Goal: Task Accomplishment & Management: Manage account settings

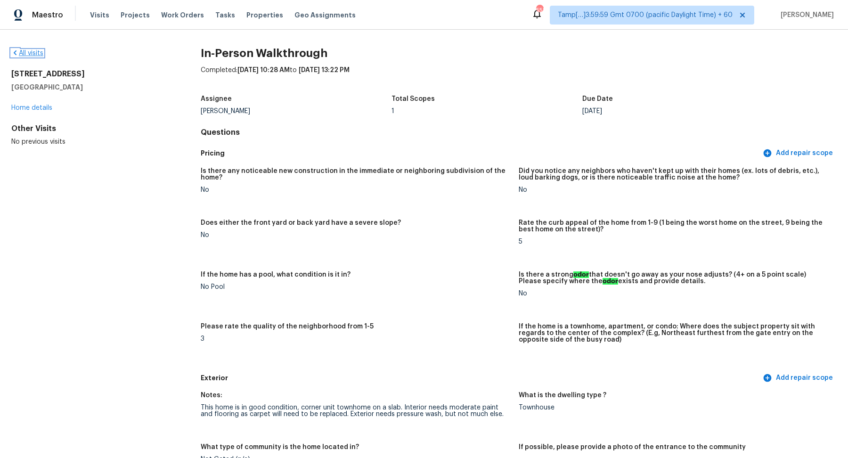
click at [31, 52] on link "All visits" at bounding box center [27, 53] width 32 height 7
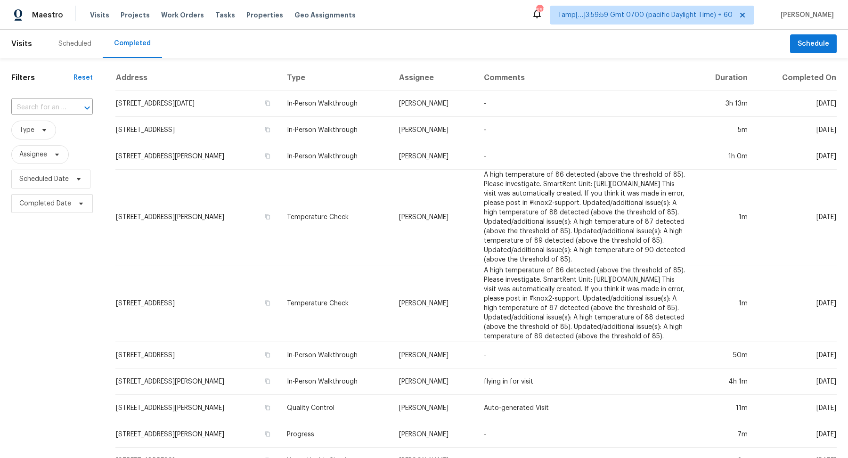
click at [57, 110] on input "text" at bounding box center [38, 107] width 55 height 15
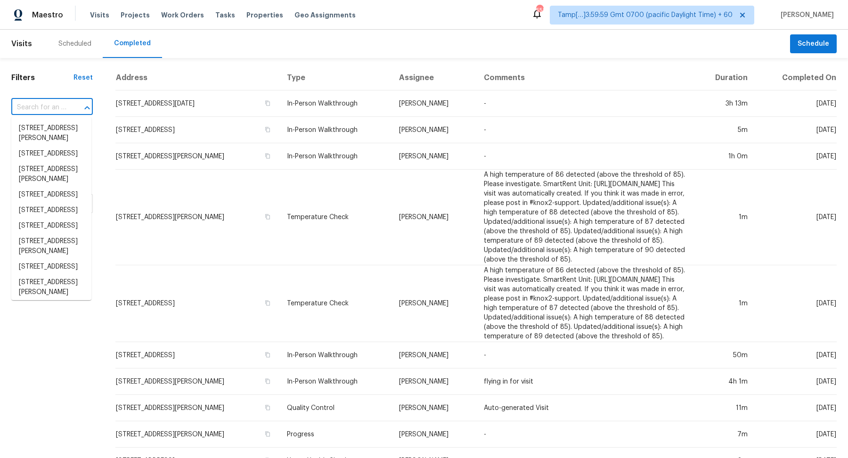
paste input "18536 Satsuma Ave Port Charlotte, FL, 33948"
type input "18536 Satsuma Ave Port Charlotte, FL, 33948"
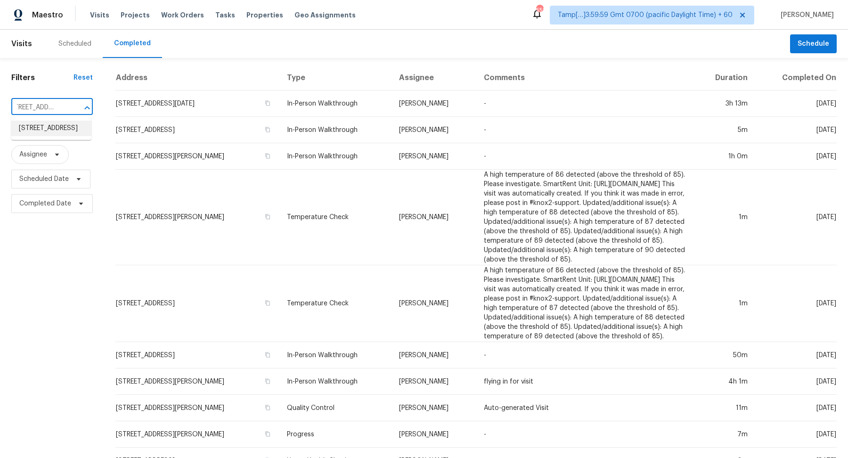
click at [45, 125] on li "18536 Satsuma Ave, Port Charlotte, FL 33948" at bounding box center [51, 129] width 80 height 16
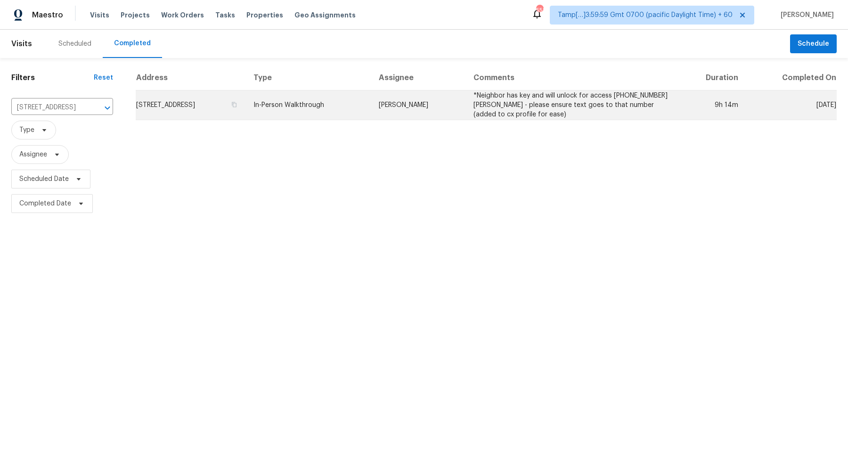
click at [194, 105] on td "18536 Satsuma Ave, Port Charlotte, FL 33948" at bounding box center [191, 105] width 110 height 30
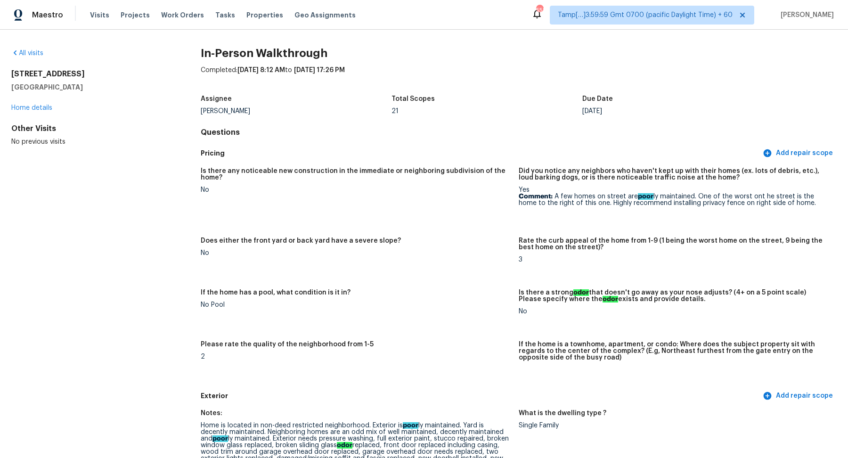
click at [39, 59] on div "All visits 18536 Satsuma Ave Port Charlotte, FL 33948 Home details Other Visits…" at bounding box center [90, 98] width 159 height 98
click at [35, 54] on link "All visits" at bounding box center [27, 53] width 32 height 7
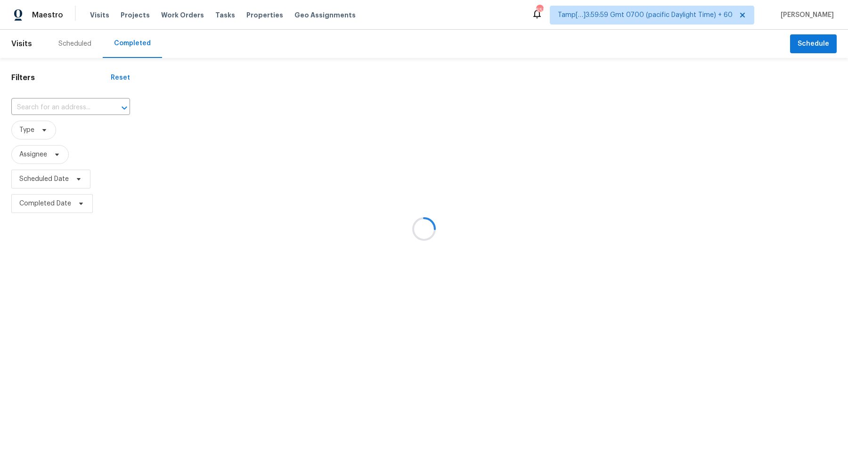
click at [72, 103] on div at bounding box center [424, 229] width 848 height 458
click at [74, 105] on div at bounding box center [424, 229] width 848 height 458
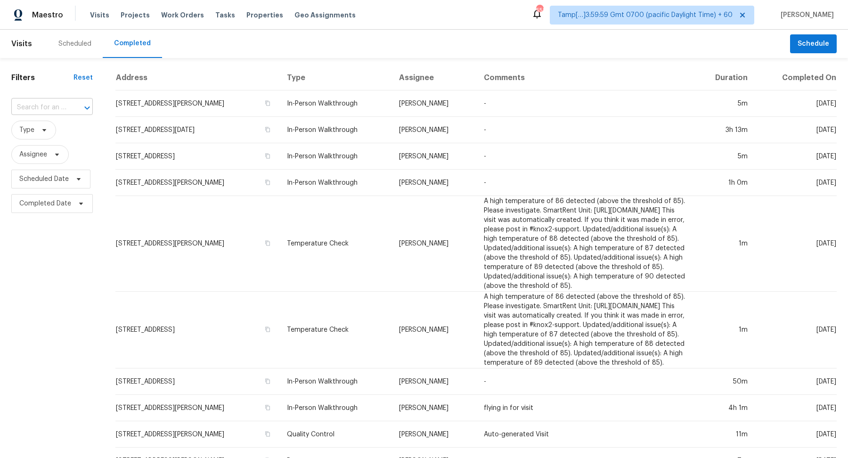
click at [47, 112] on input "text" at bounding box center [38, 107] width 55 height 15
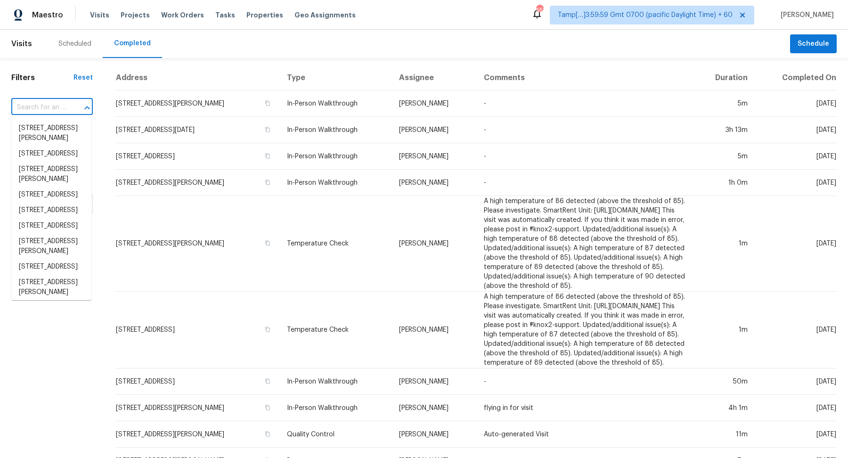
paste input "5657 144th St W Apple Valley, MN, 55124"
type input "5657 144th St W Apple Valley, MN, 55124"
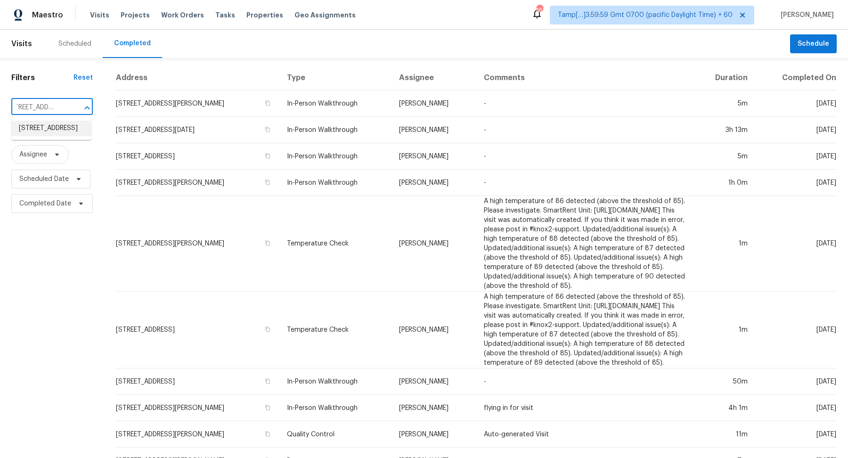
click at [53, 129] on li "5657 144th St W, Apple Valley, MN 55124" at bounding box center [51, 129] width 80 height 16
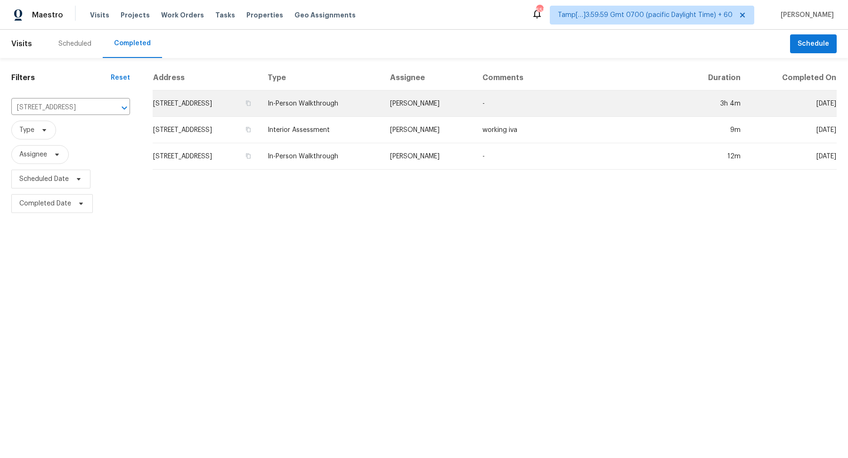
click at [217, 109] on td "5657 144th St W, Apple Valley, MN 55124" at bounding box center [206, 103] width 107 height 26
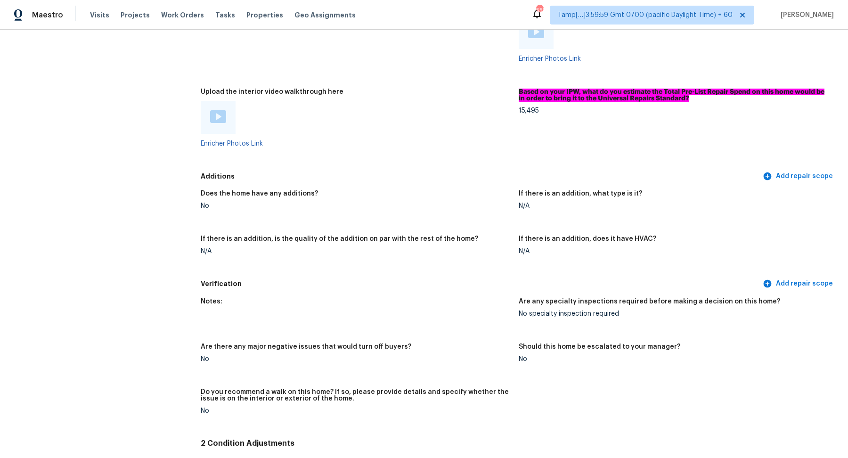
scroll to position [1765, 0]
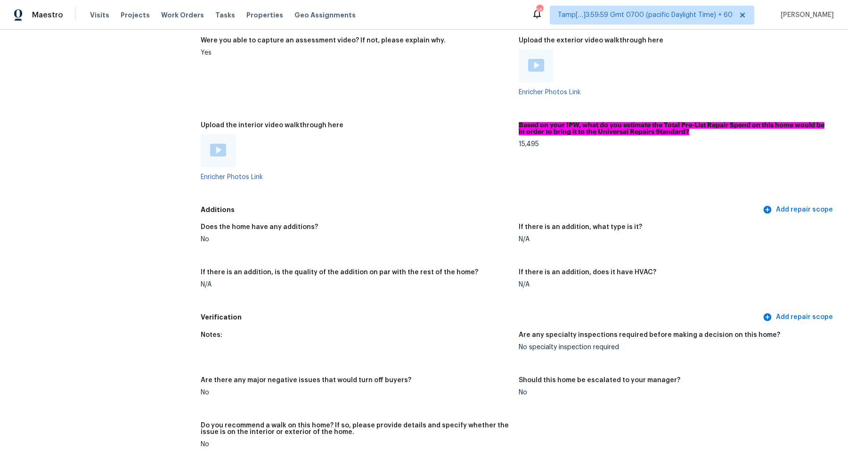
click at [222, 158] on div at bounding box center [218, 150] width 35 height 33
click at [218, 150] on img at bounding box center [218, 150] width 16 height 13
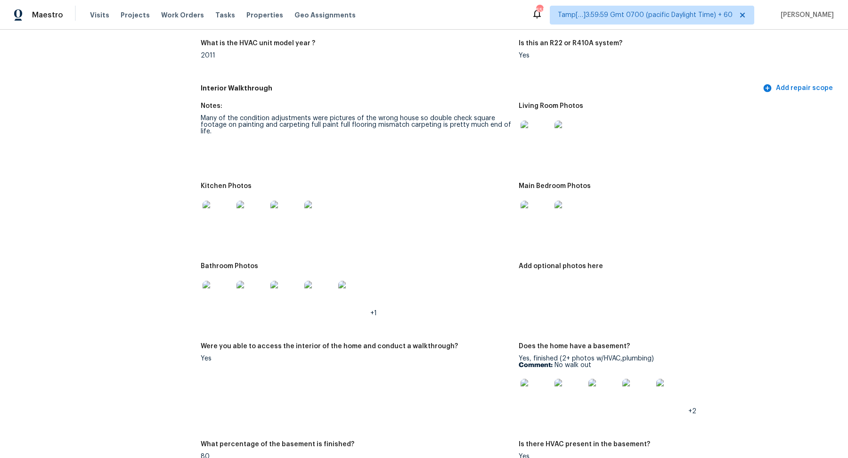
scroll to position [902, 0]
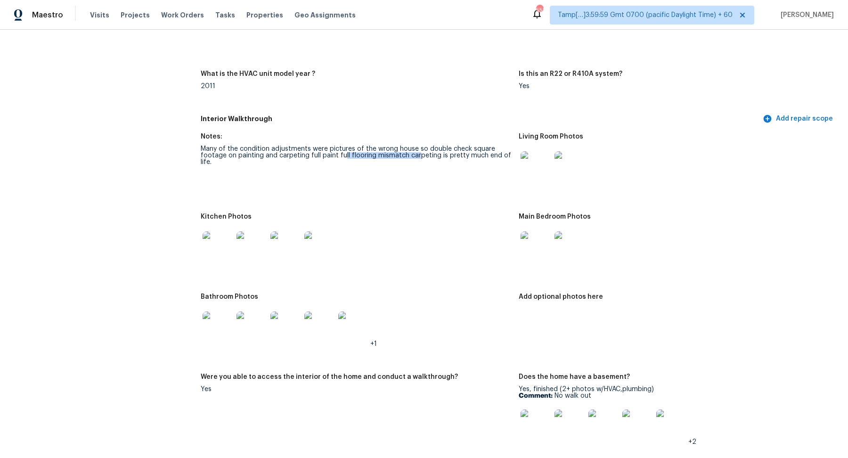
drag, startPoint x: 341, startPoint y: 156, endPoint x: 417, endPoint y: 156, distance: 76.3
click at [417, 156] on div "Many of the condition adjustments were pictures of the wrong house so double ch…" at bounding box center [356, 156] width 310 height 20
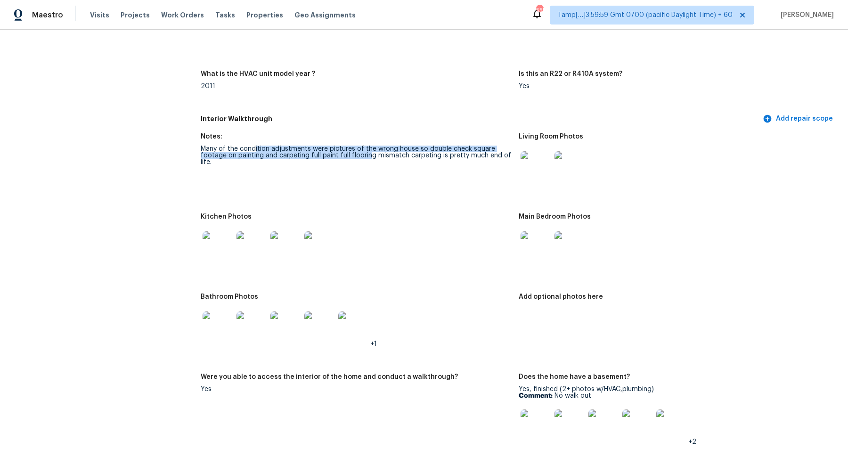
drag, startPoint x: 253, startPoint y: 150, endPoint x: 367, endPoint y: 158, distance: 114.2
click at [367, 158] on div "Many of the condition adjustments were pictures of the wrong house so double ch…" at bounding box center [356, 156] width 310 height 20
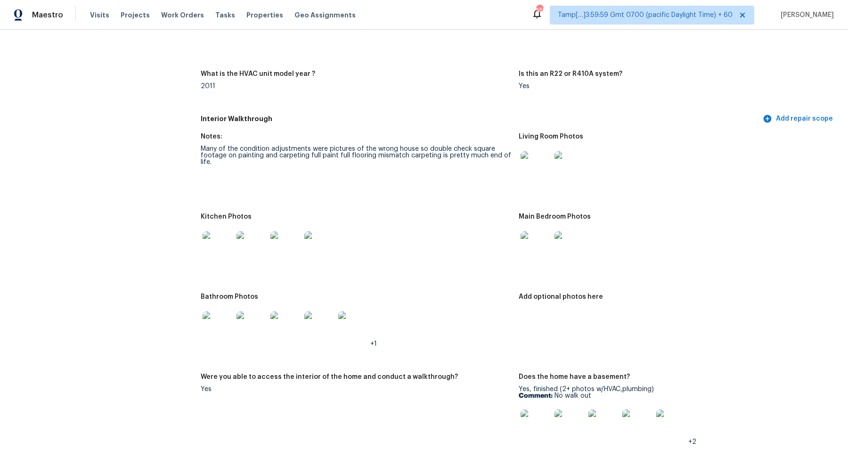
click at [397, 165] on figure "Notes: Many of the condition adjustments were pictures of the wrong house so do…" at bounding box center [360, 167] width 318 height 69
drag, startPoint x: 287, startPoint y: 155, endPoint x: 357, endPoint y: 156, distance: 70.2
click at [357, 156] on div "Many of the condition adjustments were pictures of the wrong house so double ch…" at bounding box center [356, 156] width 310 height 20
click at [378, 169] on figure "Notes: Many of the condition adjustments were pictures of the wrong house so do…" at bounding box center [360, 167] width 318 height 69
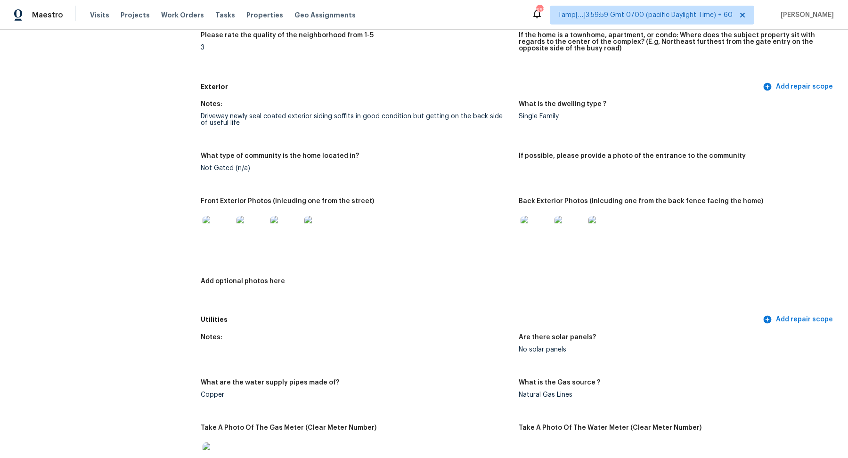
scroll to position [268, 0]
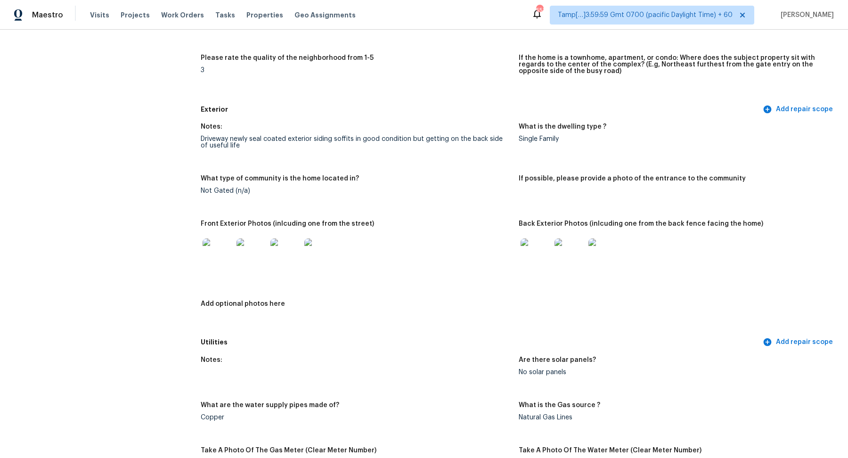
click at [225, 258] on img at bounding box center [217, 253] width 30 height 30
click at [527, 260] on img at bounding box center [535, 253] width 30 height 30
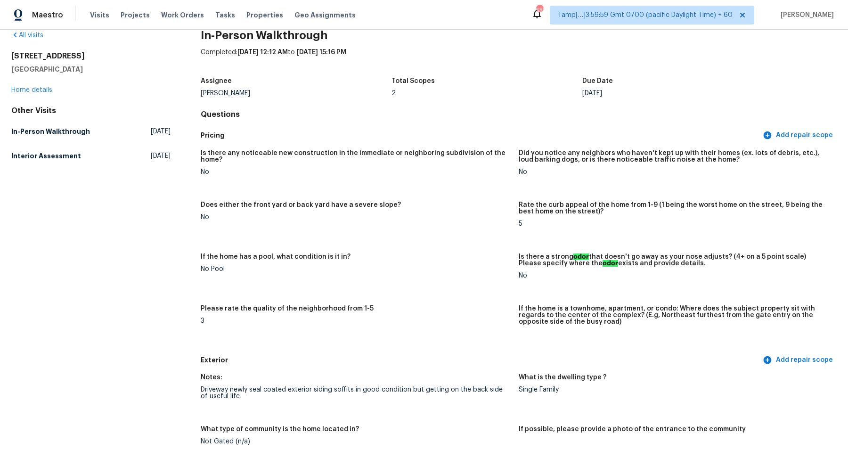
scroll to position [0, 0]
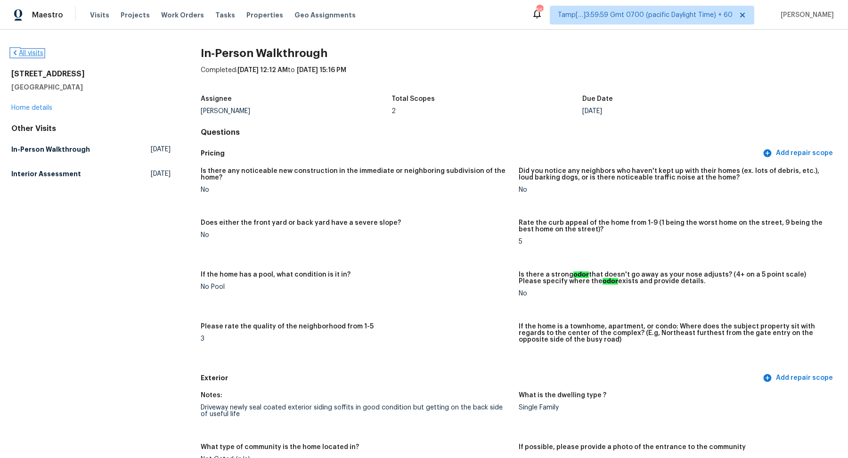
click at [35, 50] on link "All visits" at bounding box center [27, 53] width 32 height 7
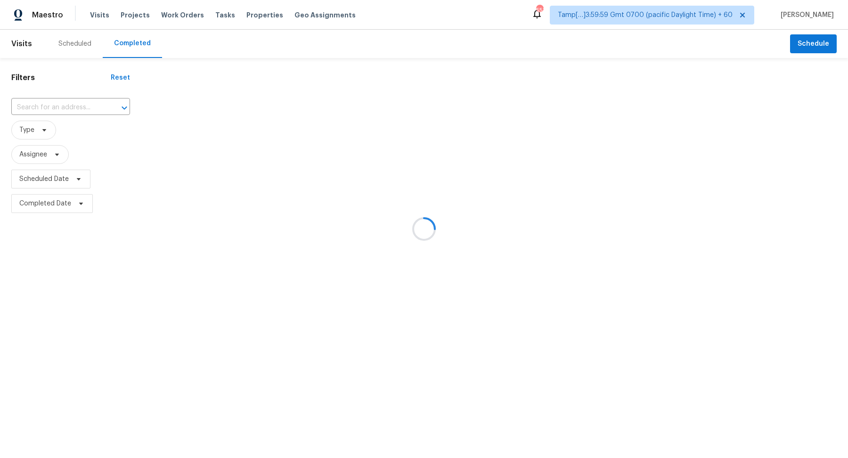
click at [74, 96] on div at bounding box center [424, 229] width 848 height 458
click at [75, 104] on div at bounding box center [424, 229] width 848 height 458
click at [39, 105] on div at bounding box center [424, 229] width 848 height 458
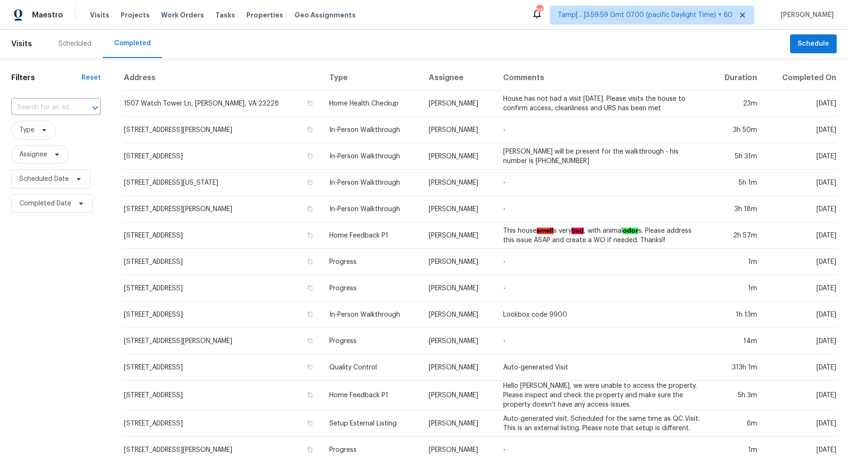
click at [39, 105] on input "text" at bounding box center [42, 107] width 63 height 15
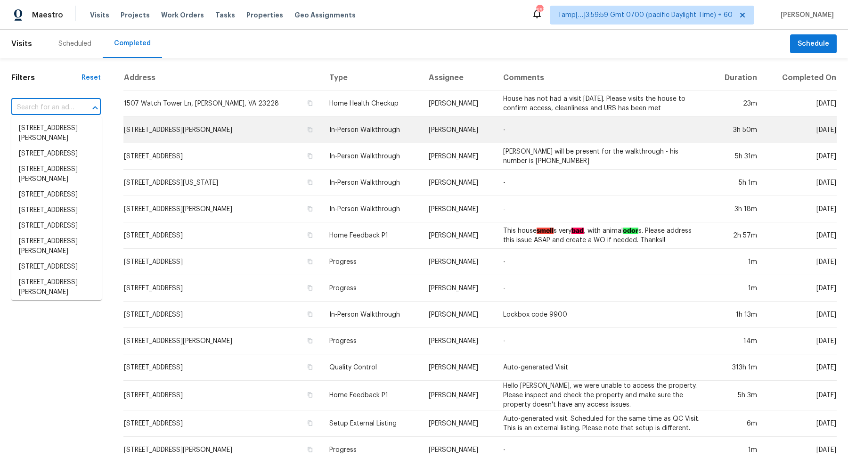
paste input "3307 Triplett St Bacliff, TX, 77518"
type input "3307 Triplett St Bacliff, TX, 77518"
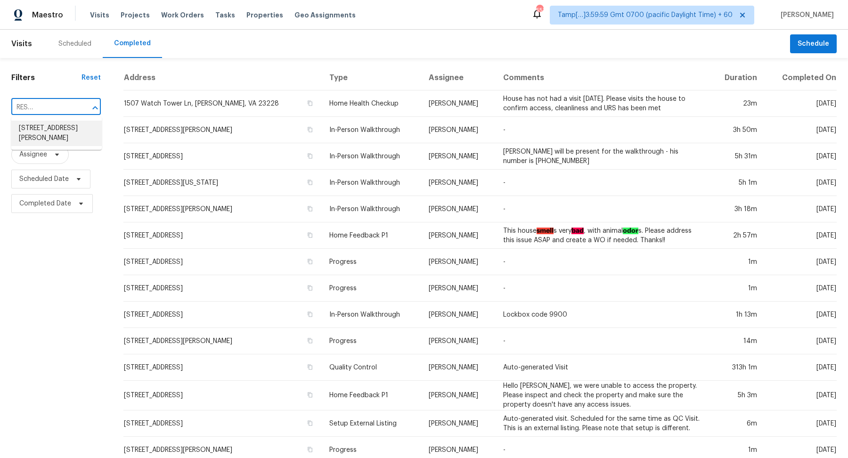
click at [71, 128] on li "3307 Triplett St, Bacliff, TX 77518" at bounding box center [56, 133] width 90 height 25
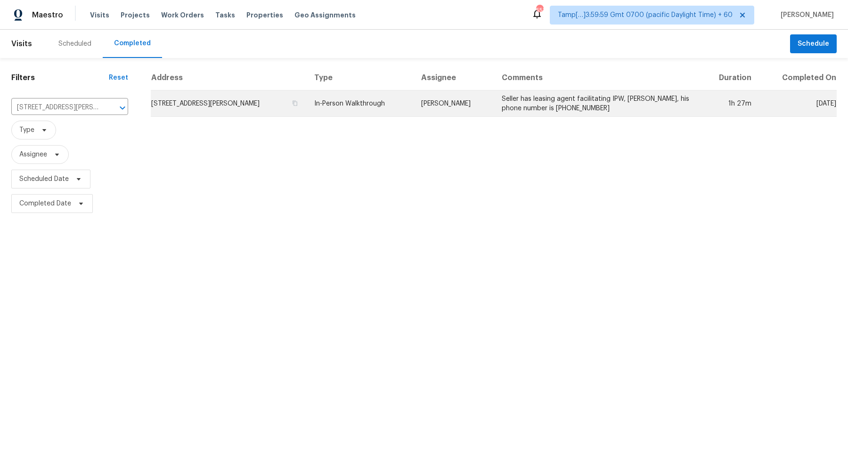
click at [221, 94] on td "3307 Triplett St, Bacliff, TX 77518" at bounding box center [229, 103] width 156 height 26
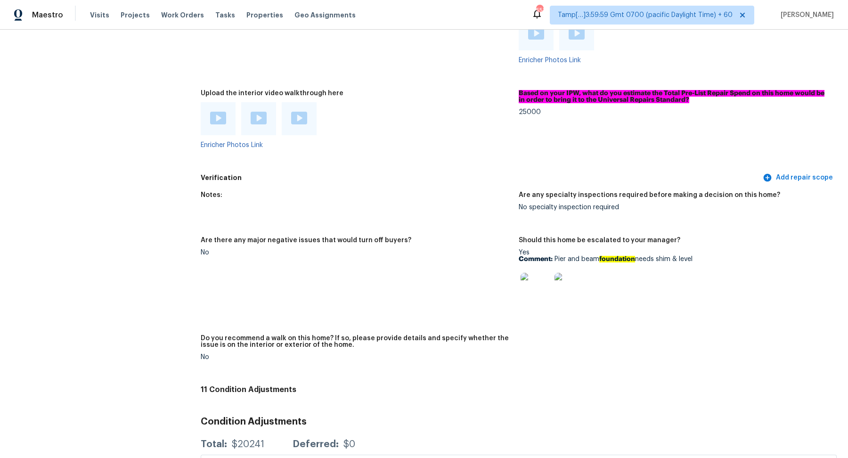
scroll to position [1818, 0]
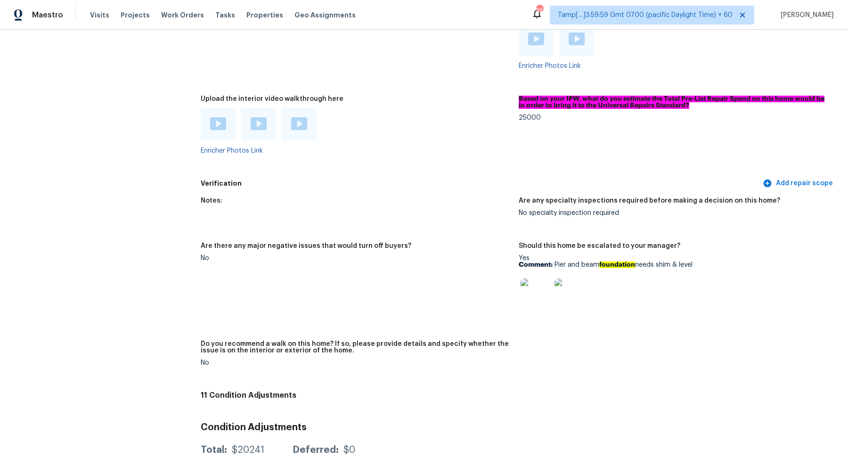
click at [224, 121] on img at bounding box center [218, 123] width 16 height 13
click at [257, 131] on div at bounding box center [259, 124] width 16 height 14
click at [298, 124] on img at bounding box center [299, 123] width 16 height 13
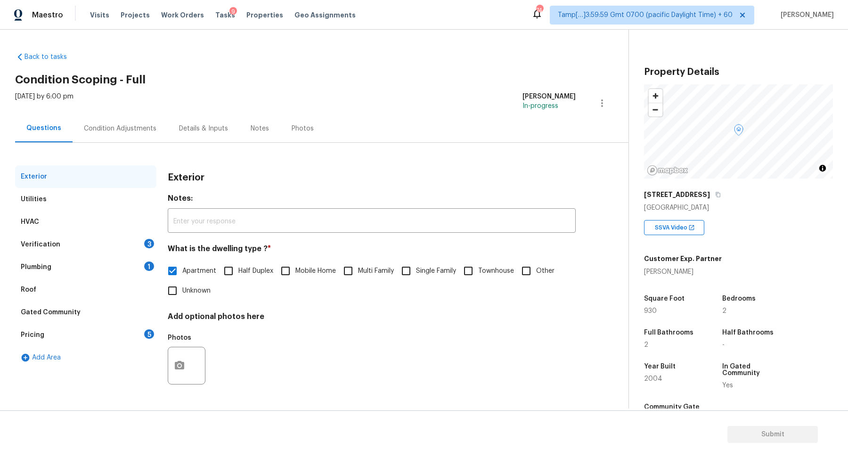
click at [137, 238] on div "Verification 3" at bounding box center [85, 244] width 141 height 23
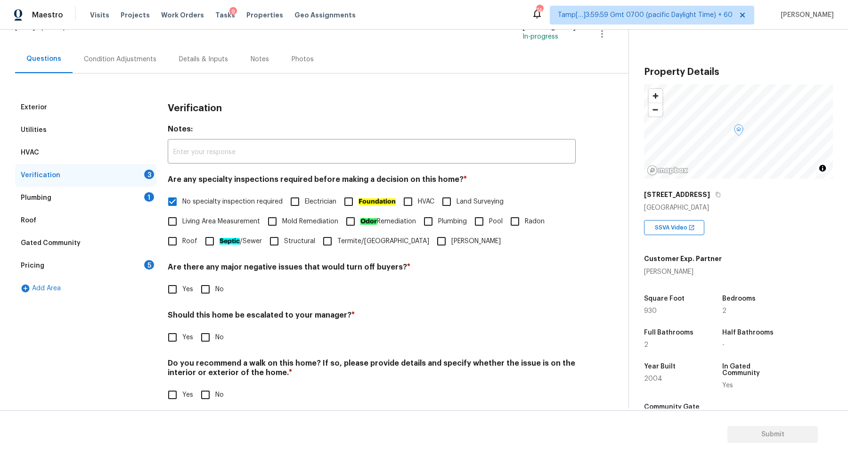
scroll to position [79, 0]
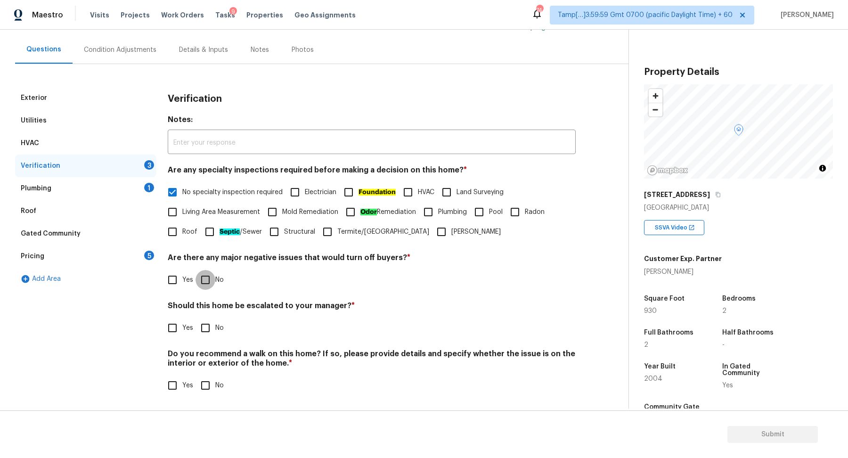
click at [213, 282] on input "No" at bounding box center [205, 280] width 20 height 20
checkbox input "true"
click at [191, 322] on label "Yes" at bounding box center [177, 329] width 31 height 20
click at [182, 322] on input "Yes" at bounding box center [172, 329] width 20 height 20
checkbox input "true"
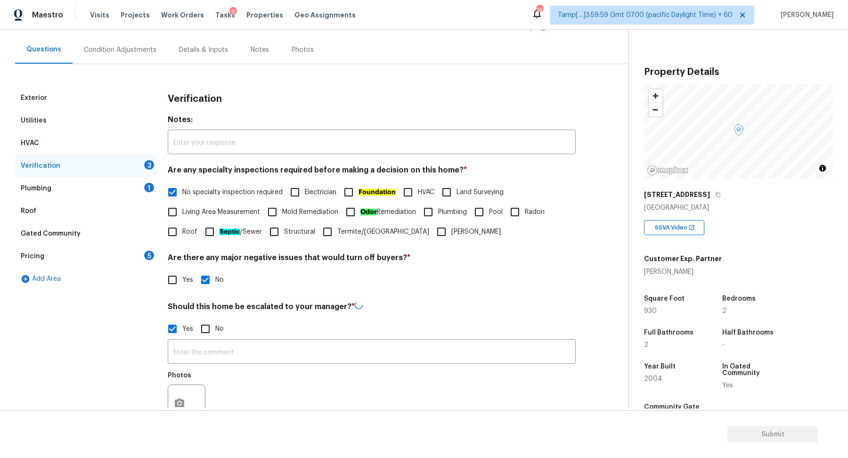
scroll to position [168, 0]
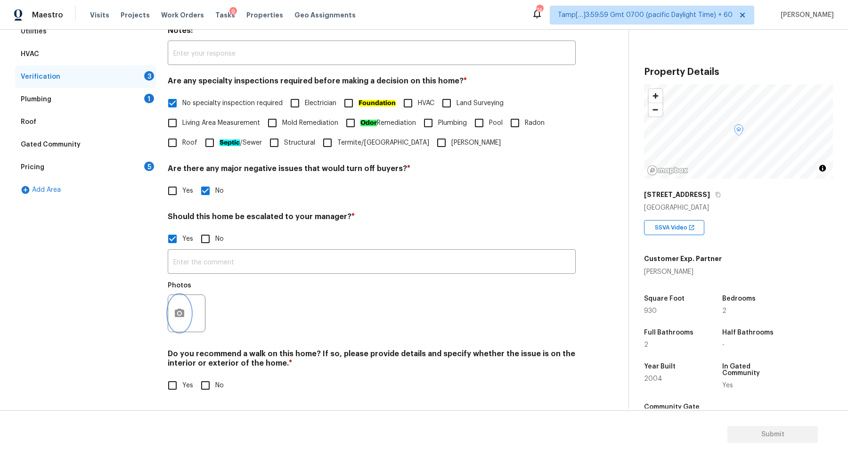
click at [186, 313] on button "button" at bounding box center [179, 313] width 23 height 37
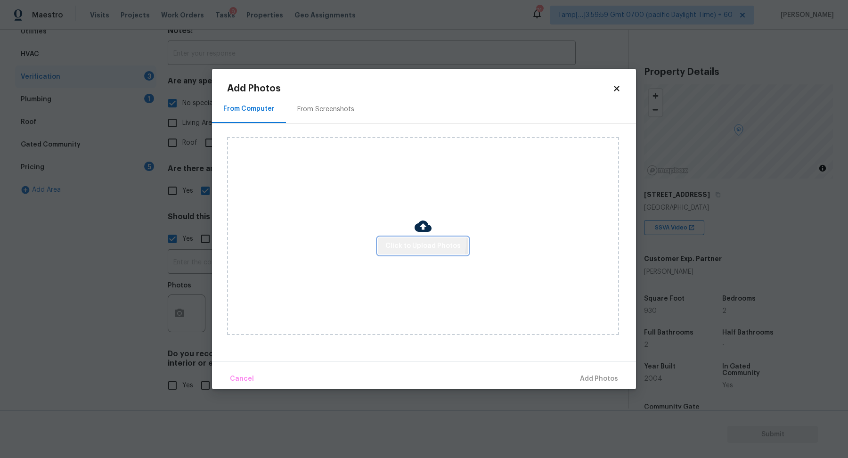
click at [398, 239] on button "Click to Upload Photos" at bounding box center [423, 245] width 90 height 17
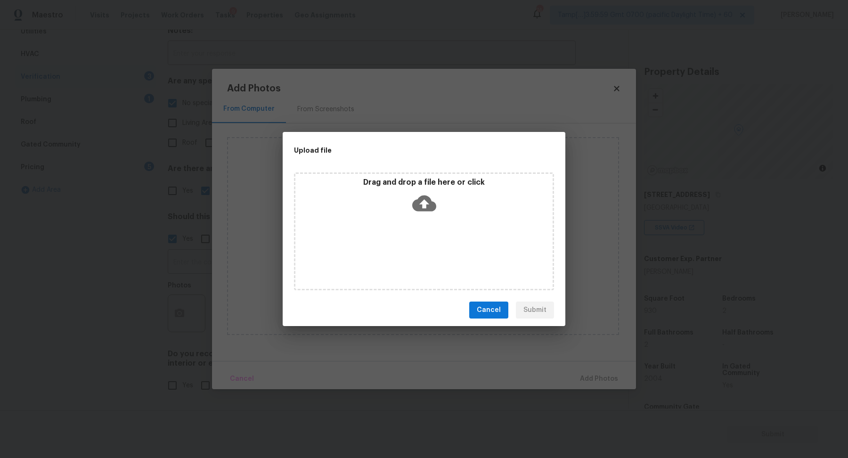
click at [429, 202] on icon at bounding box center [424, 203] width 24 height 16
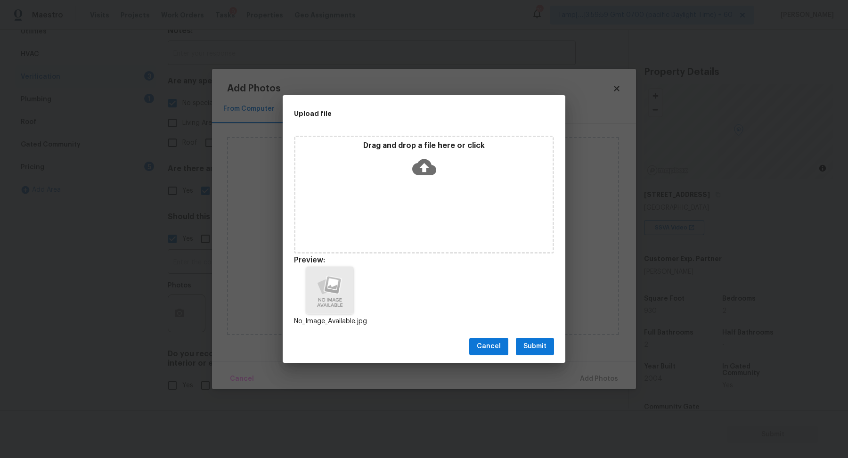
click at [523, 340] on button "Submit" at bounding box center [535, 346] width 38 height 17
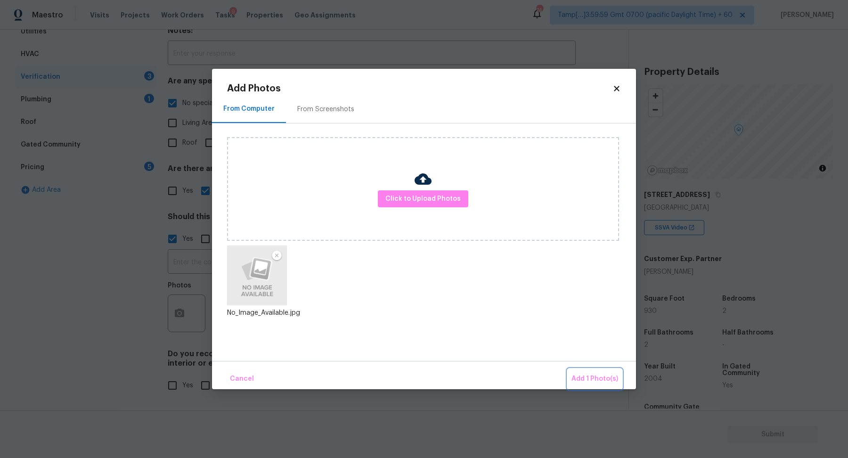
click at [582, 374] on span "Add 1 Photo(s)" at bounding box center [594, 379] width 47 height 12
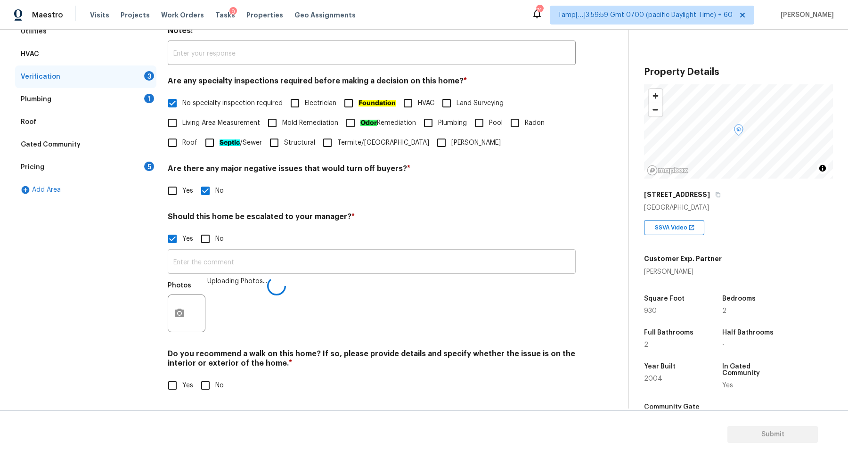
click at [374, 269] on input "text" at bounding box center [372, 262] width 408 height 22
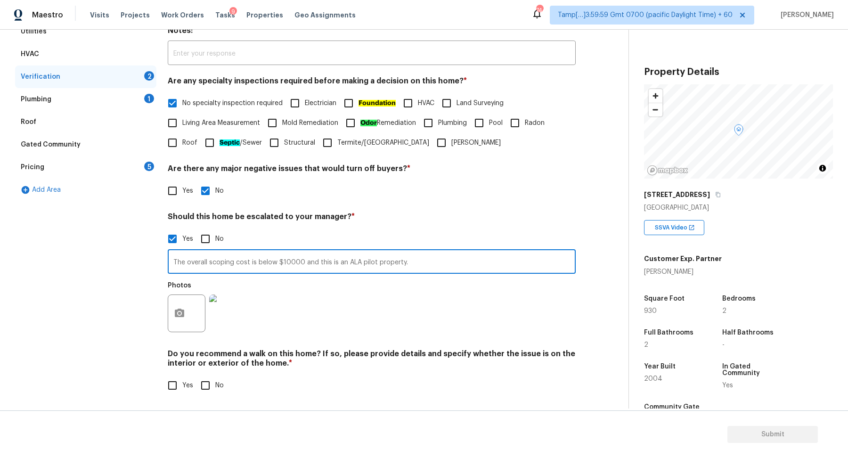
type input "The overall scoping cost is below $10000 and this is an ALA pilot property."
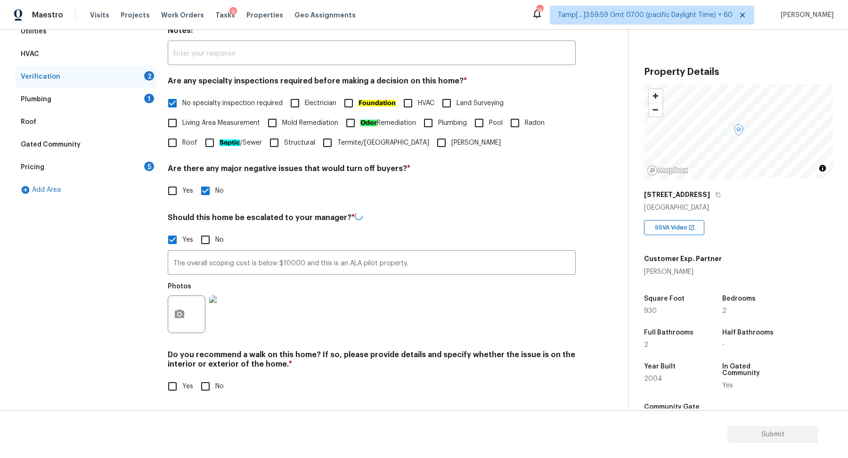
click at [216, 381] on span "No" at bounding box center [219, 386] width 8 height 10
click at [215, 380] on input "No" at bounding box center [205, 386] width 20 height 20
checkbox input "true"
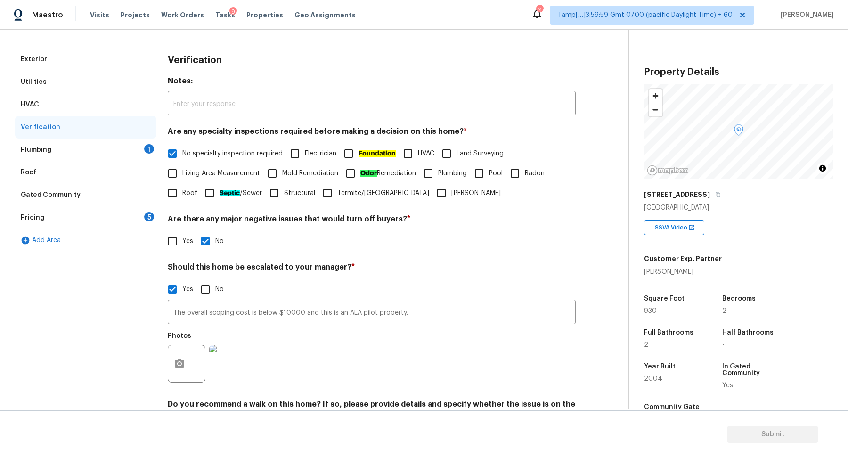
scroll to position [71, 0]
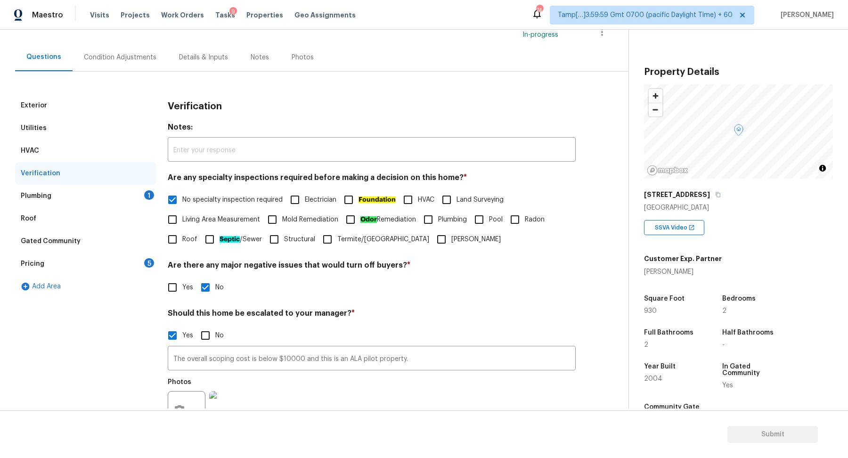
click at [133, 199] on div "Plumbing 1" at bounding box center [85, 196] width 141 height 23
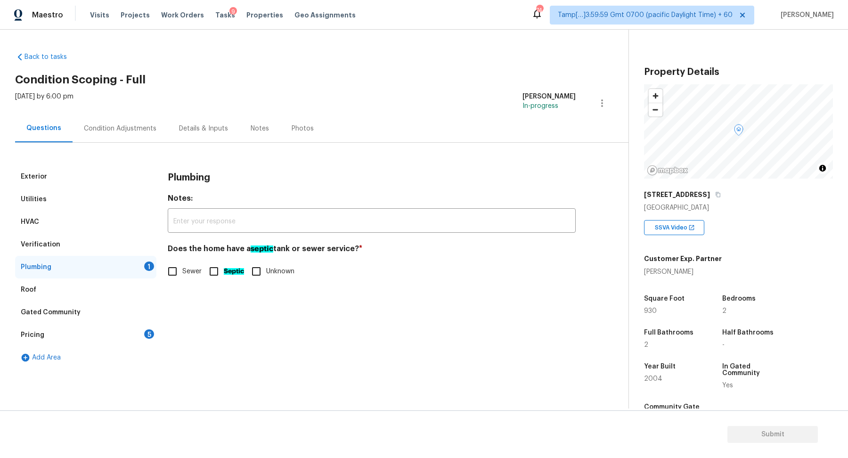
scroll to position [0, 0]
click at [186, 281] on div "Plumbing Notes: ​ Does the home have a septic tank or sewer service? * Sewer Se…" at bounding box center [372, 228] width 408 height 127
click at [175, 271] on input "Sewer" at bounding box center [172, 271] width 20 height 20
checkbox input "true"
click at [145, 330] on div "Pricing 5" at bounding box center [85, 335] width 141 height 23
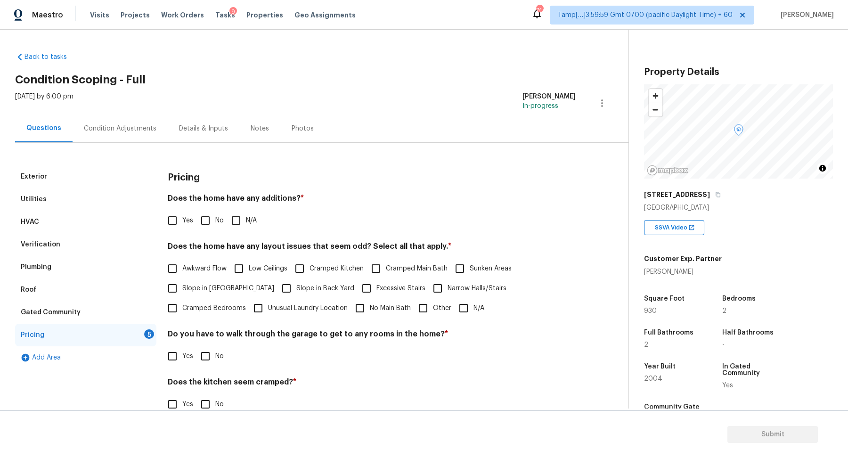
click at [206, 220] on input "No" at bounding box center [205, 220] width 20 height 20
checkbox input "true"
click at [210, 292] on span "Slope in Front Yard" at bounding box center [228, 288] width 92 height 10
click at [182, 292] on input "Slope in Front Yard" at bounding box center [172, 288] width 20 height 20
click at [197, 292] on span "Slope in Front Yard" at bounding box center [228, 289] width 92 height 10
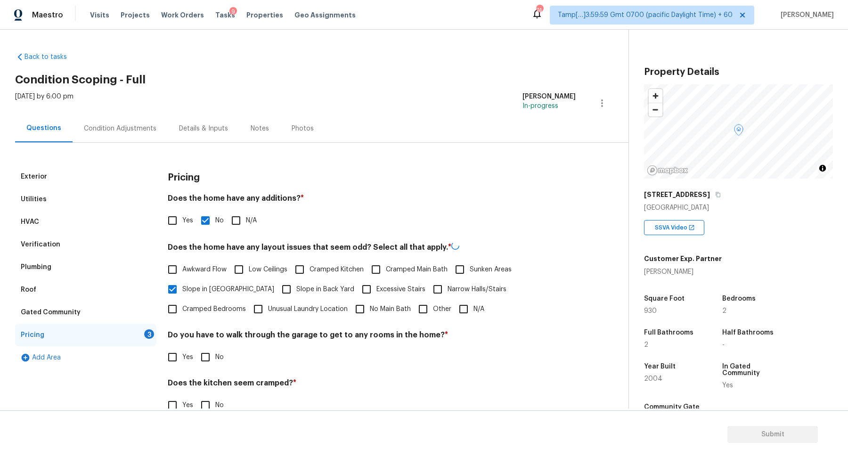
click at [182, 292] on input "Slope in Front Yard" at bounding box center [172, 289] width 20 height 20
checkbox input "false"
click at [453, 307] on input "N/A" at bounding box center [463, 308] width 20 height 20
checkbox input "true"
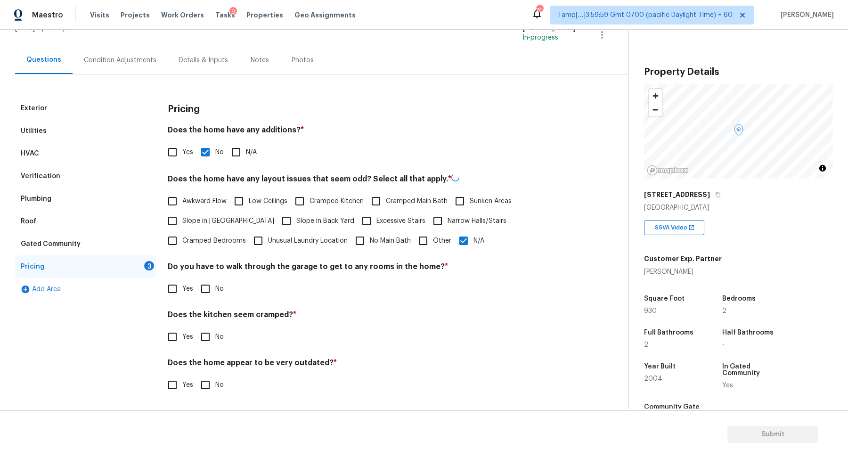
scroll to position [67, 0]
click at [208, 288] on input "No" at bounding box center [205, 289] width 20 height 20
checkbox input "true"
click at [195, 327] on input "No" at bounding box center [205, 337] width 20 height 20
checkbox input "true"
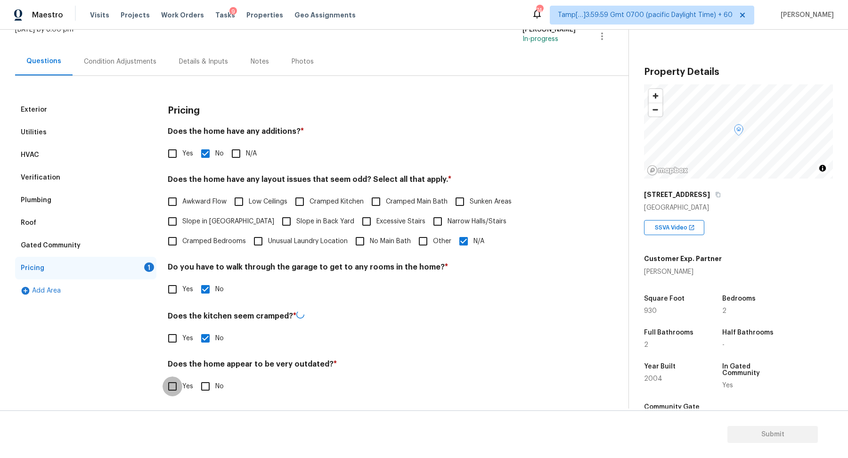
click at [195, 376] on input "No" at bounding box center [205, 386] width 20 height 20
checkbox input "true"
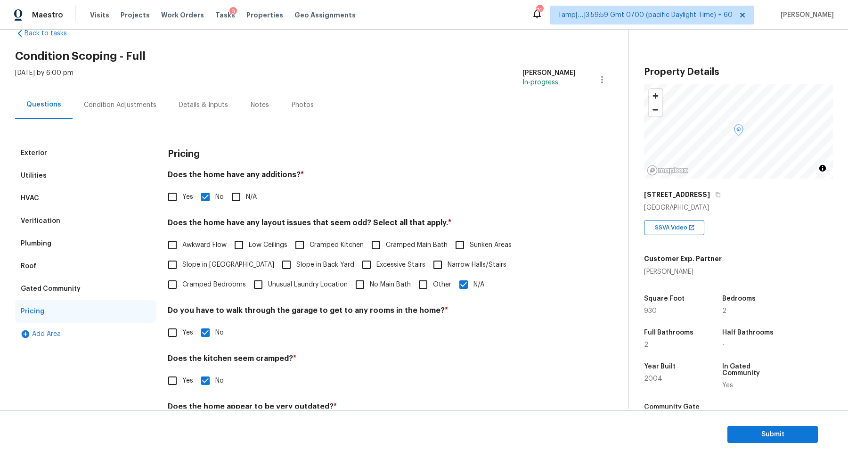
scroll to position [0, 0]
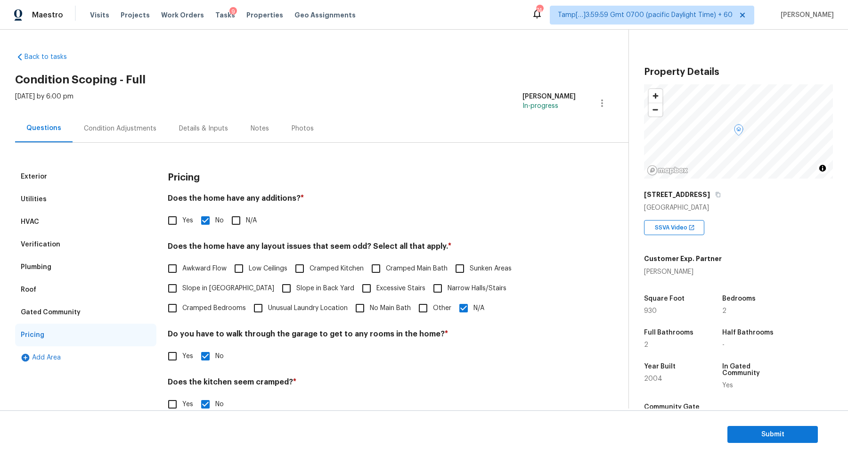
click at [138, 132] on div "Condition Adjustments" at bounding box center [120, 128] width 73 height 9
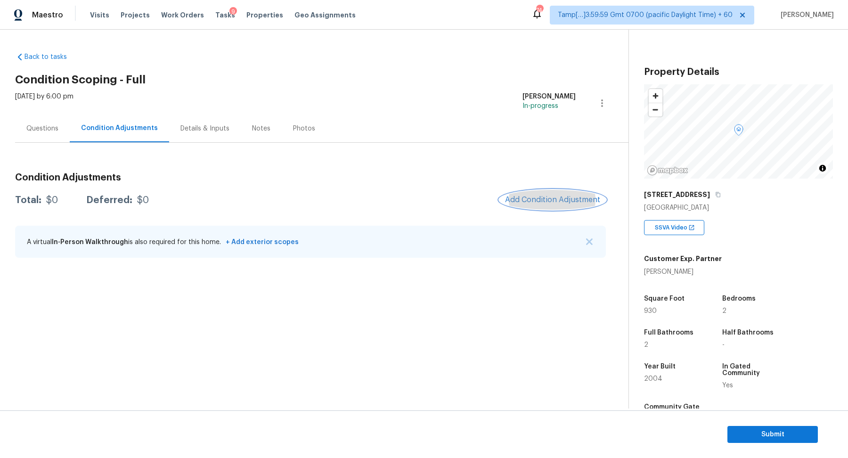
click at [542, 191] on button "Add Condition Adjustment" at bounding box center [552, 200] width 106 height 20
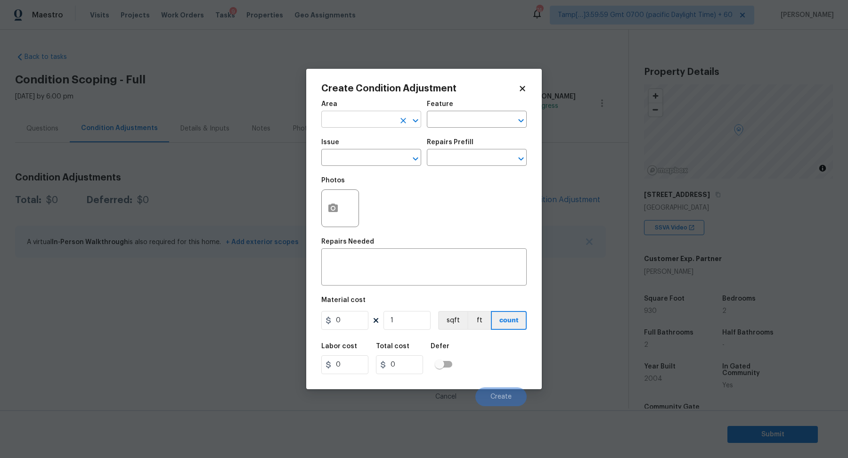
click at [344, 115] on input "text" at bounding box center [357, 120] width 73 height 15
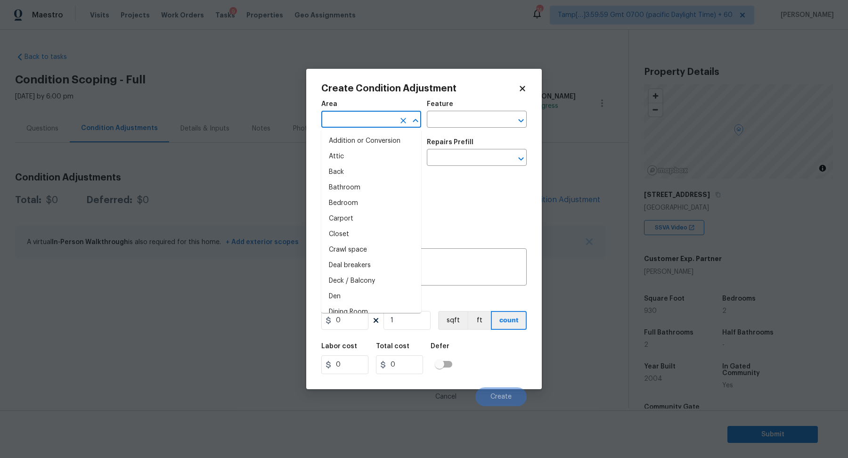
type input "i"
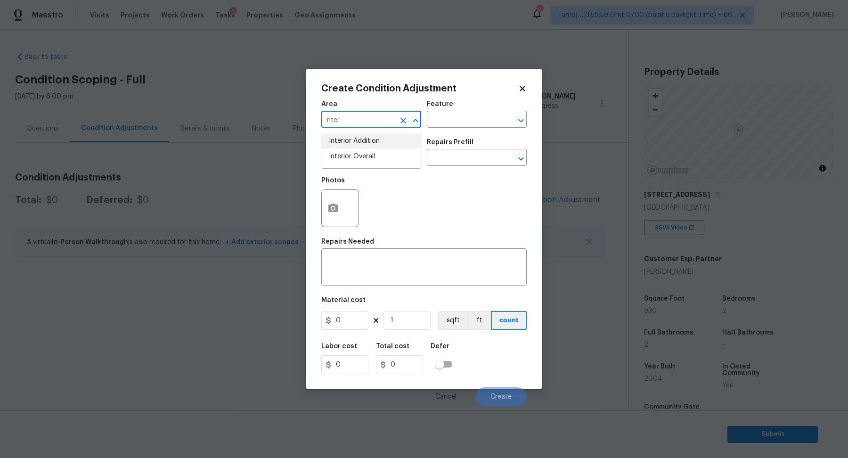
type input "nter"
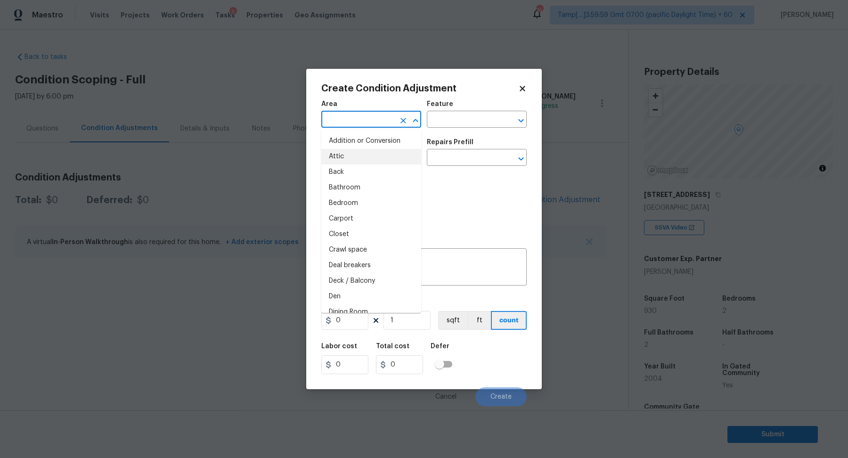
click at [360, 120] on input "text" at bounding box center [357, 120] width 73 height 15
click at [380, 156] on li "Interior Overall" at bounding box center [371, 157] width 100 height 16
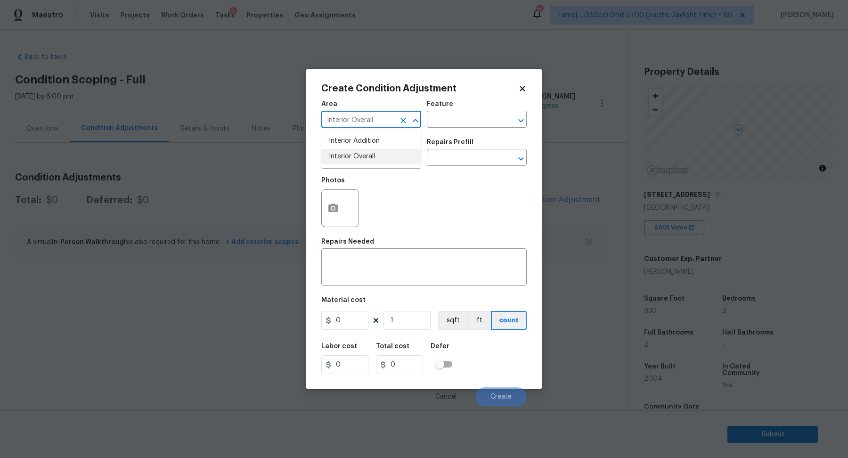
type input "Interior Overall"
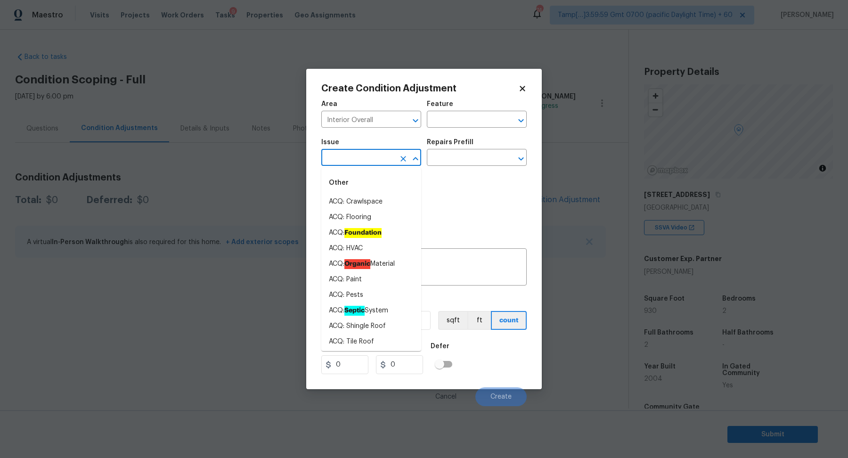
click at [380, 156] on input "text" at bounding box center [357, 158] width 73 height 15
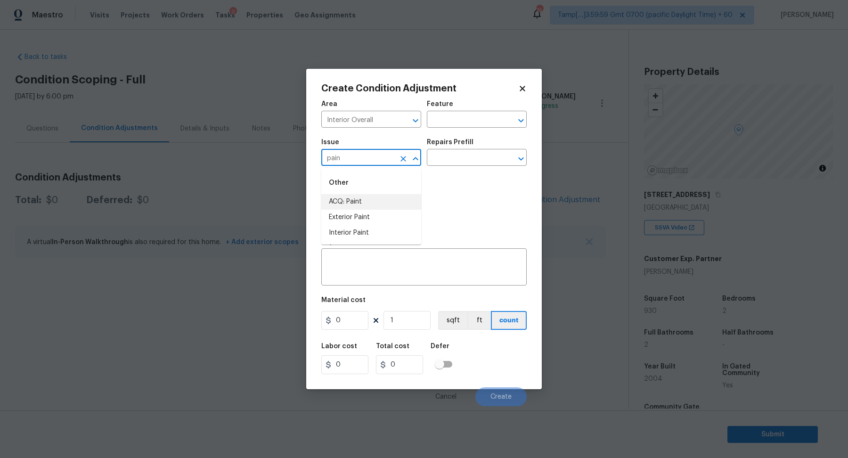
click at [420, 206] on li "ACQ: Paint" at bounding box center [371, 202] width 100 height 16
type input "ACQ: Paint"
click at [469, 153] on input "text" at bounding box center [463, 158] width 73 height 15
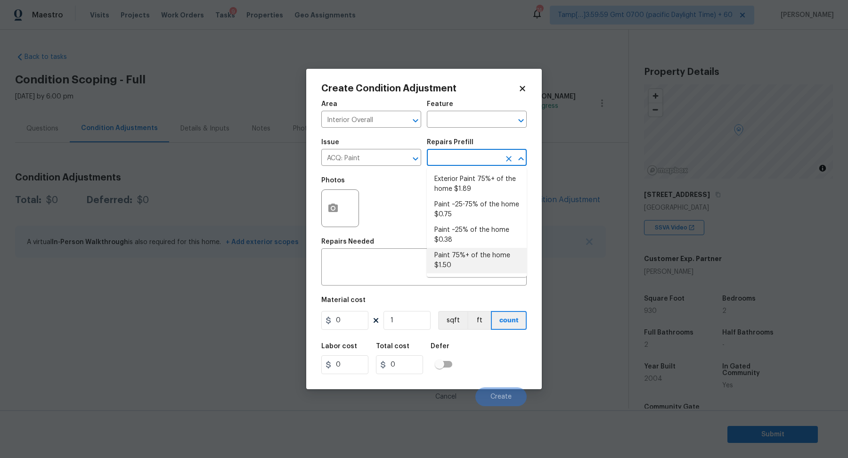
click at [474, 261] on li "Paint 75%+ of the home $1.50" at bounding box center [477, 260] width 100 height 25
type input "Acquisition"
type textarea "Acquisition Scope: 75%+ of the home will likely require interior paint"
type input "1.5"
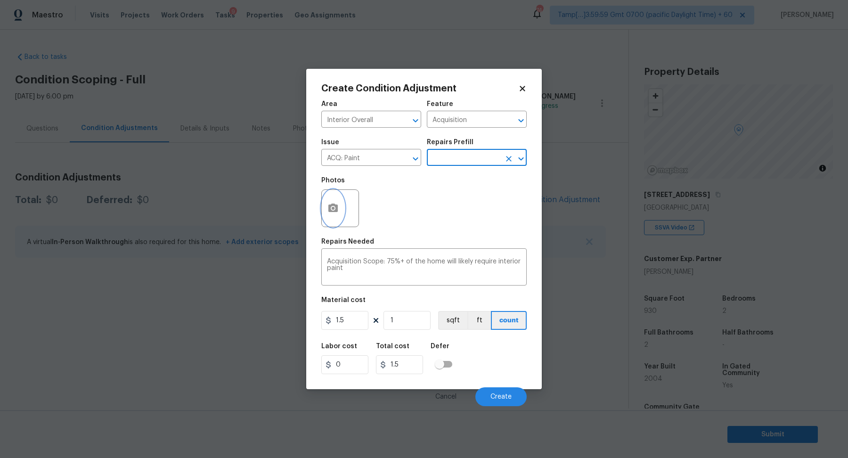
click at [333, 209] on circle "button" at bounding box center [333, 208] width 3 height 3
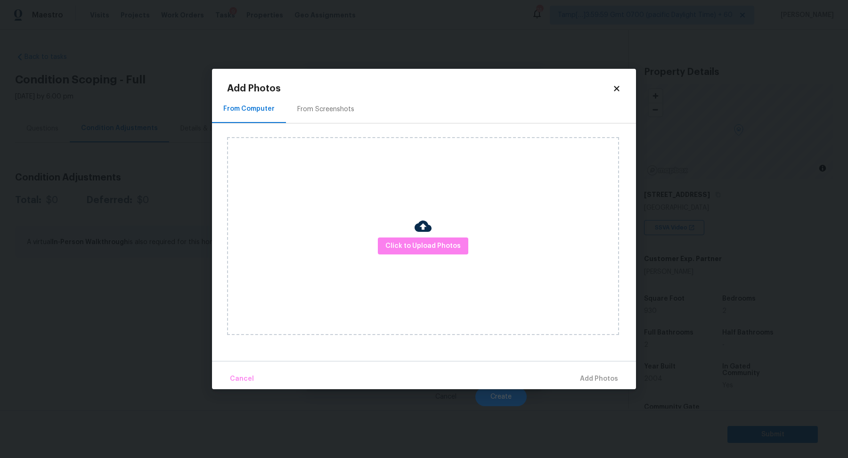
click at [342, 109] on div "From Screenshots" at bounding box center [325, 109] width 57 height 9
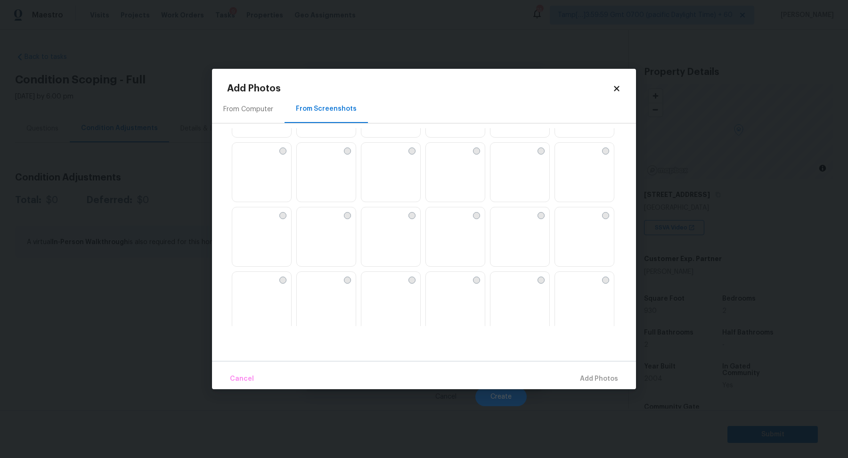
scroll to position [140, 0]
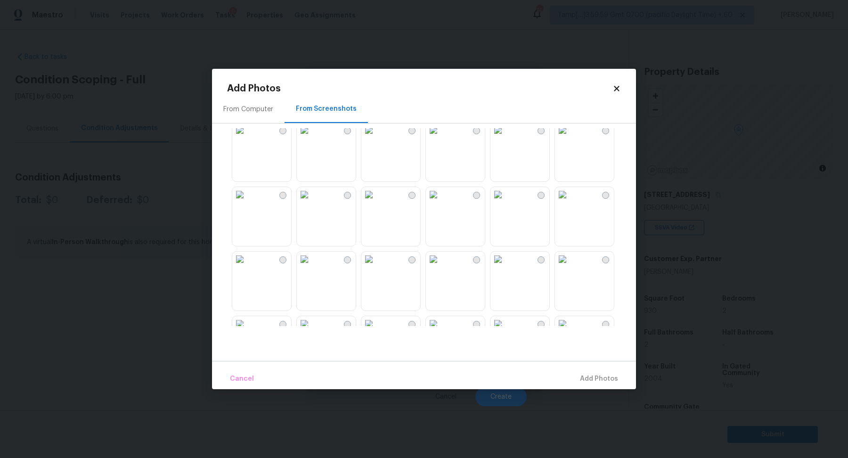
click at [441, 202] on img at bounding box center [433, 194] width 15 height 15
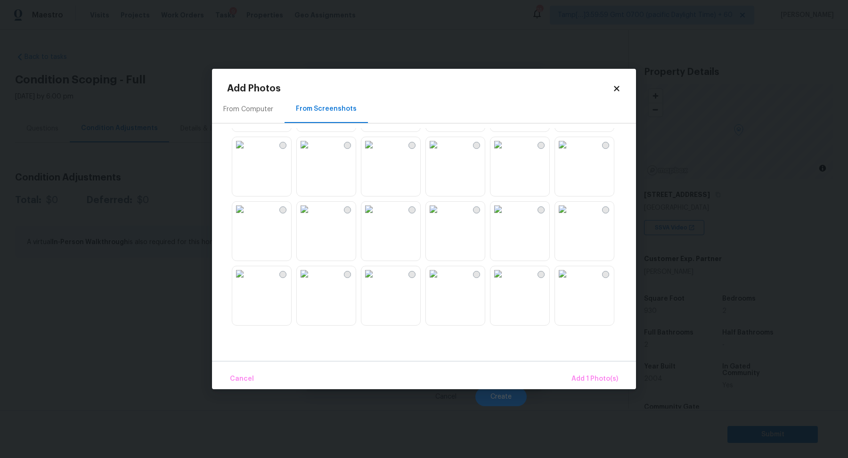
scroll to position [380, 0]
click at [259, 118] on div "From Computer" at bounding box center [248, 109] width 73 height 28
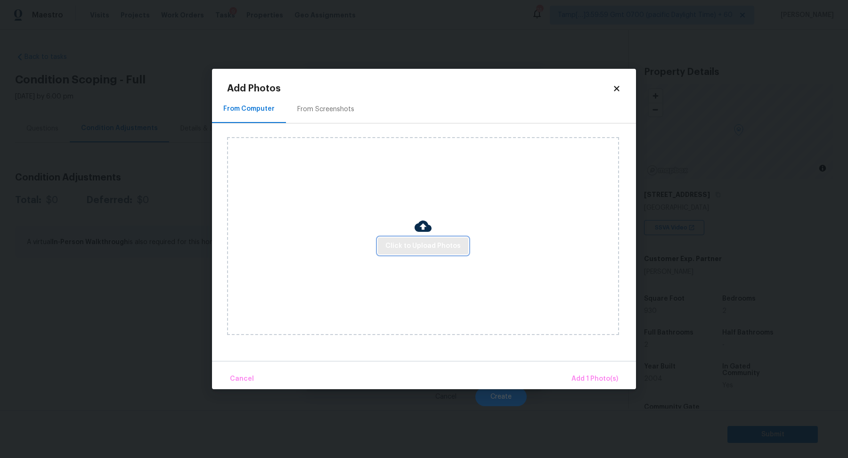
click at [438, 238] on button "Click to Upload Photos" at bounding box center [423, 245] width 90 height 17
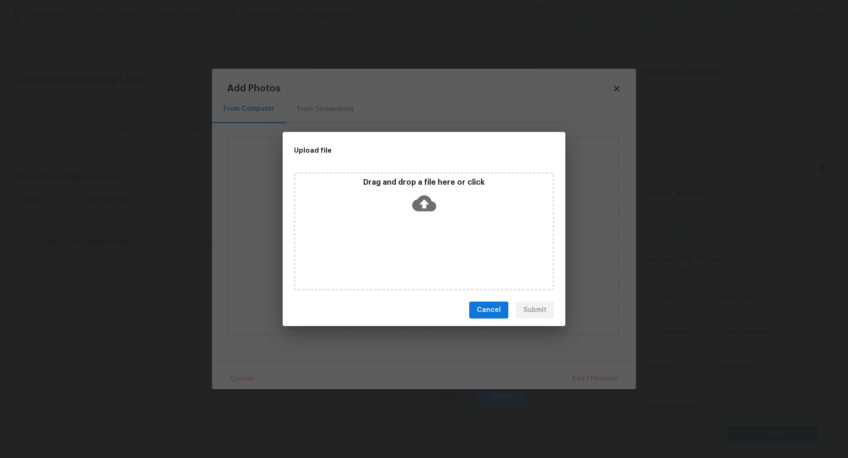
click at [442, 217] on div "Drag and drop a file here or click" at bounding box center [423, 198] width 257 height 40
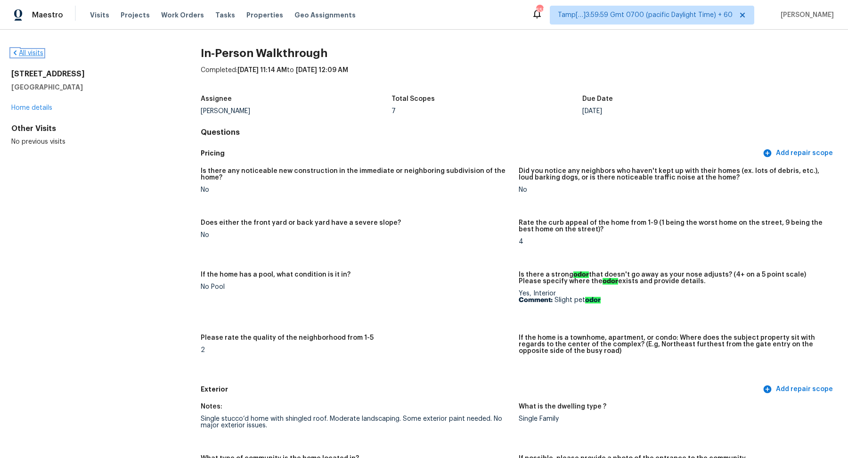
click at [33, 55] on link "All visits" at bounding box center [27, 53] width 32 height 7
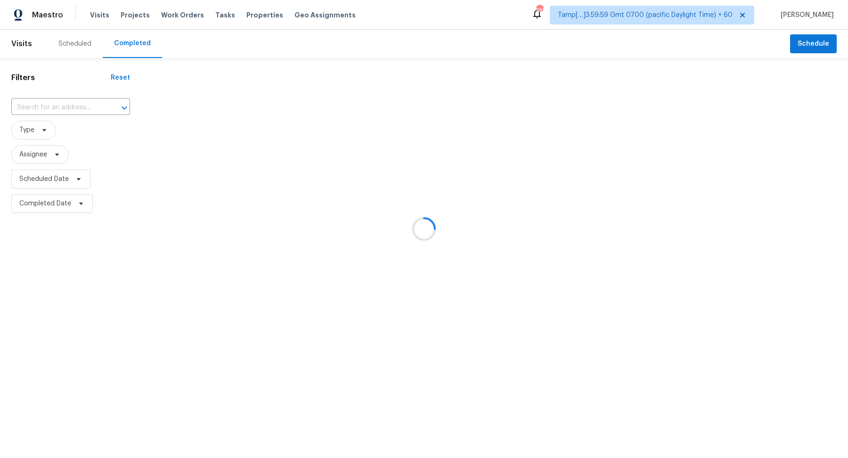
click at [85, 91] on div at bounding box center [424, 229] width 848 height 458
click at [81, 103] on div at bounding box center [424, 229] width 848 height 458
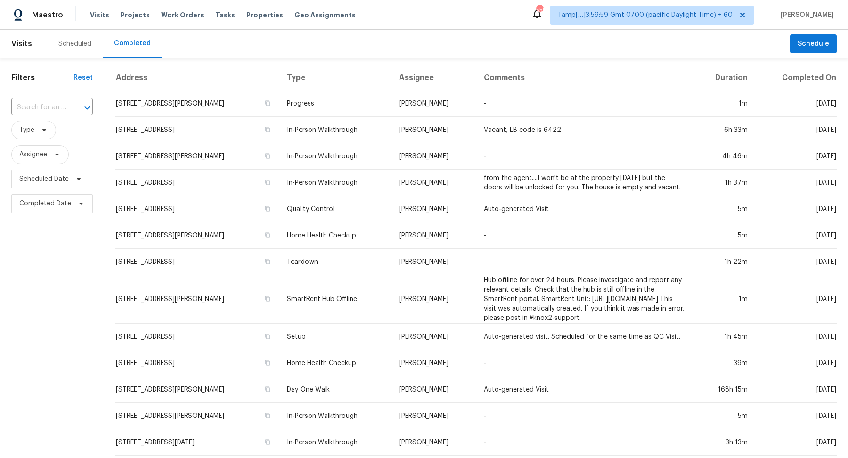
click at [81, 103] on icon "Open" at bounding box center [86, 107] width 11 height 11
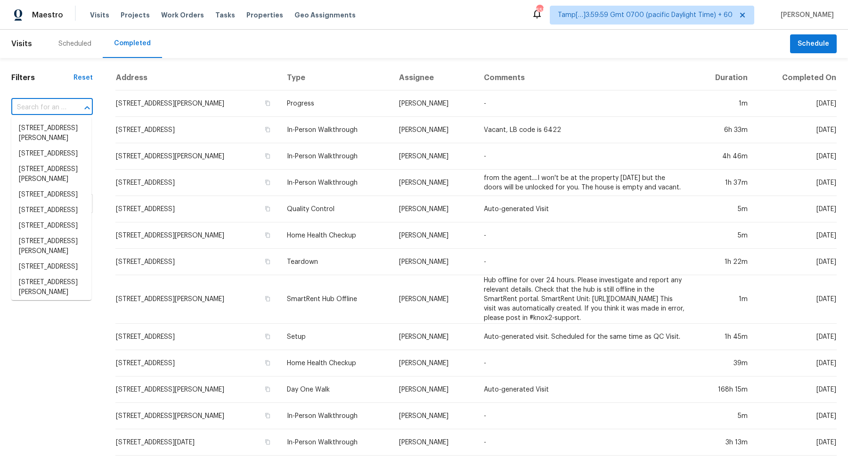
paste input "8231 82nd Ave Seminole, FL, 33777"
type input "8231 82nd Ave Seminole, FL, 33777"
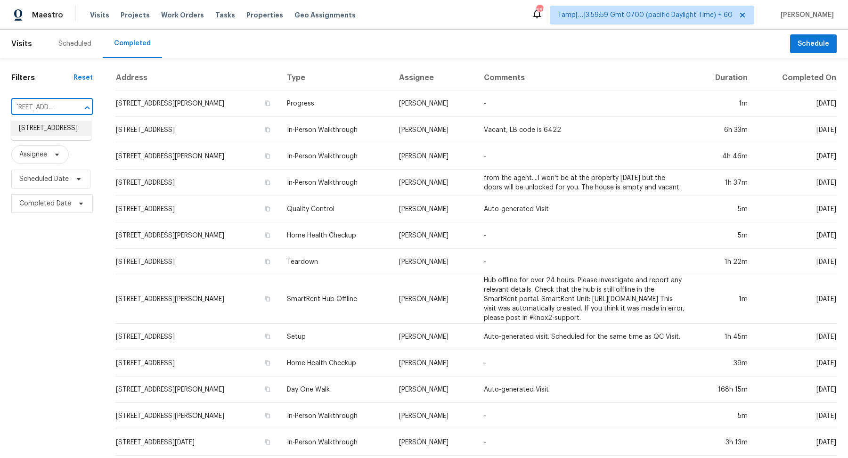
click at [44, 130] on li "8231 82nd Ave, Seminole, FL 33777" at bounding box center [51, 129] width 80 height 16
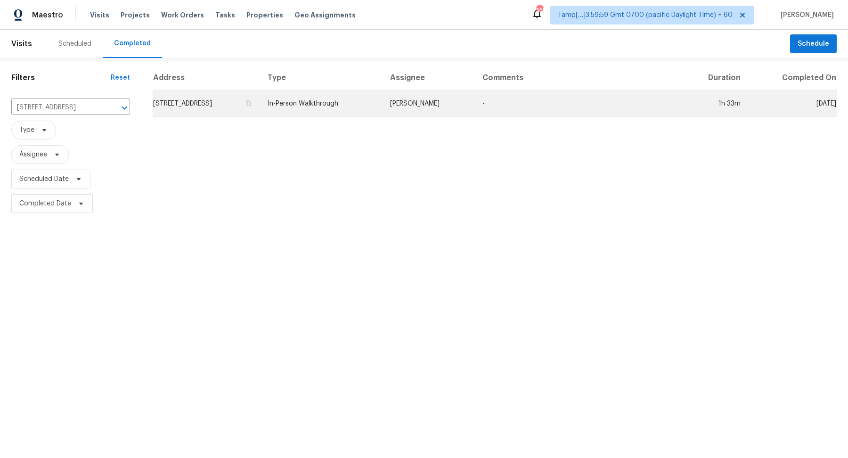
click at [233, 104] on td "8231 82nd Ave, Seminole, FL 33777" at bounding box center [206, 103] width 107 height 26
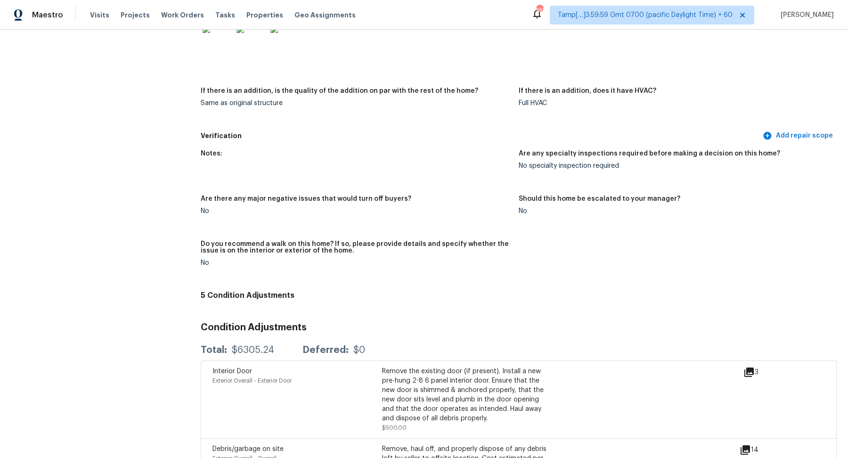
scroll to position [1756, 0]
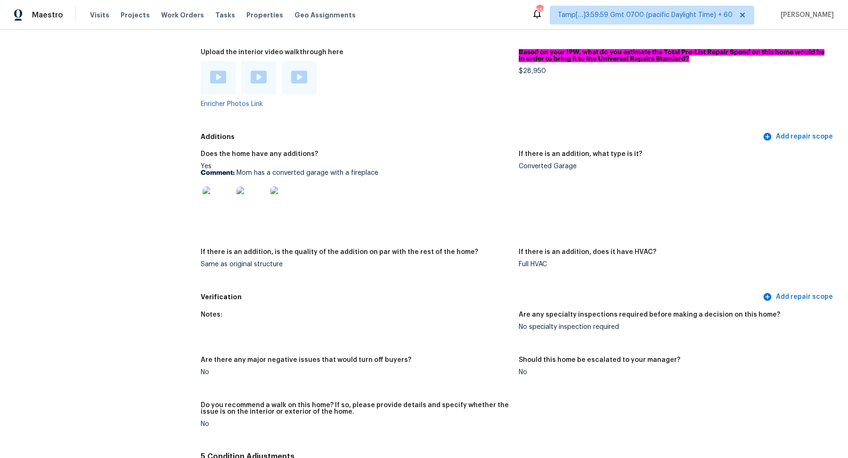
click at [215, 87] on div at bounding box center [218, 77] width 35 height 33
click at [216, 84] on div at bounding box center [218, 78] width 16 height 14
click at [252, 81] on img at bounding box center [259, 77] width 16 height 13
click at [300, 76] on img at bounding box center [299, 77] width 16 height 13
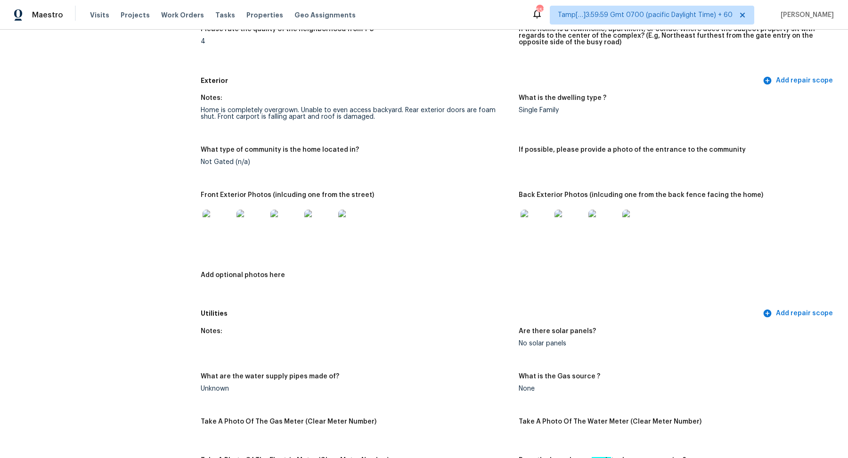
scroll to position [395, 0]
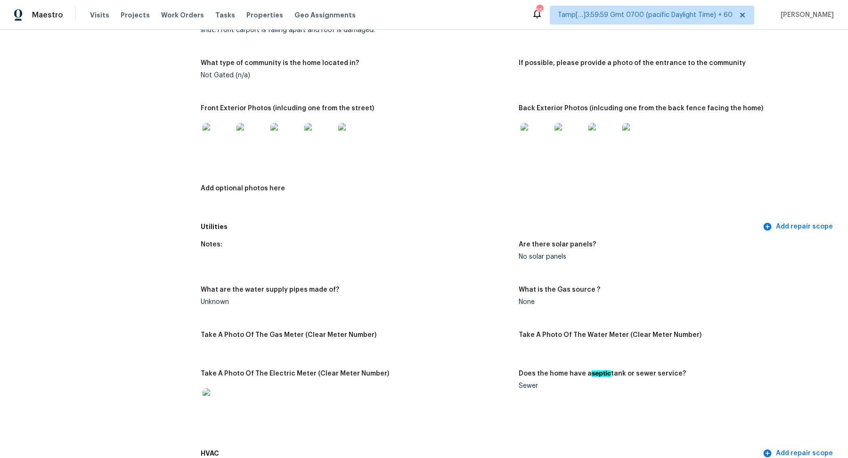
click at [512, 186] on figure "Add optional photos here" at bounding box center [360, 198] width 318 height 27
click at [217, 141] on img at bounding box center [217, 138] width 30 height 30
click at [535, 131] on img at bounding box center [535, 138] width 30 height 30
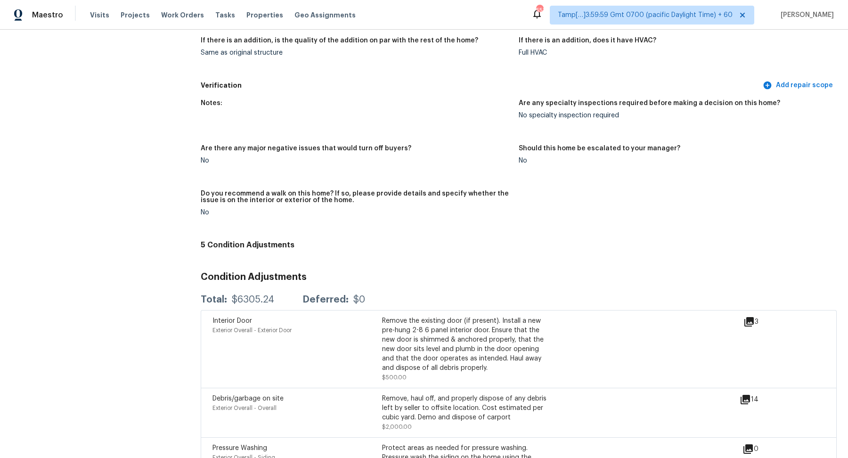
scroll to position [1768, 0]
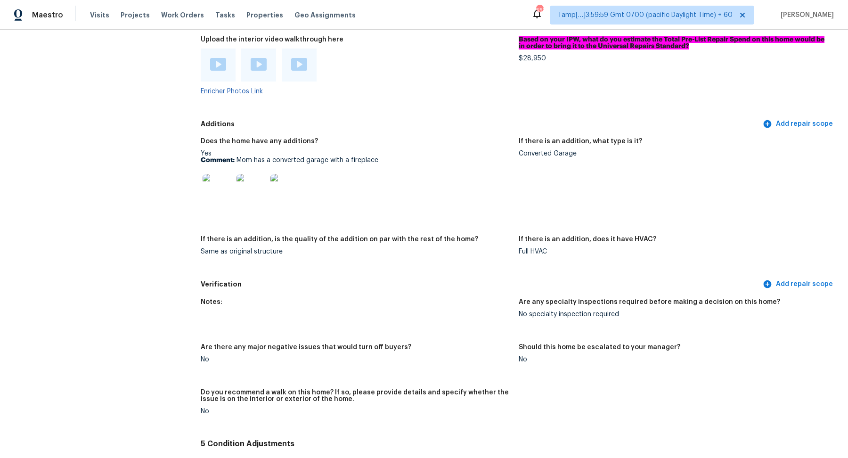
click at [224, 194] on img at bounding box center [217, 189] width 30 height 30
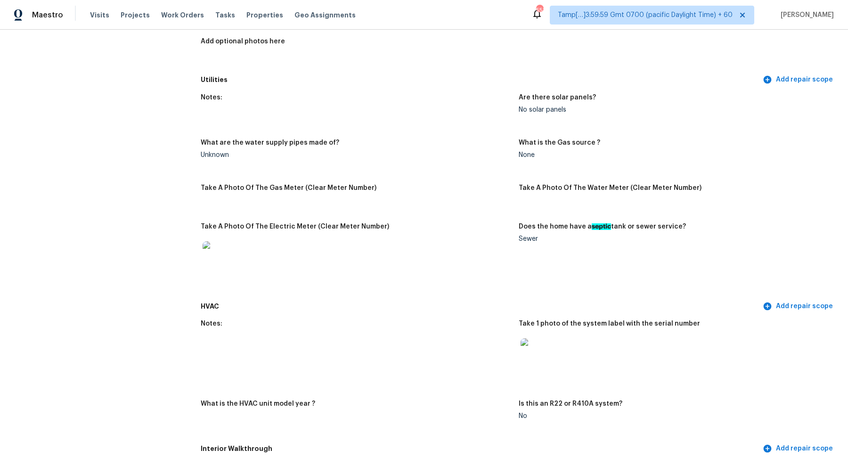
scroll to position [350, 0]
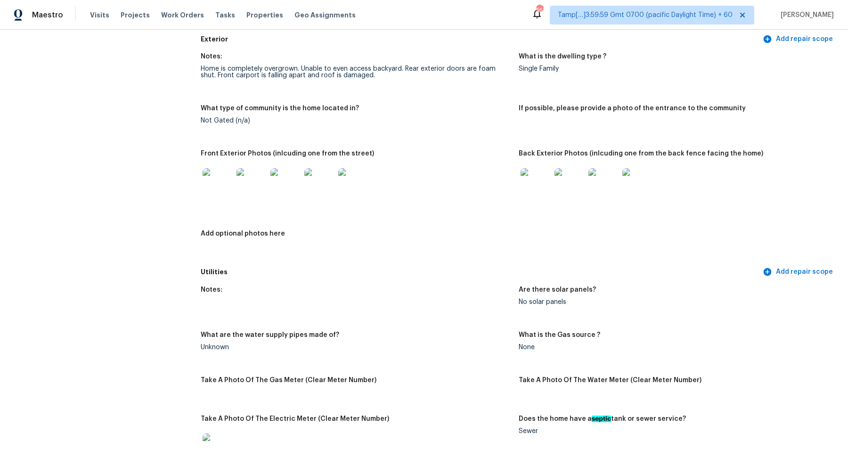
click at [534, 169] on img at bounding box center [535, 183] width 30 height 30
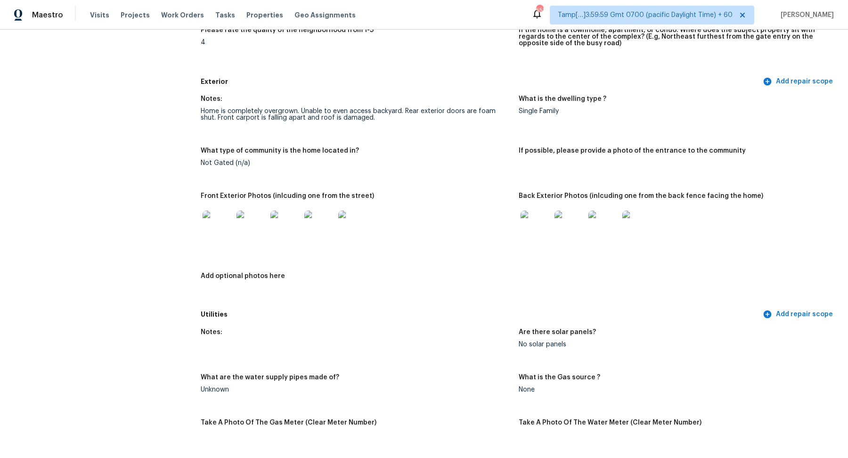
scroll to position [227, 0]
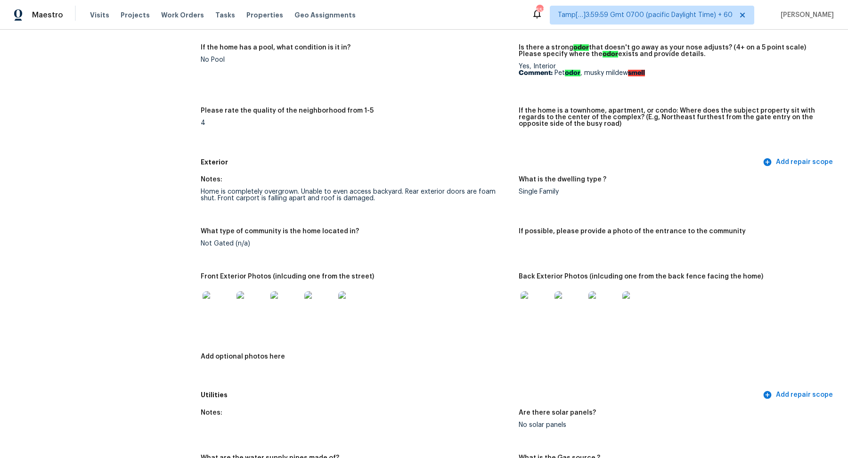
click at [212, 298] on img at bounding box center [217, 306] width 30 height 30
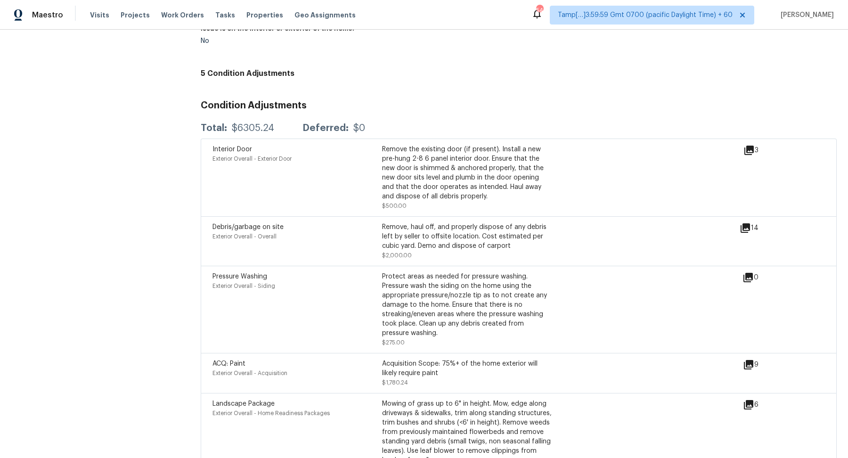
scroll to position [2185, 0]
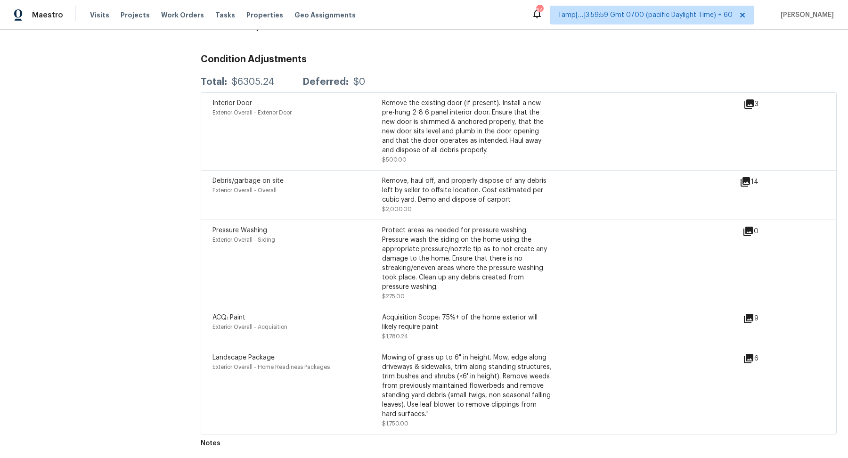
click at [748, 102] on icon at bounding box center [748, 103] width 9 height 9
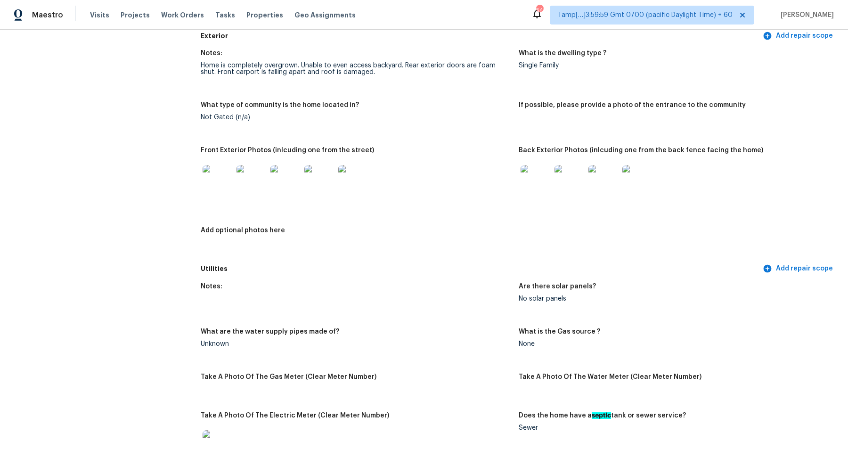
scroll to position [0, 0]
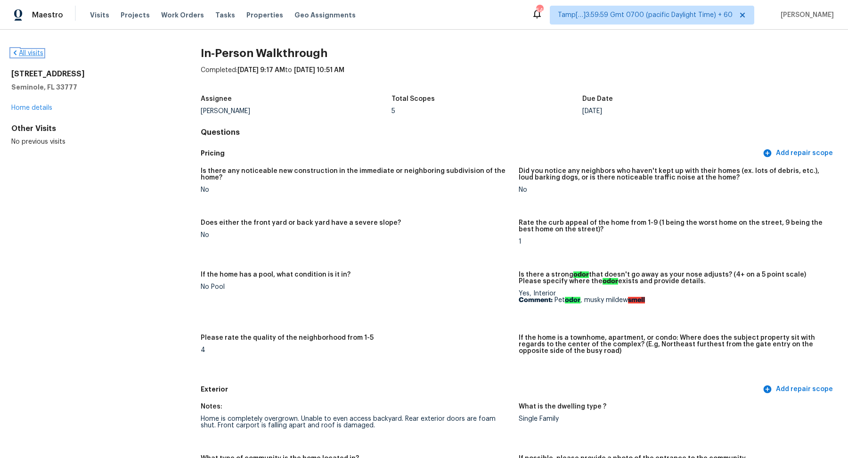
click at [33, 53] on link "All visits" at bounding box center [27, 53] width 32 height 7
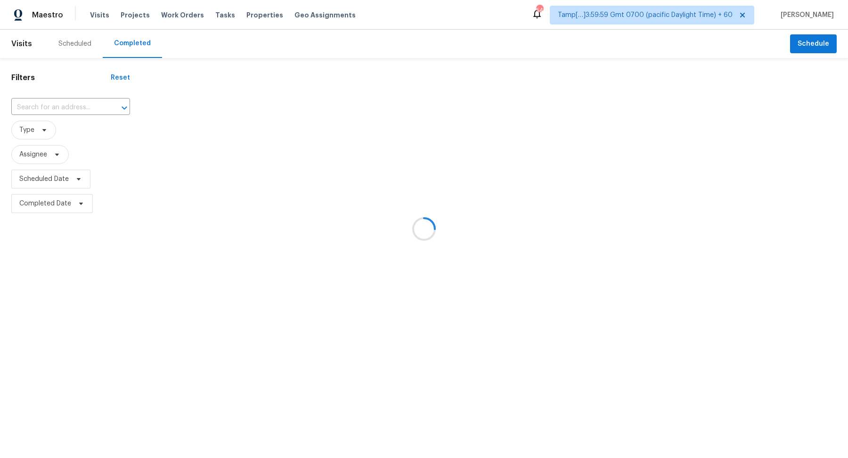
click at [82, 92] on div at bounding box center [424, 229] width 848 height 458
click at [82, 94] on div at bounding box center [424, 229] width 848 height 458
click at [82, 103] on div at bounding box center [424, 229] width 848 height 458
click at [83, 105] on div at bounding box center [424, 229] width 848 height 458
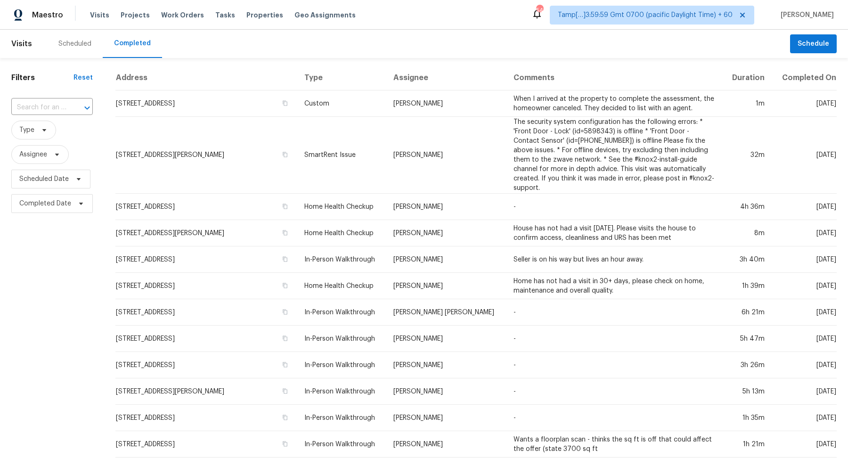
click at [83, 105] on icon "Open" at bounding box center [86, 107] width 11 height 11
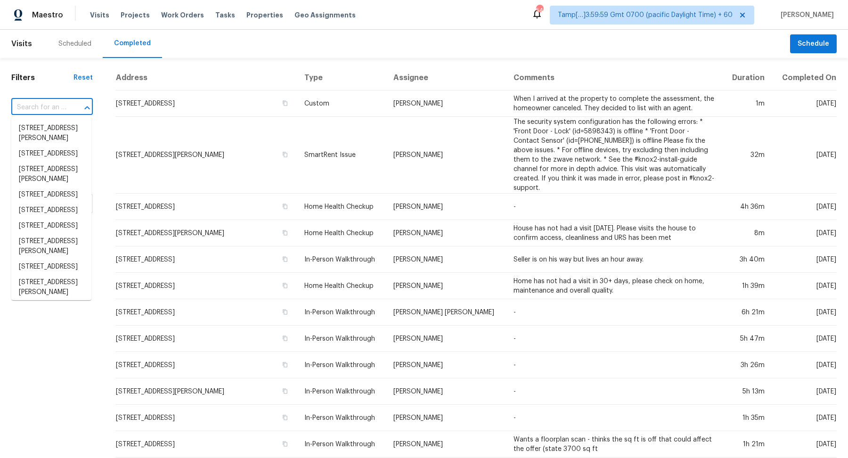
paste input "104 Lawrence St, Fuquay Varina, NC 27526"
type input "104 Lawrence St, Fuquay Varina, NC 27526"
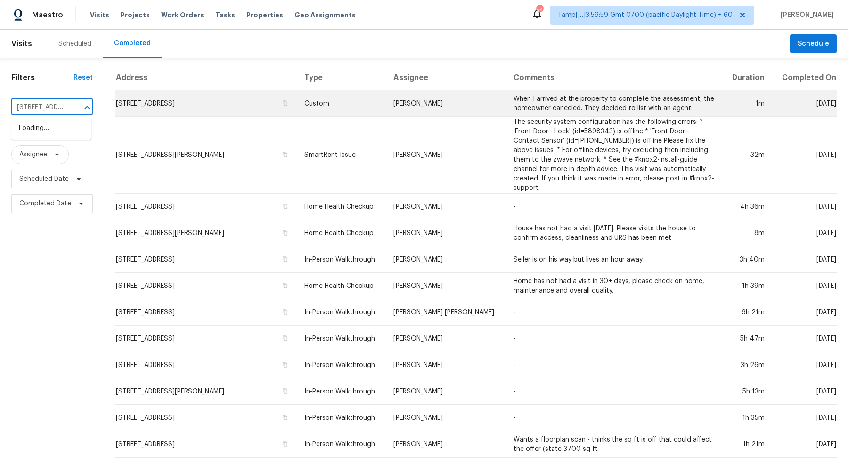
scroll to position [0, 83]
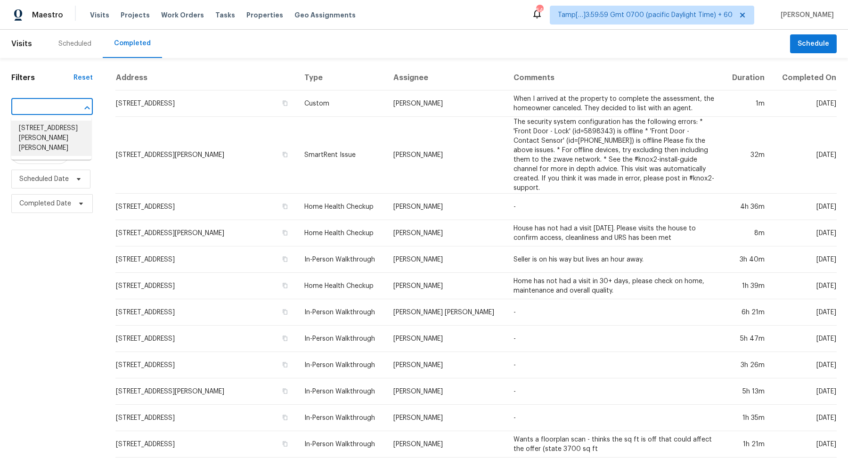
click at [39, 134] on li "104 Lawrence St, Fuquay Varina, NC 27526" at bounding box center [51, 138] width 80 height 35
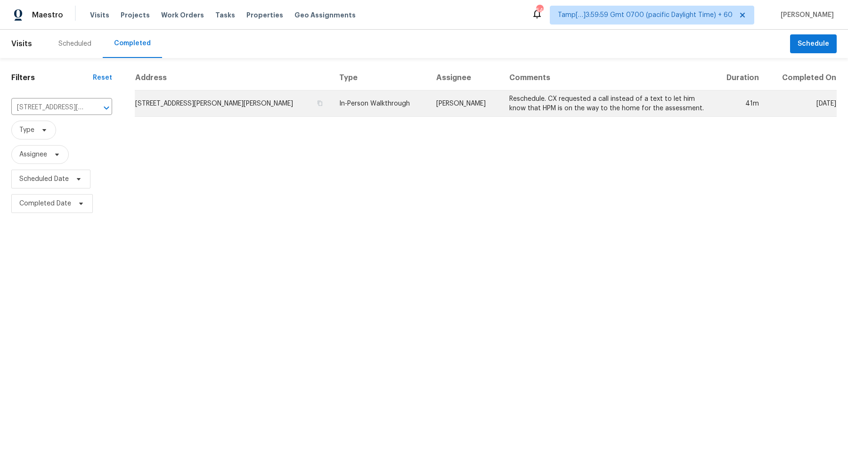
click at [243, 113] on td "104 Lawrence St, Fuquay Varina, NC 27526" at bounding box center [233, 103] width 197 height 26
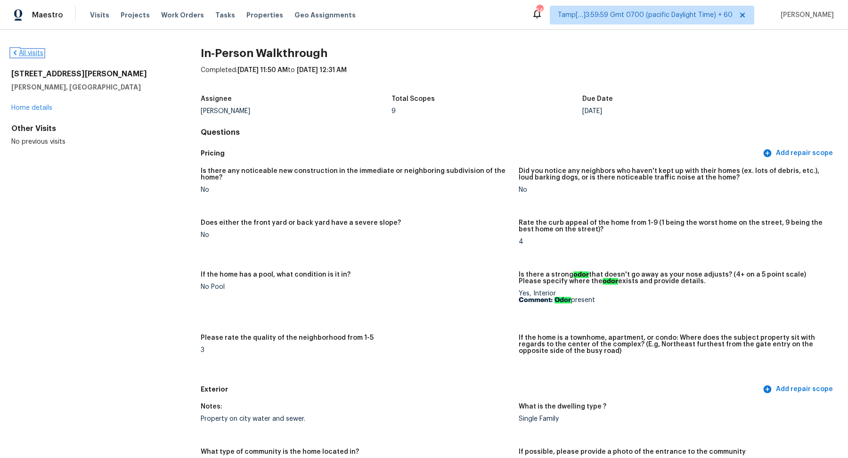
click at [29, 54] on link "All visits" at bounding box center [27, 53] width 32 height 7
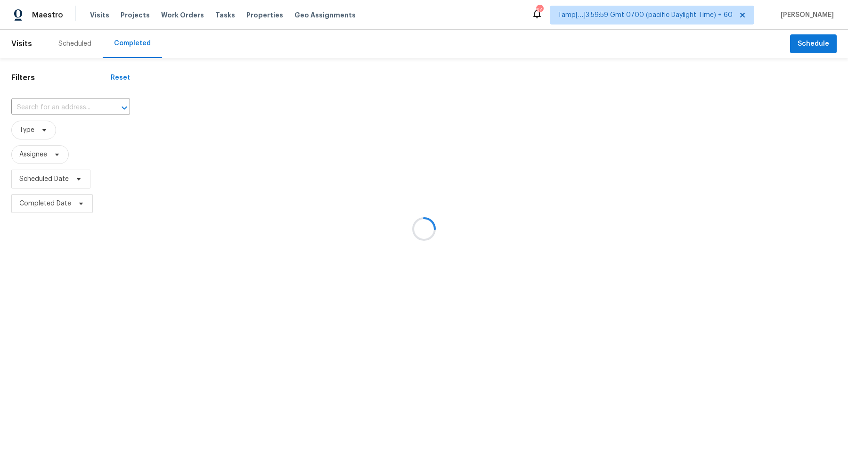
click at [88, 96] on div at bounding box center [424, 229] width 848 height 458
click at [86, 101] on div at bounding box center [424, 229] width 848 height 458
click at [68, 104] on div at bounding box center [424, 229] width 848 height 458
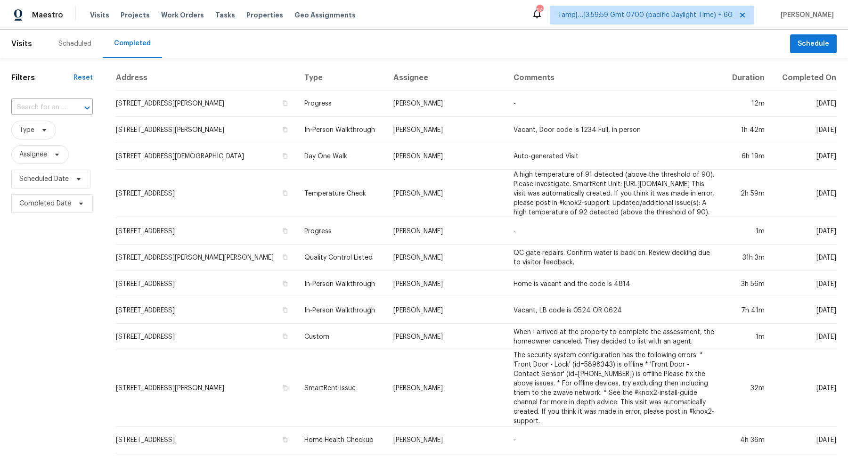
click at [68, 104] on div at bounding box center [80, 107] width 24 height 13
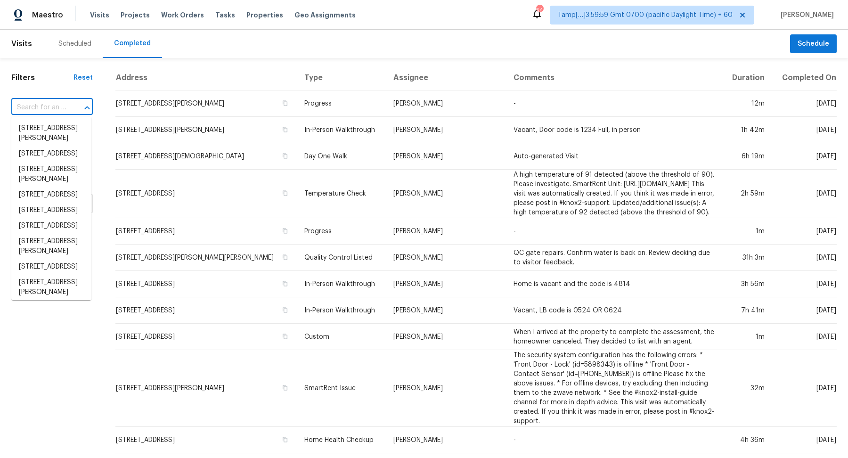
paste input "4205 Kellett Ln, Raleigh, NC 27616"
type input "4205 Kellett Ln, Raleigh, NC 27616"
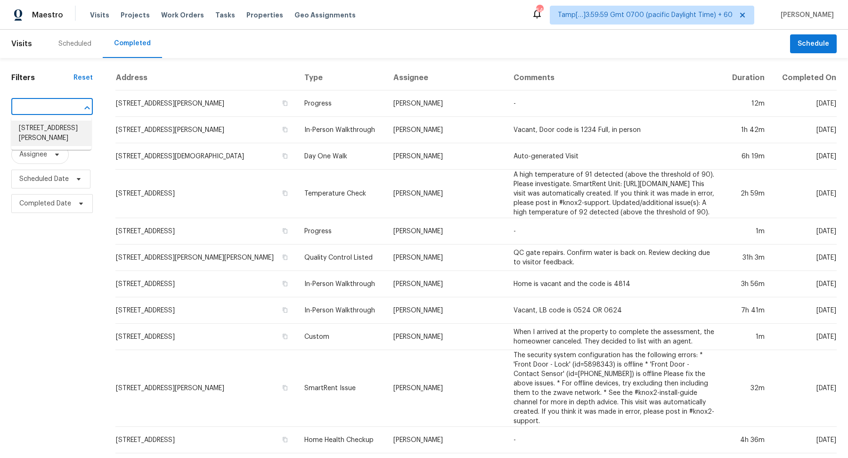
click at [84, 133] on li "4205 Kellett Ln, Raleigh, NC 27616" at bounding box center [51, 133] width 80 height 25
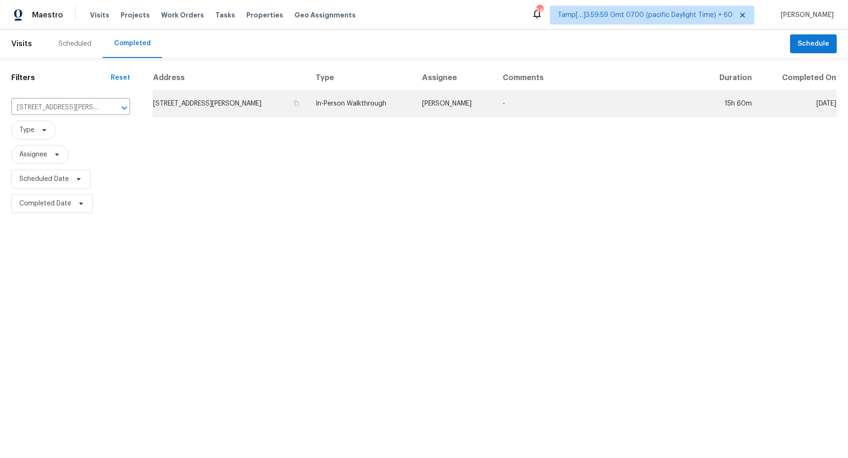
click at [217, 100] on td "4205 Kellett Ln, Raleigh, NC 27616" at bounding box center [230, 103] width 155 height 26
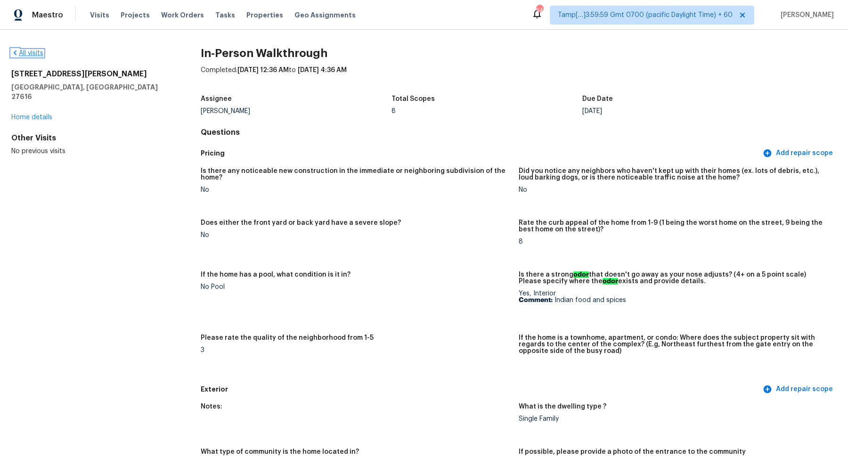
click at [33, 52] on link "All visits" at bounding box center [27, 53] width 32 height 7
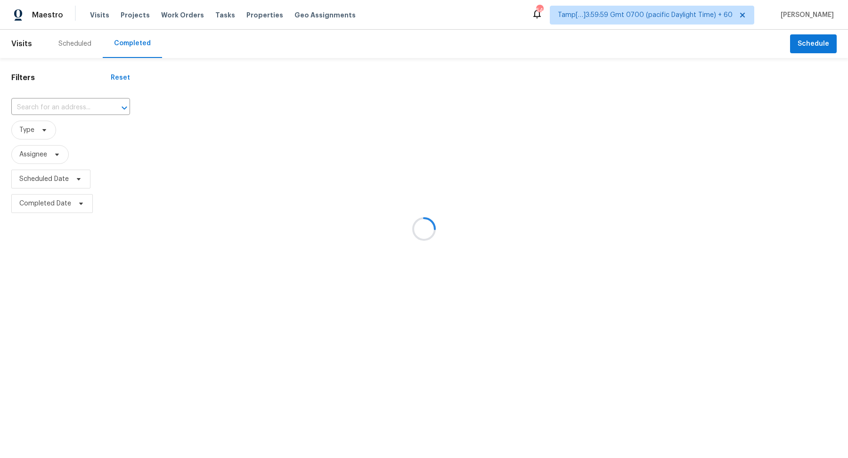
click at [62, 105] on div at bounding box center [424, 229] width 848 height 458
click at [62, 105] on input "text" at bounding box center [57, 107] width 92 height 15
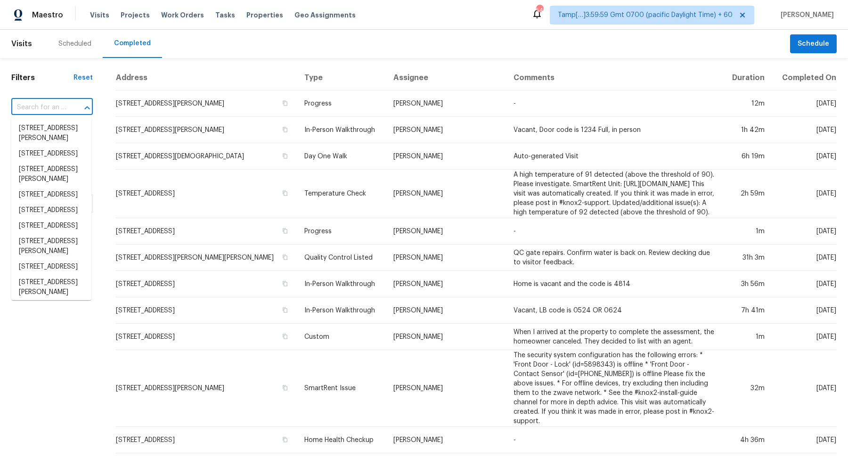
paste input "12621 Colony Preserve Dr, Boynton Beach, FL 33436"
type input "12621 Colony Preserve Dr, Boynton Beach, FL 33436"
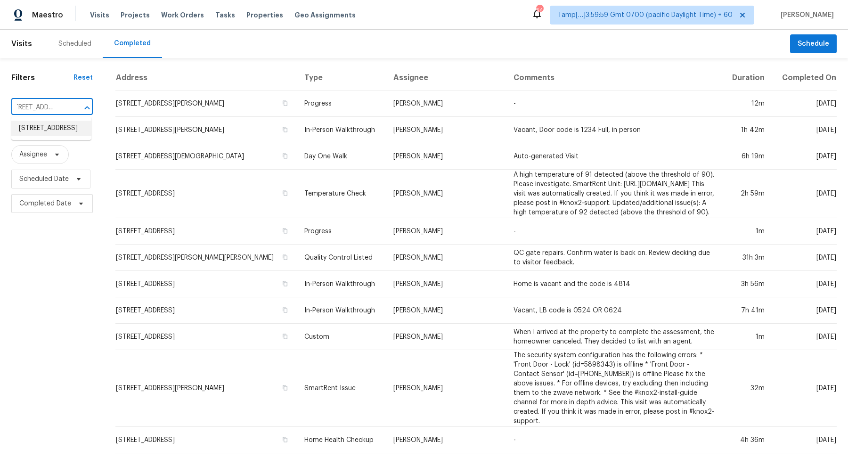
click at [48, 126] on li "12621 Colony Preserve Dr, Boynton Beach, FL 33436" at bounding box center [51, 129] width 80 height 16
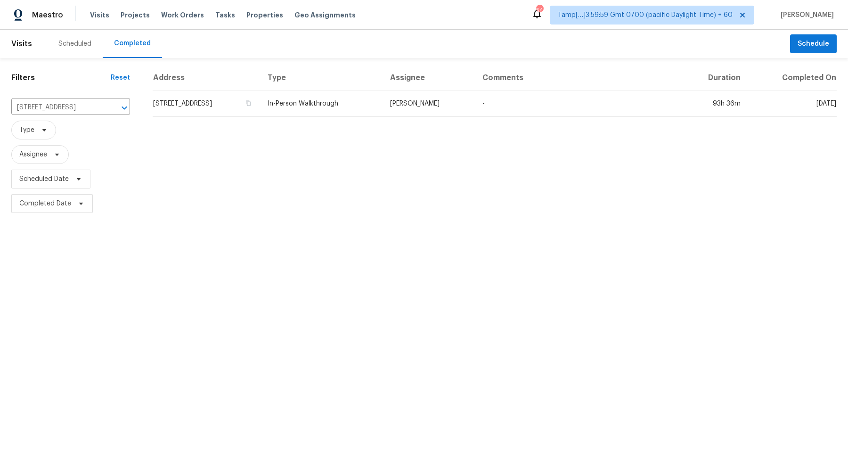
click at [195, 103] on td "12621 Colony Preserve Dr, Boynton Beach, FL 33436" at bounding box center [206, 103] width 107 height 26
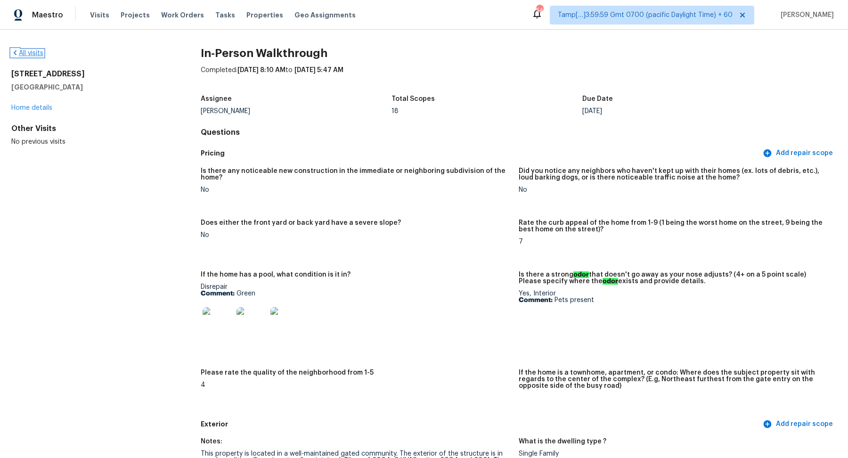
click at [27, 53] on link "All visits" at bounding box center [27, 53] width 32 height 7
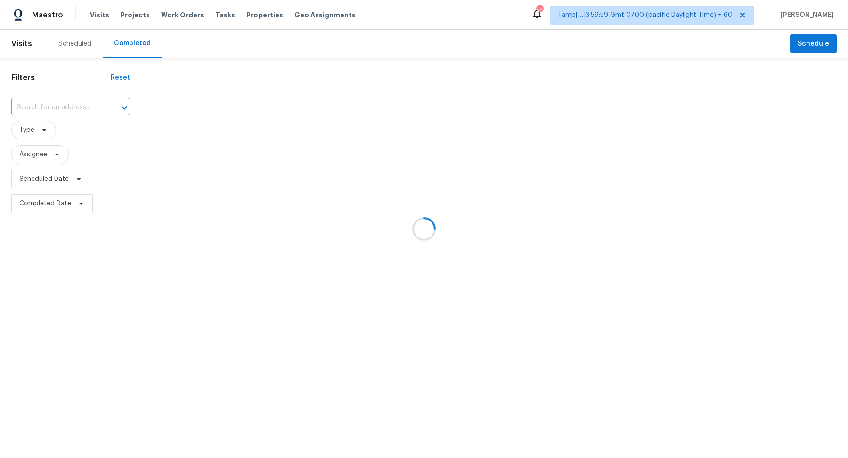
click at [69, 93] on div at bounding box center [424, 229] width 848 height 458
click at [69, 103] on div at bounding box center [424, 229] width 848 height 458
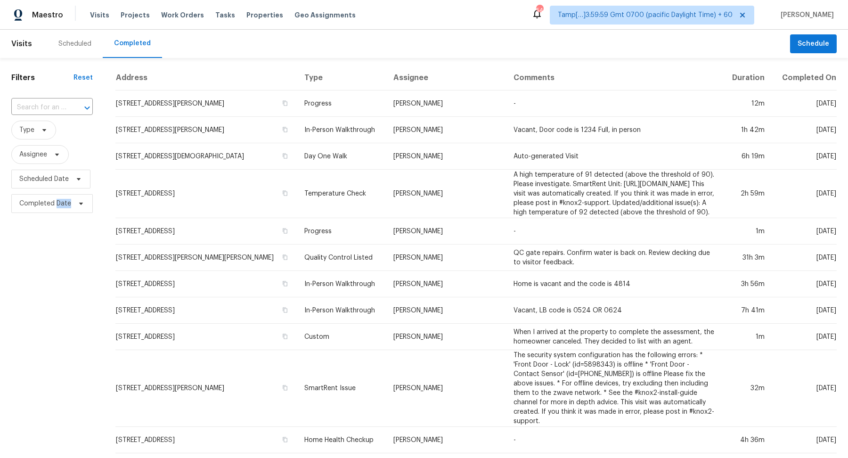
click at [69, 103] on div at bounding box center [80, 107] width 24 height 13
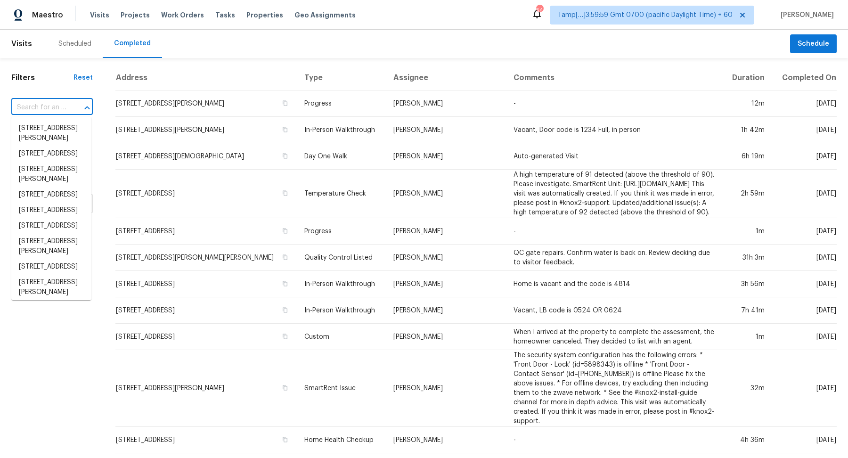
paste input "56 Hillsboro Rd, Clarksville, TN 37042"
type input "56 Hillsboro Rd, Clarksville, TN 37042"
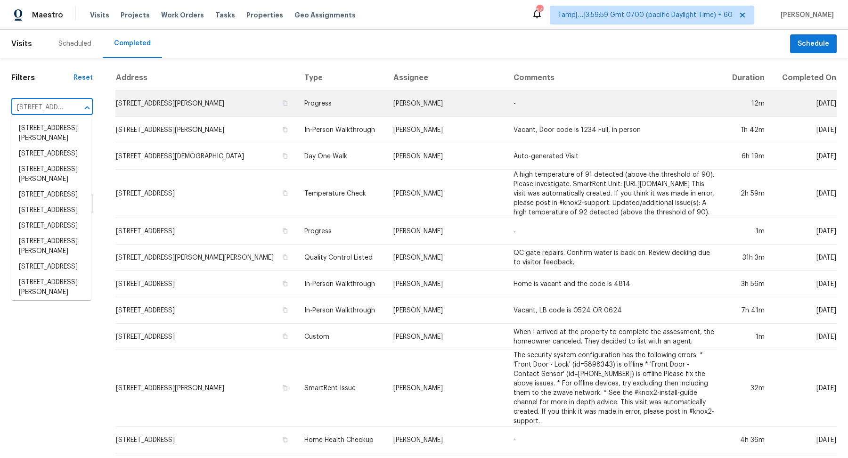
scroll to position [0, 67]
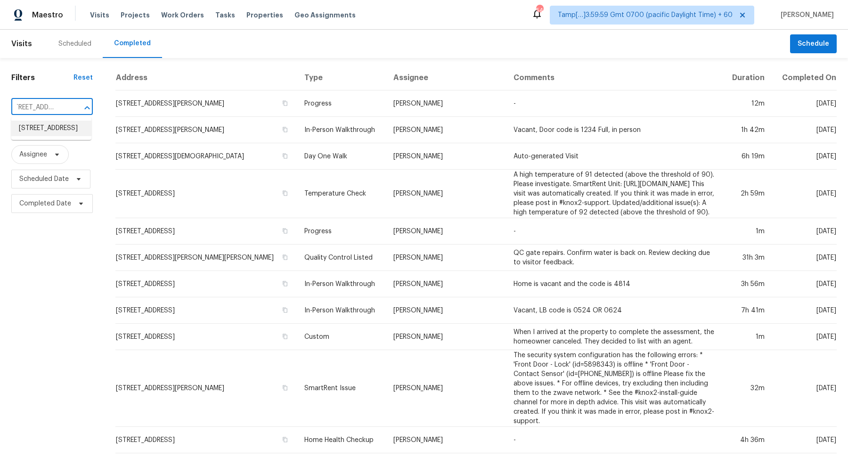
click at [69, 128] on li "56 Hillsboro Rd, Clarksville, TN 37042" at bounding box center [51, 129] width 80 height 16
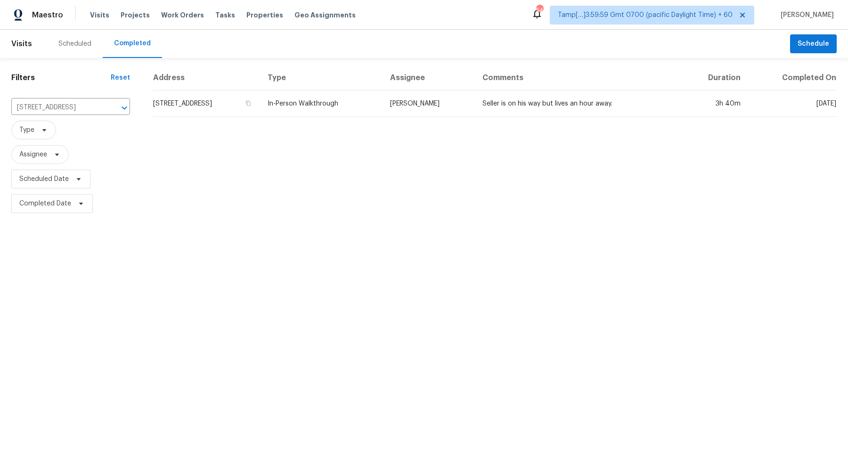
click at [185, 106] on td "56 Hillsboro Rd, Clarksville, TN 37042" at bounding box center [206, 103] width 107 height 26
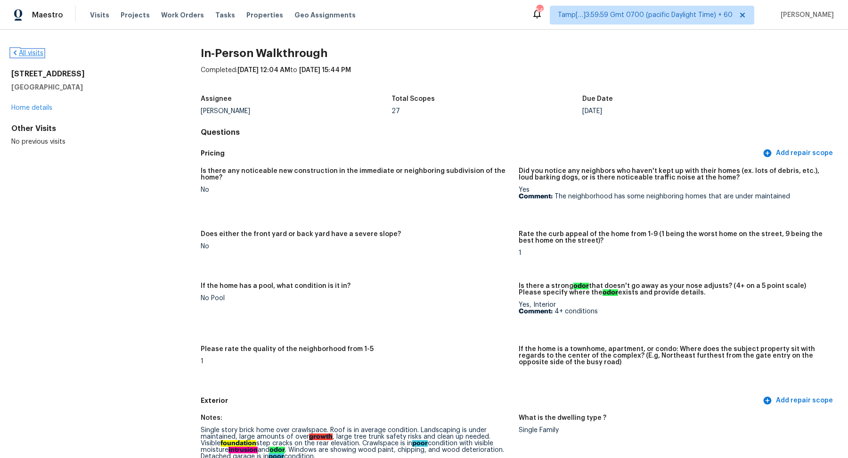
click at [32, 56] on link "All visits" at bounding box center [27, 53] width 32 height 7
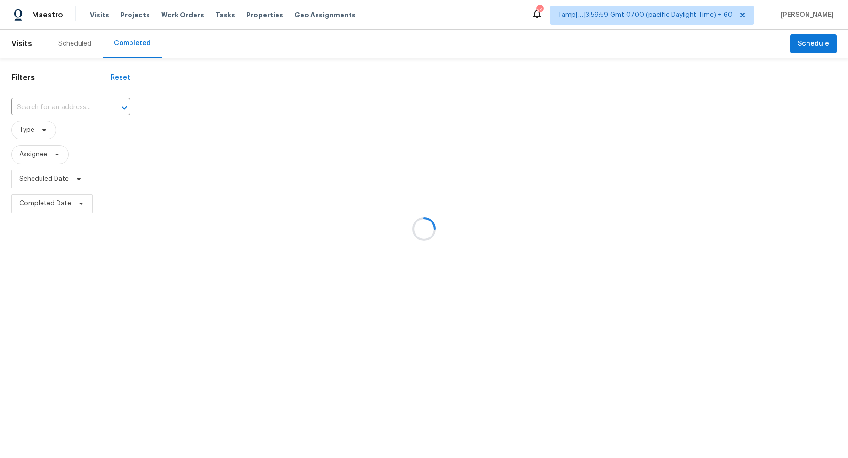
click at [78, 98] on div at bounding box center [424, 229] width 848 height 458
click at [78, 101] on div at bounding box center [424, 229] width 848 height 458
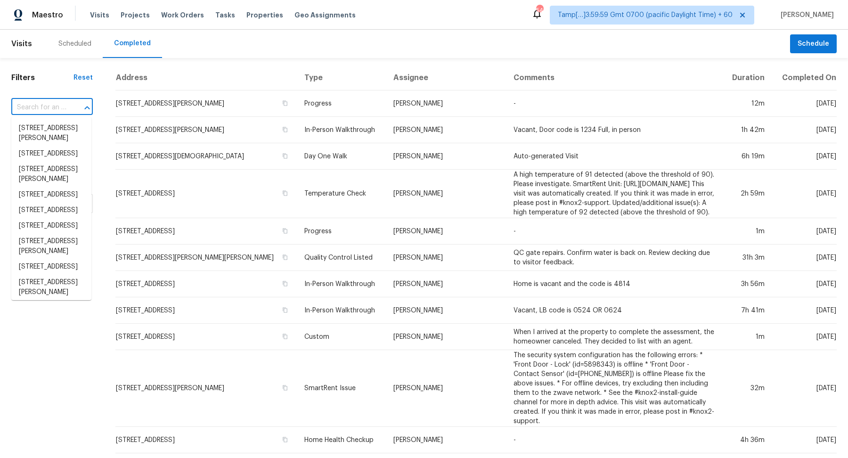
click at [54, 100] on input "text" at bounding box center [38, 107] width 55 height 15
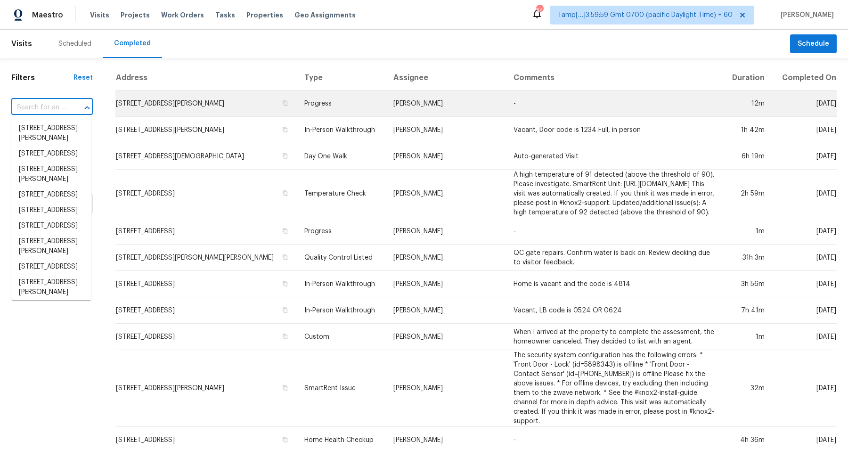
paste input "1209 Cedar Ridge Rd W, Rockwall, TX 75032"
type input "1209 Cedar Ridge Rd W, Rockwall, TX 75032"
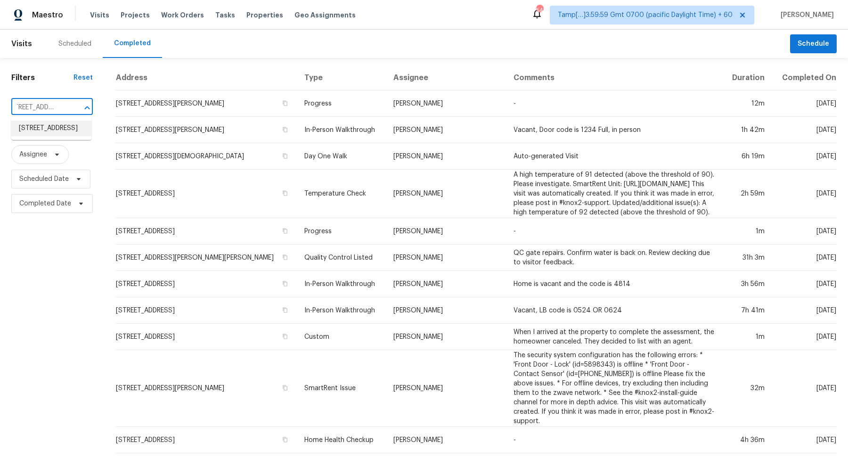
click at [64, 131] on li "1209 Cedar Ridge Rd W, Rockwall, TX 75032" at bounding box center [51, 129] width 80 height 16
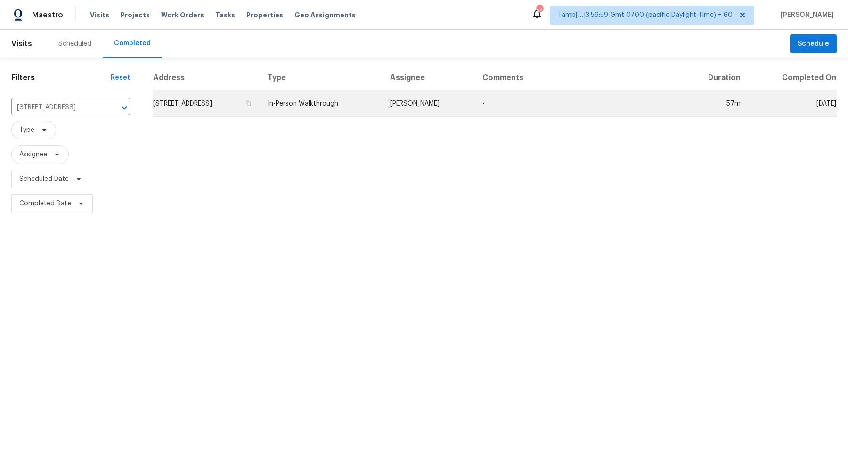
click at [260, 113] on td "1209 Cedar Ridge Rd W, Rockwall, TX 75032" at bounding box center [206, 103] width 107 height 26
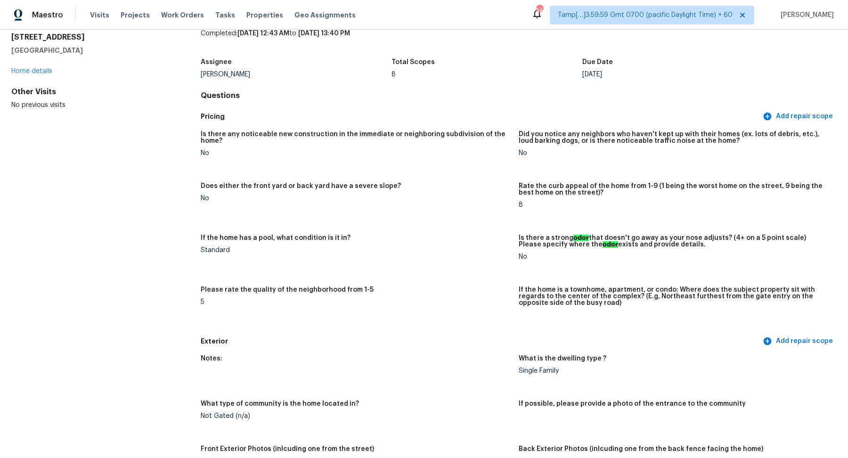
scroll to position [415, 0]
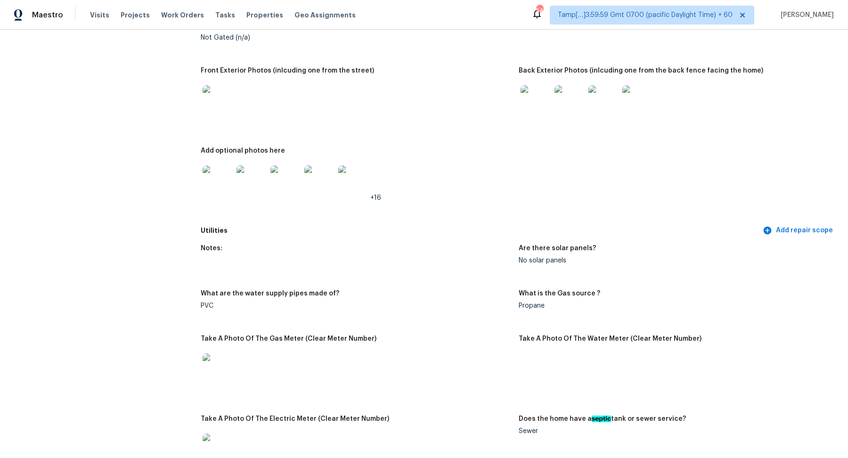
click at [234, 103] on div at bounding box center [356, 100] width 310 height 41
click at [224, 103] on img at bounding box center [217, 100] width 30 height 30
click at [532, 100] on img at bounding box center [535, 100] width 30 height 30
click at [222, 180] on img at bounding box center [217, 180] width 30 height 30
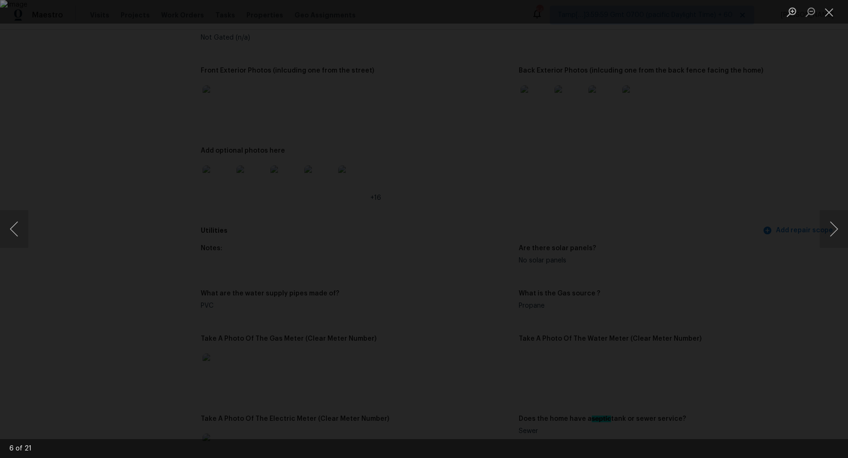
click at [420, 197] on img "Lightbox" at bounding box center [424, 229] width 848 height 458
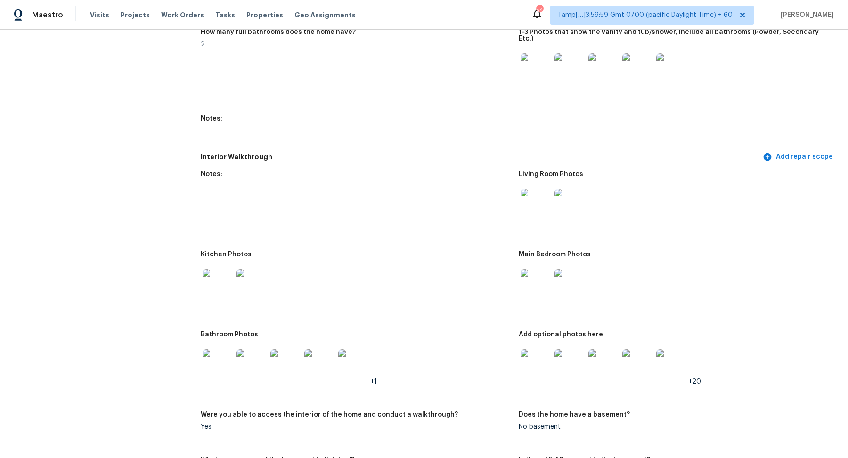
scroll to position [1433, 0]
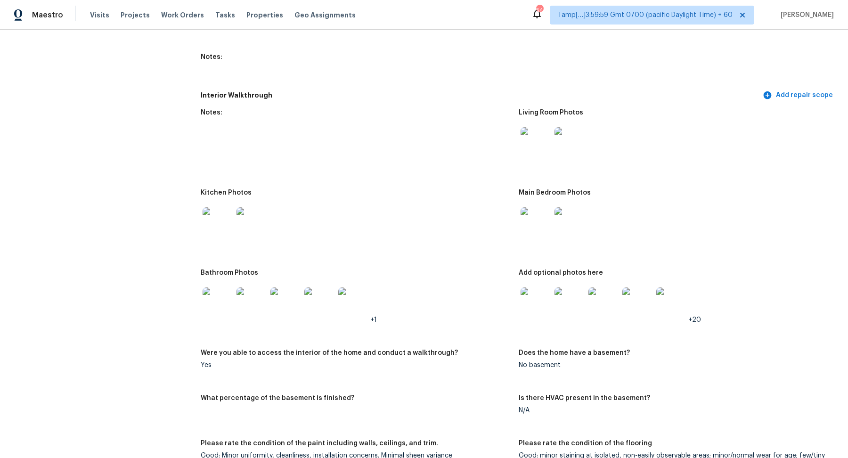
click at [210, 287] on img at bounding box center [217, 302] width 30 height 30
click at [538, 287] on img at bounding box center [535, 302] width 30 height 30
click at [556, 287] on img at bounding box center [569, 302] width 30 height 30
click at [221, 296] on img at bounding box center [217, 302] width 30 height 30
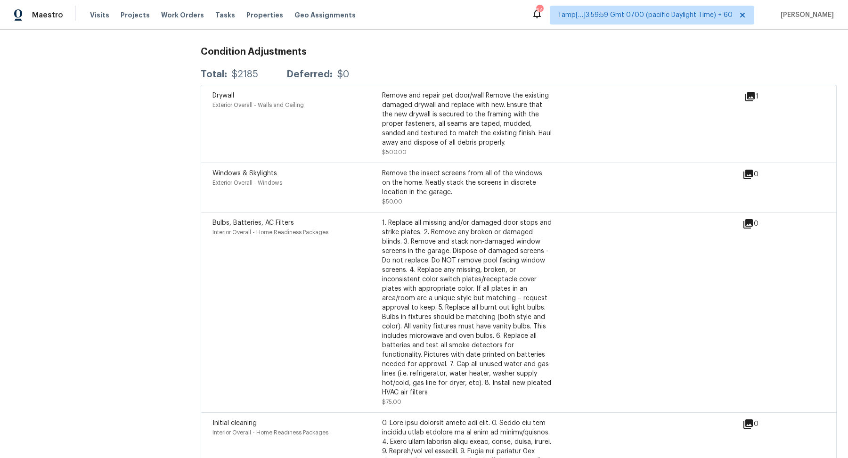
scroll to position [2477, 0]
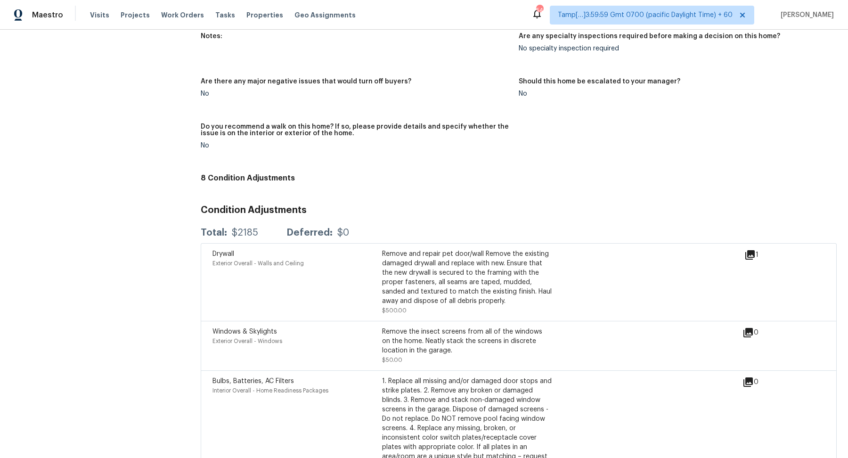
click at [751, 249] on icon at bounding box center [749, 254] width 11 height 11
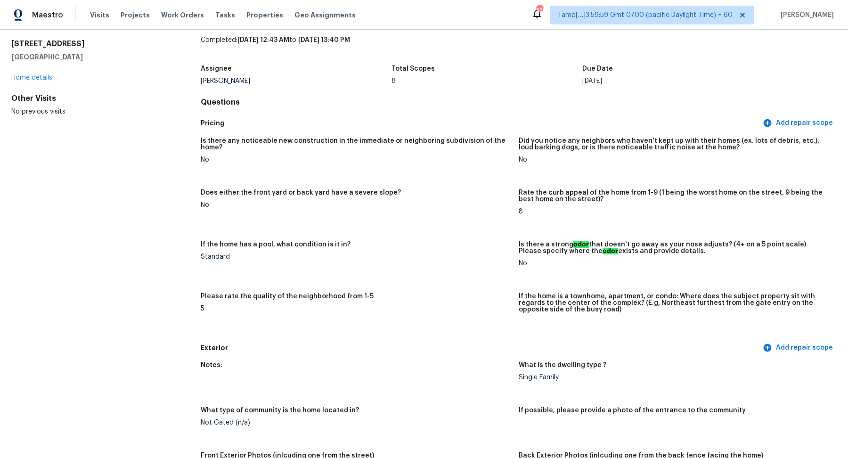
scroll to position [0, 0]
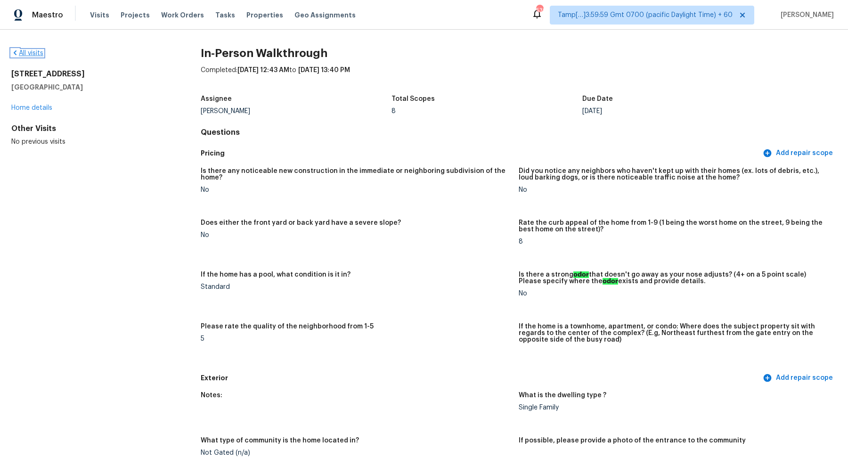
click at [28, 51] on link "All visits" at bounding box center [27, 53] width 32 height 7
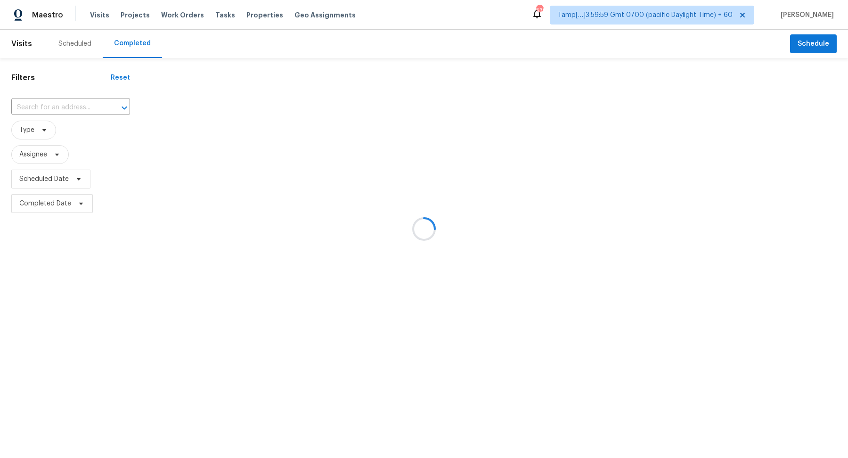
click at [74, 109] on div at bounding box center [424, 229] width 848 height 458
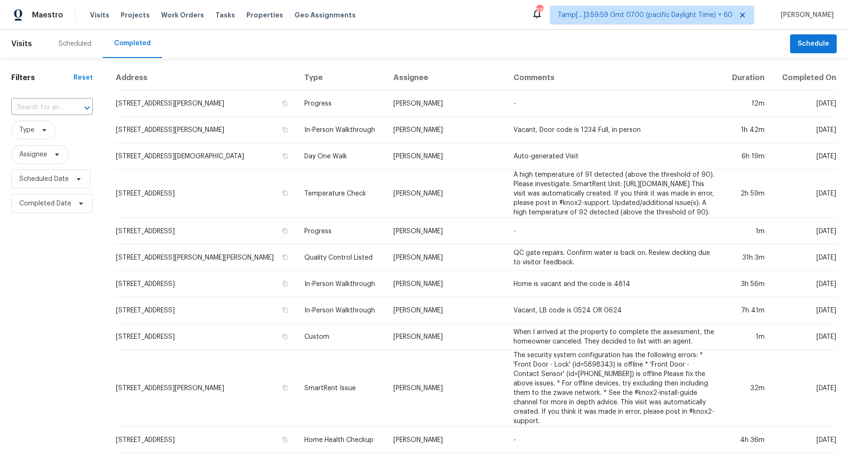
click at [74, 109] on div at bounding box center [80, 107] width 24 height 13
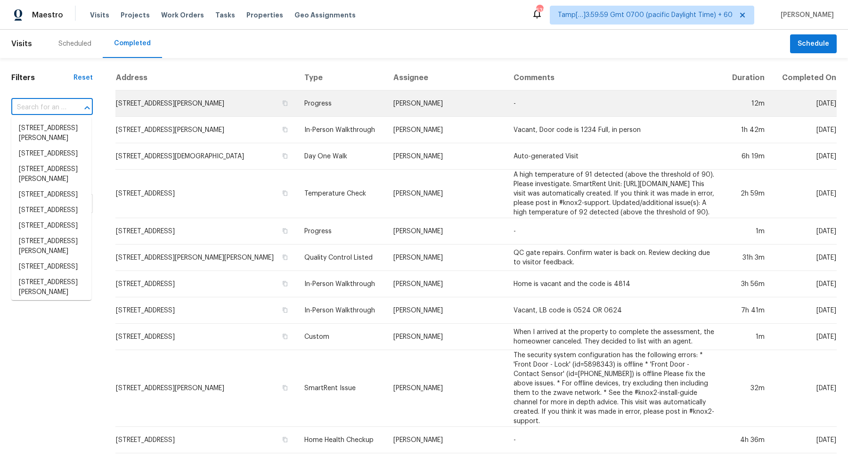
paste input "7700 SW 74th Loop, Ocala, FL 34481"
type input "7700 SW 74th Loop, Ocala, FL 34481"
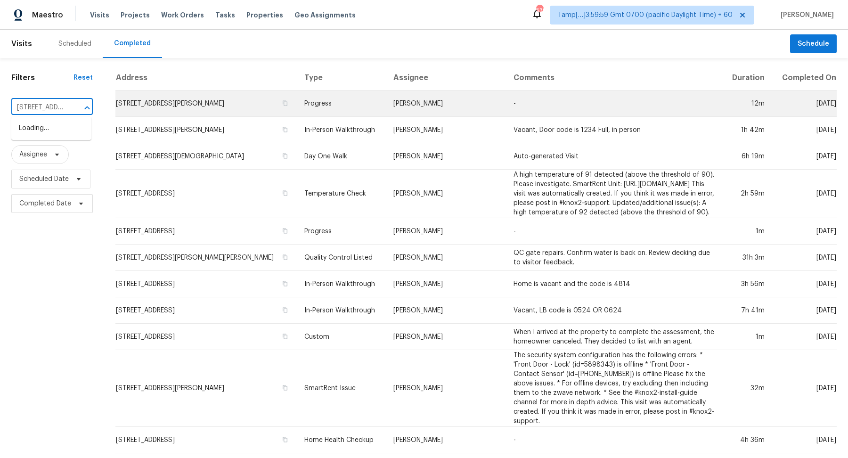
scroll to position [0, 65]
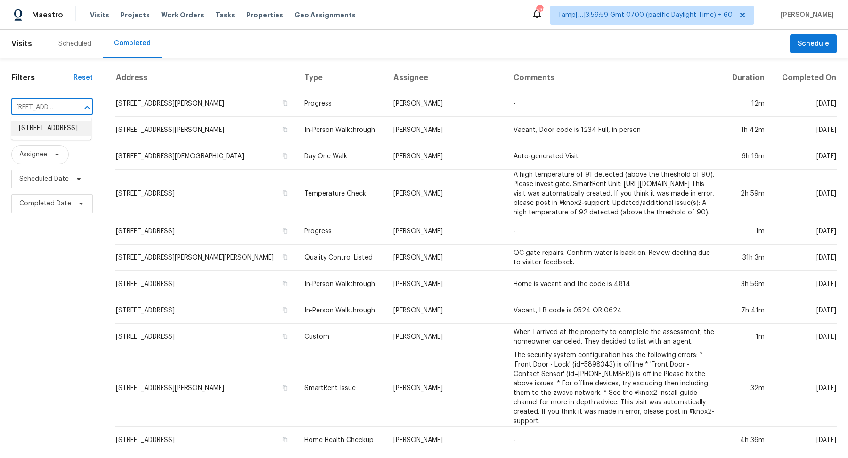
click at [58, 131] on li "7700 SW 74th Loop, Ocala, FL 34481" at bounding box center [51, 129] width 80 height 16
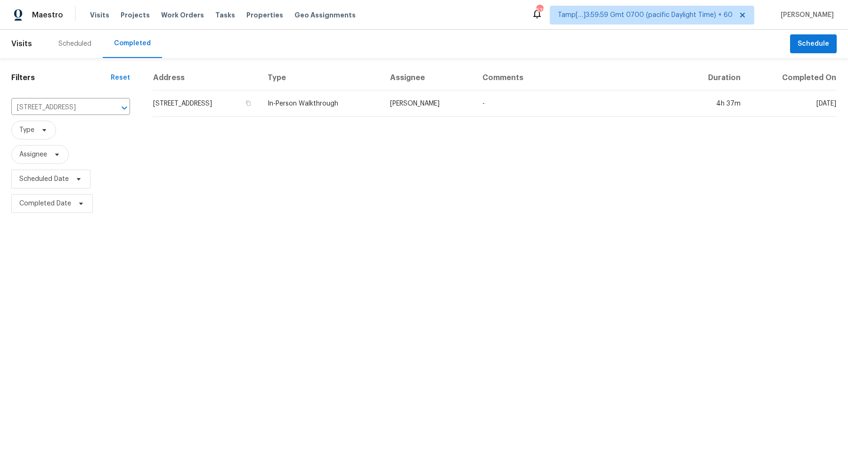
click at [211, 104] on td "7700 SW 74th Loop, Ocala, FL 34481" at bounding box center [206, 103] width 107 height 26
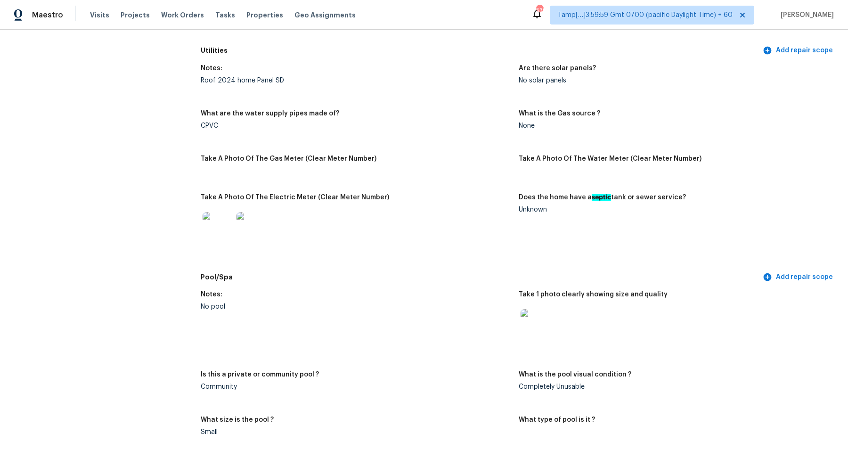
scroll to position [572, 0]
click at [220, 232] on img at bounding box center [217, 226] width 30 height 30
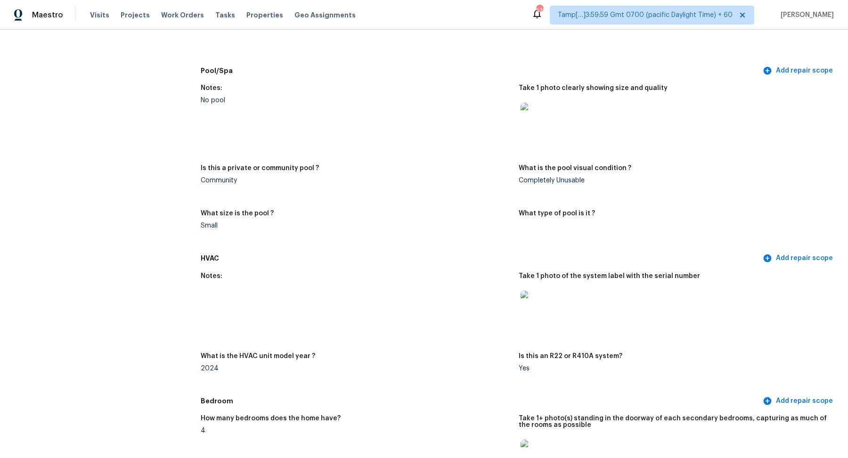
scroll to position [797, 0]
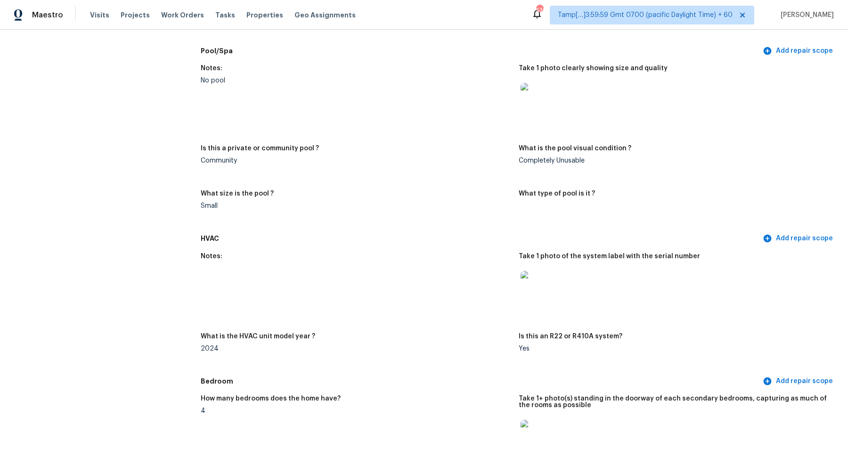
click at [536, 102] on img at bounding box center [535, 98] width 30 height 30
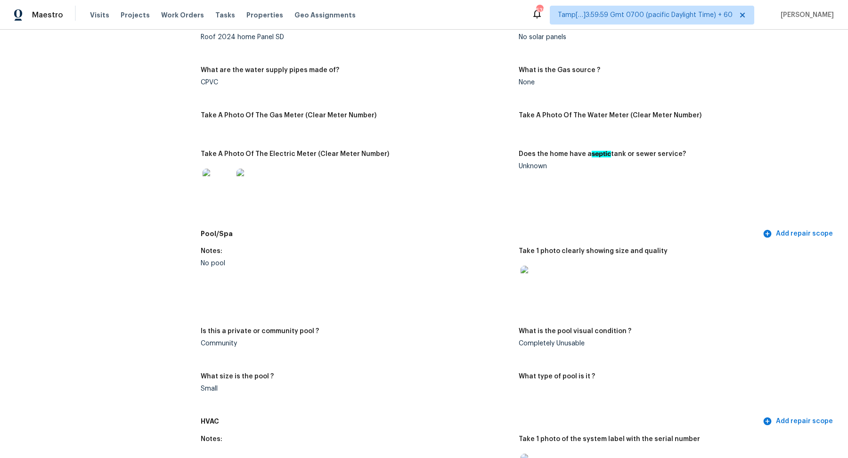
scroll to position [595, 0]
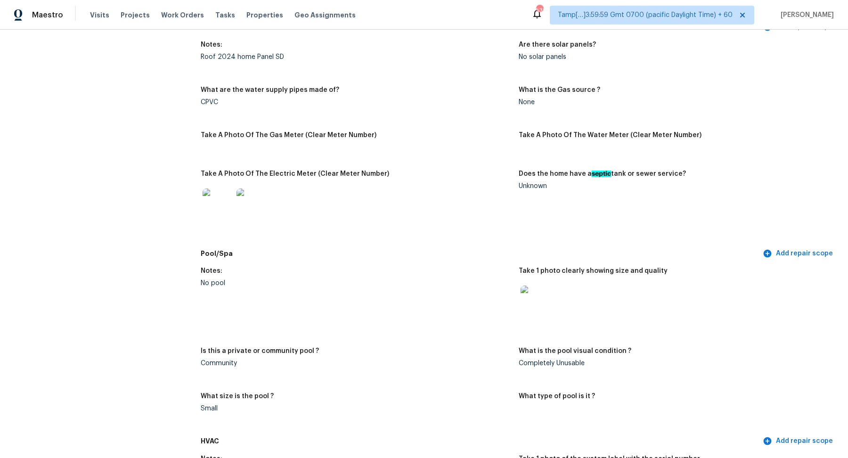
click at [548, 307] on img at bounding box center [535, 300] width 30 height 30
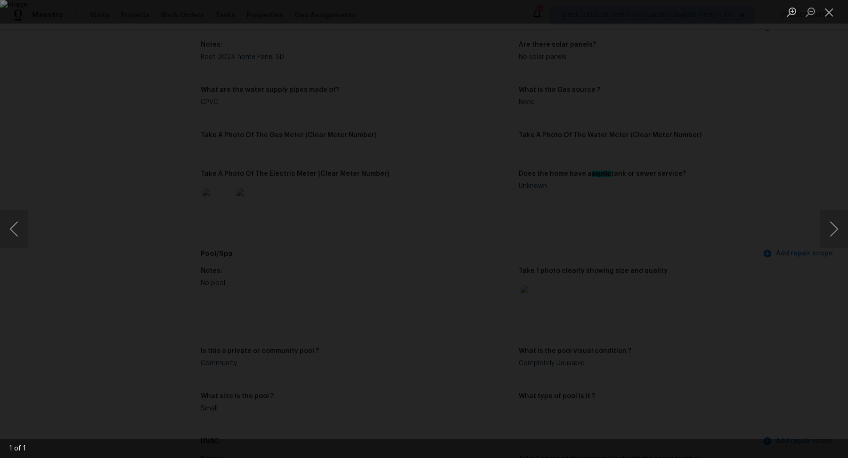
click at [683, 247] on div "Lightbox" at bounding box center [424, 229] width 848 height 458
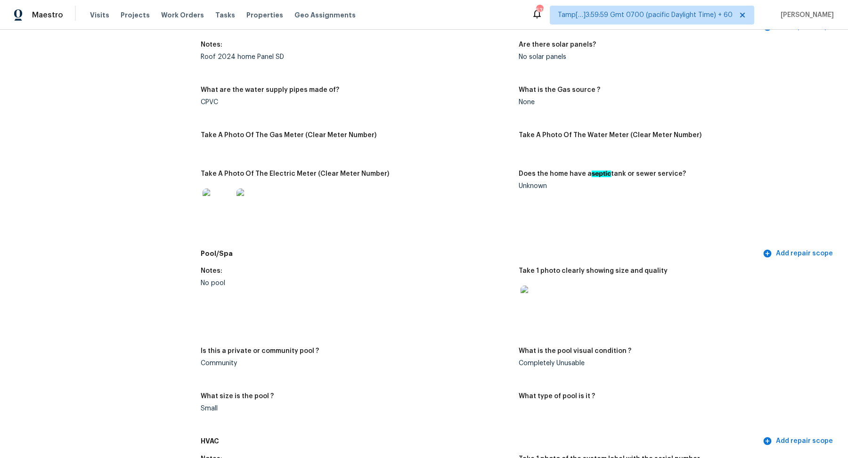
scroll to position [366, 0]
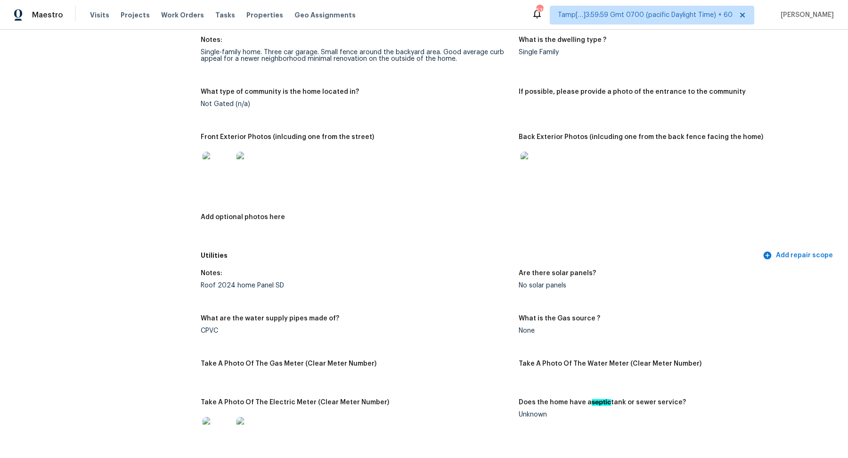
click at [215, 165] on img at bounding box center [217, 167] width 30 height 30
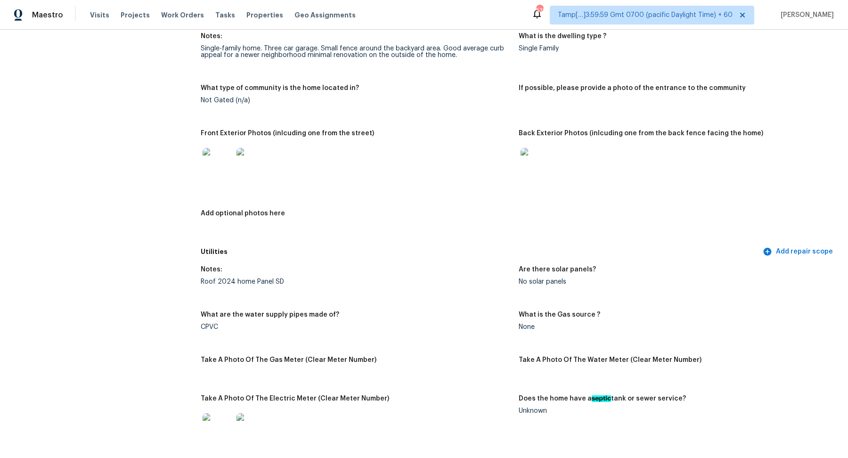
scroll to position [0, 0]
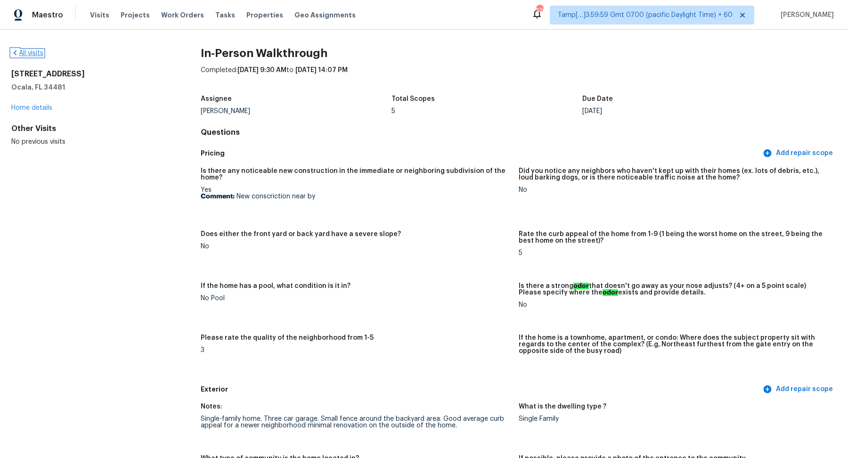
click at [24, 56] on link "All visits" at bounding box center [27, 53] width 32 height 7
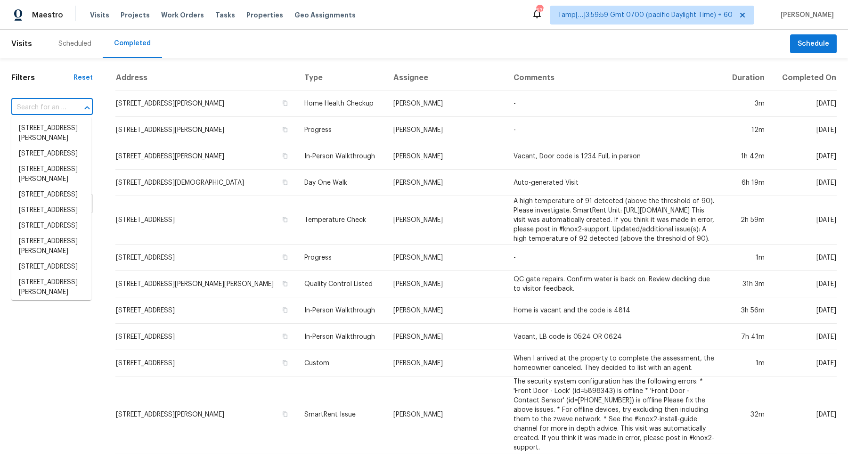
click at [29, 111] on input "text" at bounding box center [38, 107] width 55 height 15
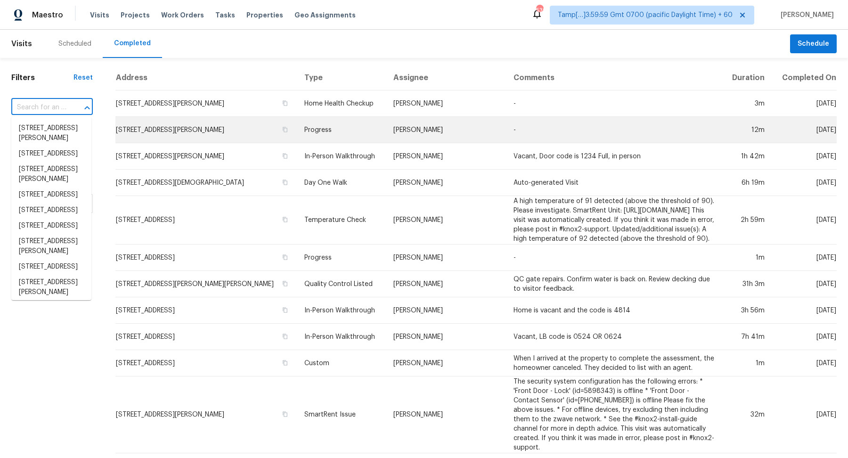
paste input "4124 Longleaf Dr, Garland, TX 75042"
type input "4124 Longleaf Dr, Garland, TX 75042"
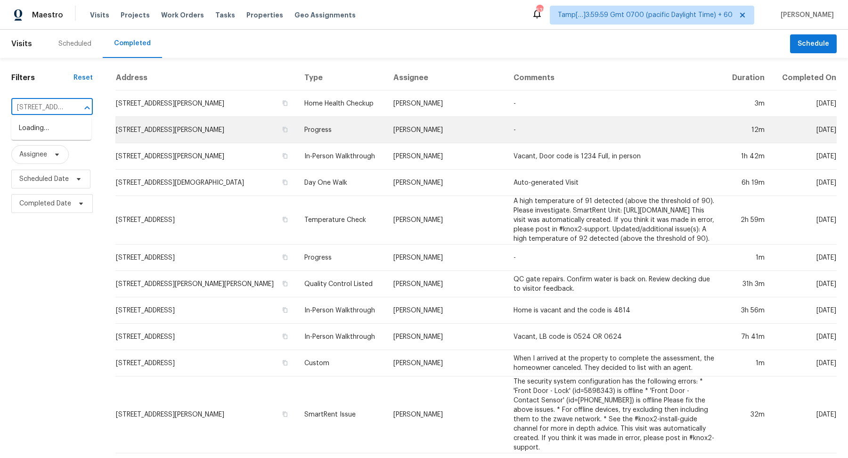
scroll to position [0, 64]
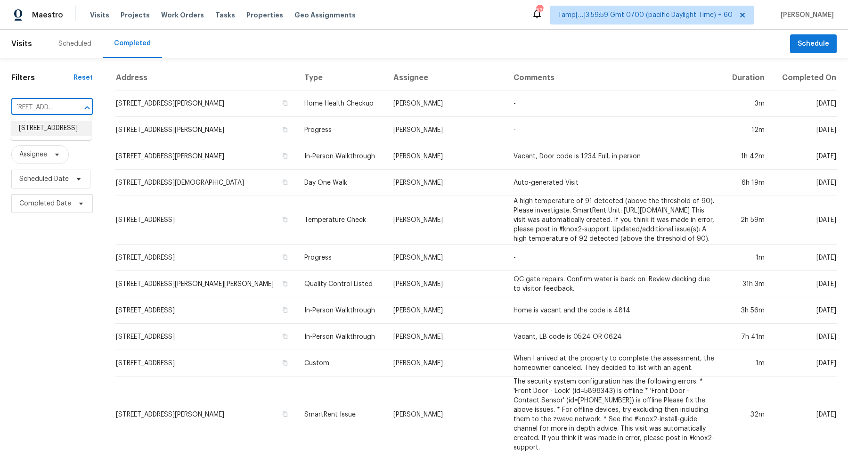
click at [61, 132] on li "4124 Longleaf Dr, Garland, TX 75042" at bounding box center [51, 129] width 80 height 16
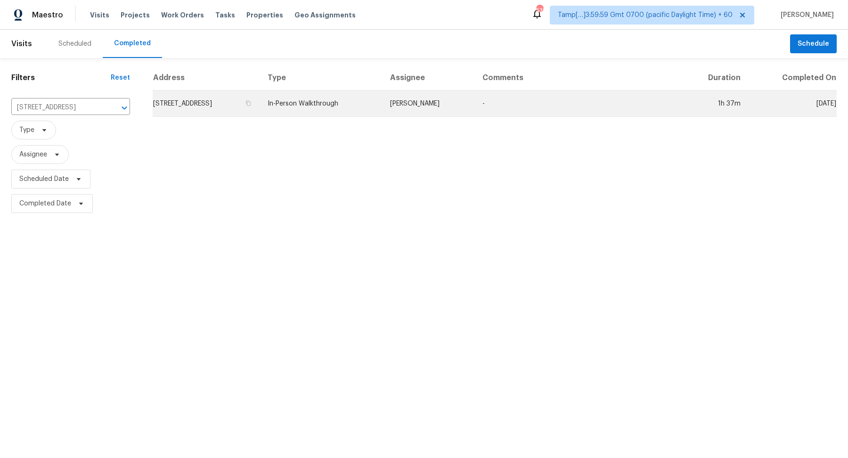
click at [231, 99] on td "4124 Longleaf Dr, Garland, TX 75042" at bounding box center [206, 103] width 107 height 26
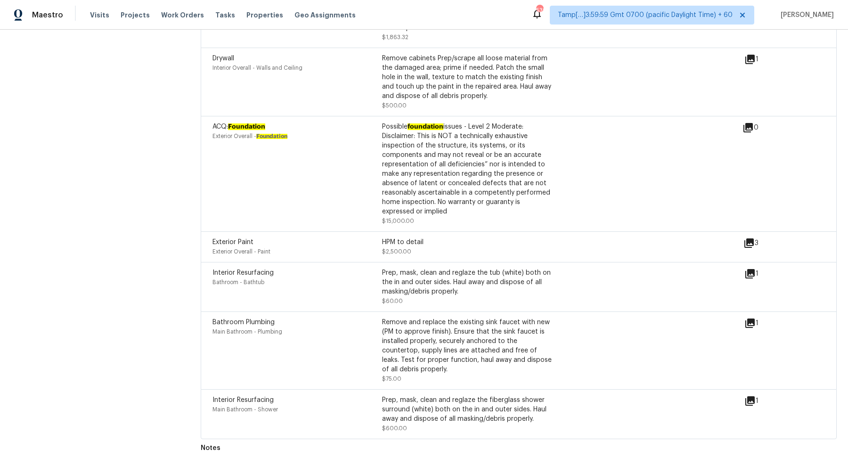
scroll to position [2291, 0]
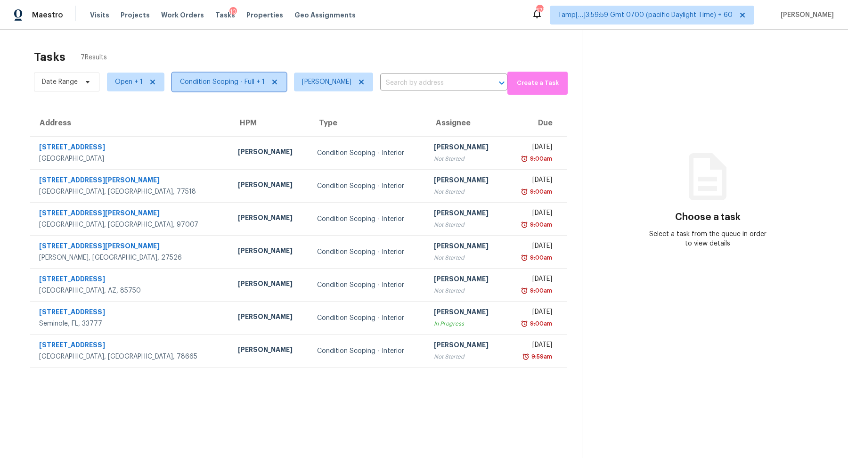
click at [225, 85] on span "Condition Scoping - Full + 1" at bounding box center [222, 81] width 85 height 9
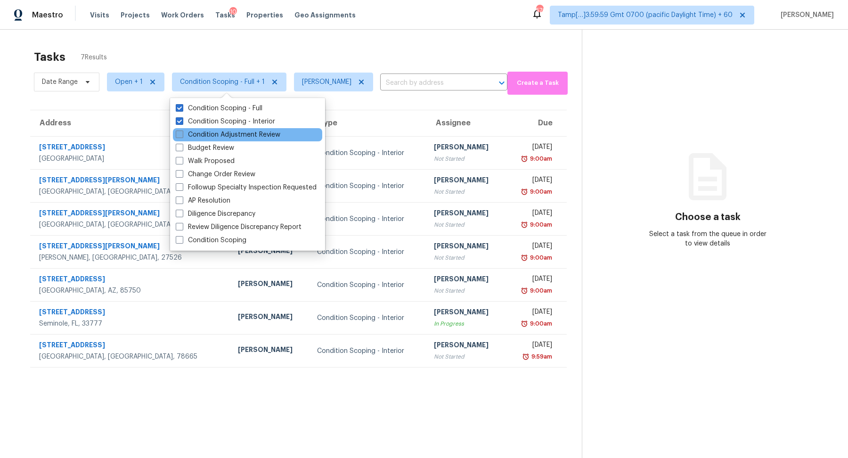
click at [235, 130] on label "Condition Adjustment Review" at bounding box center [228, 134] width 105 height 9
click at [182, 130] on input "Condition Adjustment Review" at bounding box center [179, 133] width 6 height 6
click at [244, 132] on label "Condition Adjustment Review" at bounding box center [228, 134] width 105 height 9
click at [182, 132] on input "Condition Adjustment Review" at bounding box center [179, 133] width 6 height 6
checkbox input "false"
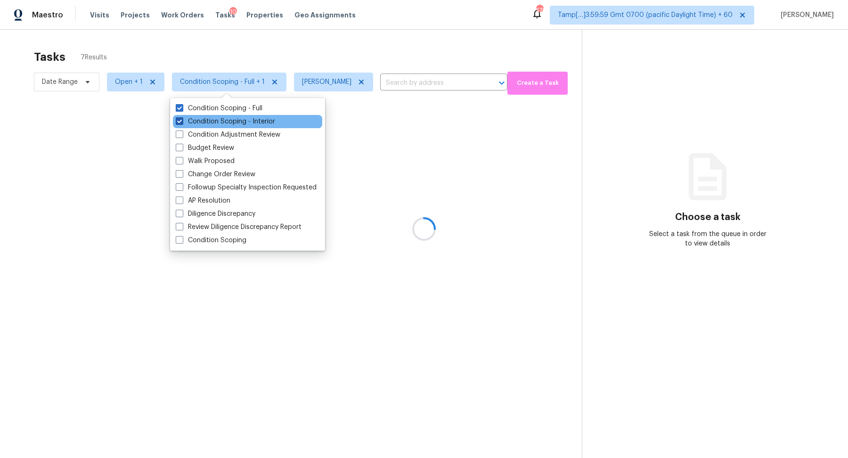
click at [258, 124] on label "Condition Scoping - Interior" at bounding box center [225, 121] width 99 height 9
click at [182, 123] on input "Condition Scoping - Interior" at bounding box center [179, 120] width 6 height 6
click at [258, 124] on label "Condition Scoping - Interior" at bounding box center [225, 121] width 99 height 9
click at [182, 123] on input "Condition Scoping - Interior" at bounding box center [179, 120] width 6 height 6
checkbox input "true"
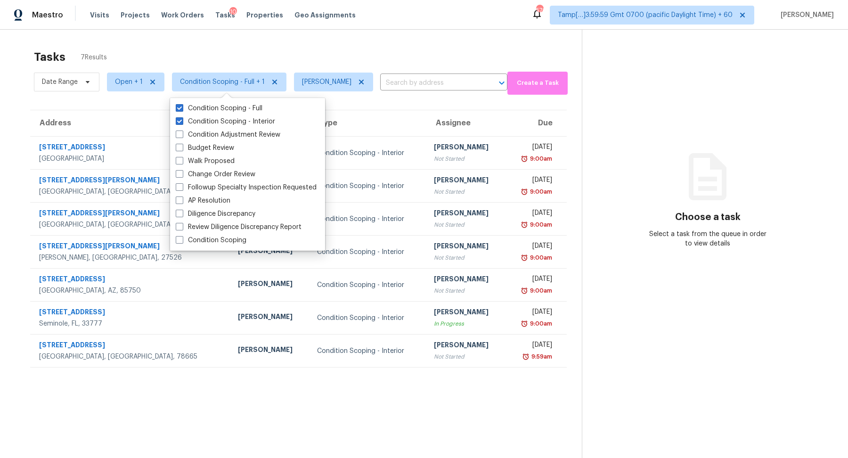
click at [366, 44] on div "Tasks 7 Results Date Range Open + 1 Condition Scoping - Full + 1 Hariharan GV ​…" at bounding box center [424, 259] width 848 height 458
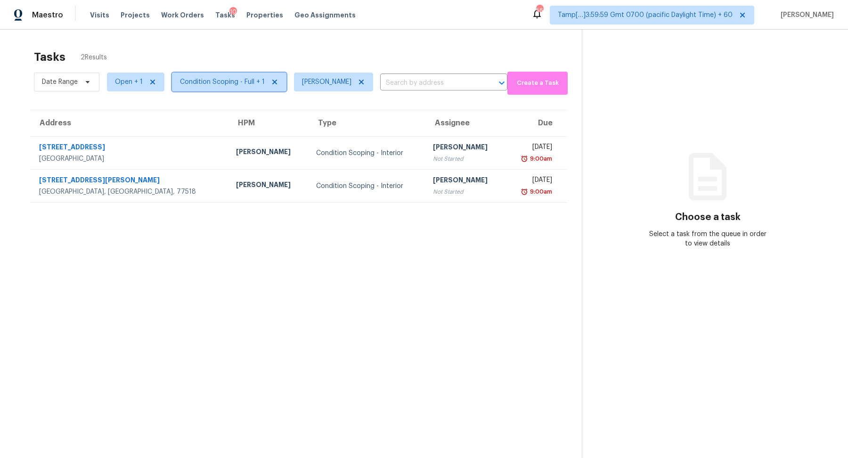
click at [214, 89] on span "Condition Scoping - Full + 1" at bounding box center [229, 82] width 114 height 19
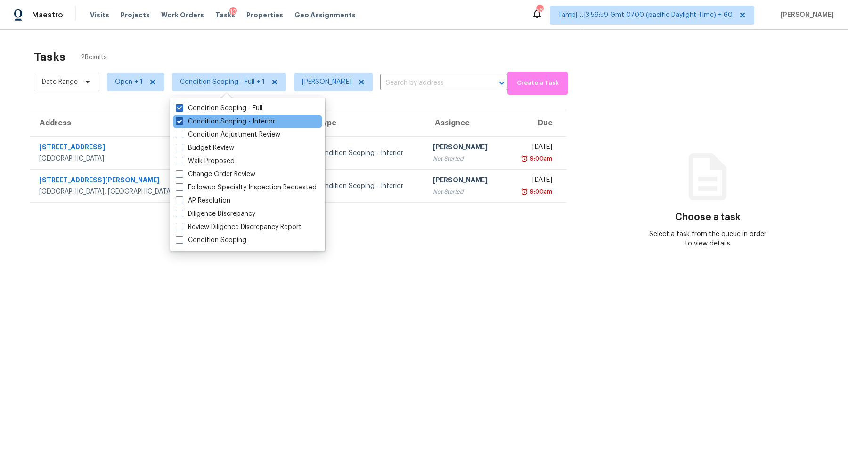
click at [219, 122] on label "Condition Scoping - Interior" at bounding box center [225, 121] width 99 height 9
click at [182, 122] on input "Condition Scoping - Interior" at bounding box center [179, 120] width 6 height 6
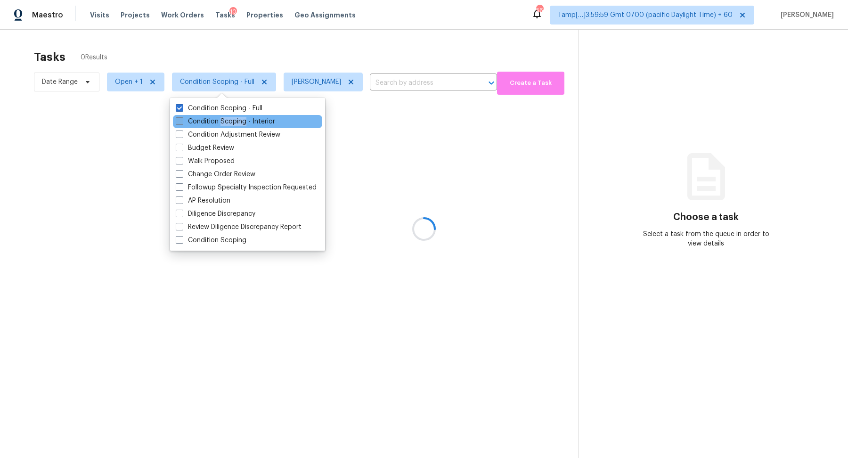
click at [219, 122] on label "Condition Scoping - Interior" at bounding box center [225, 121] width 99 height 9
click at [182, 122] on input "Condition Scoping - Interior" at bounding box center [179, 120] width 6 height 6
checkbox input "true"
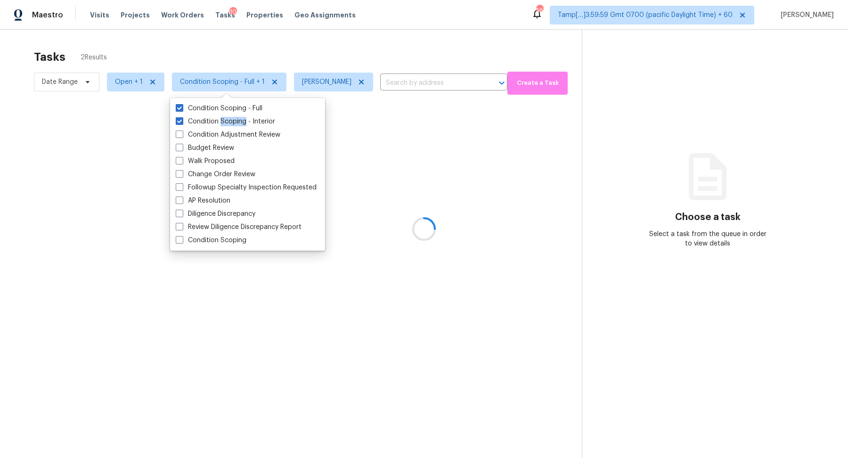
click at [318, 51] on div at bounding box center [424, 229] width 848 height 458
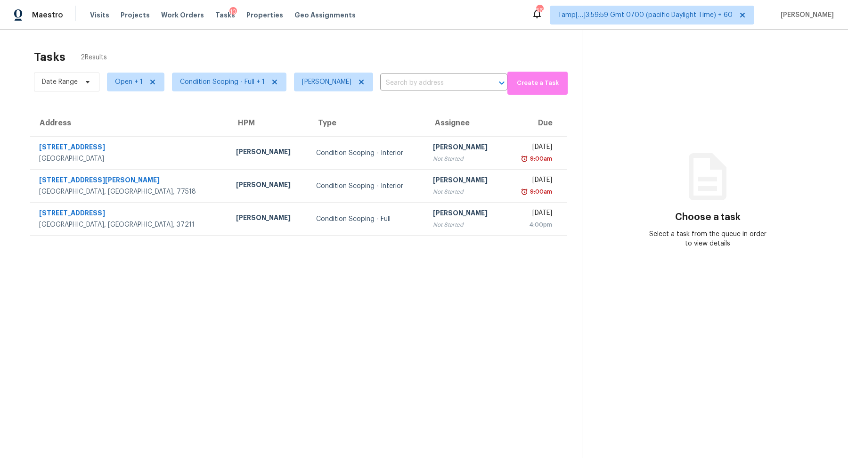
click at [318, 51] on div "Tasks 2 Results" at bounding box center [308, 57] width 548 height 24
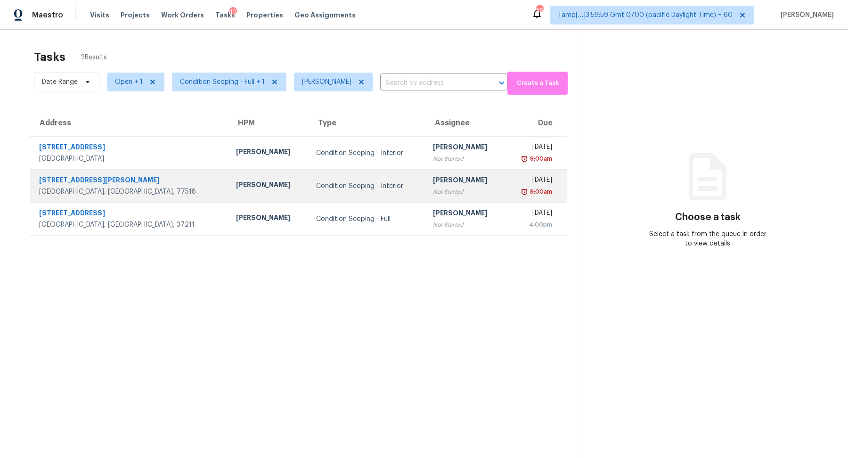
click at [316, 188] on div "Condition Scoping - Interior" at bounding box center [367, 185] width 102 height 9
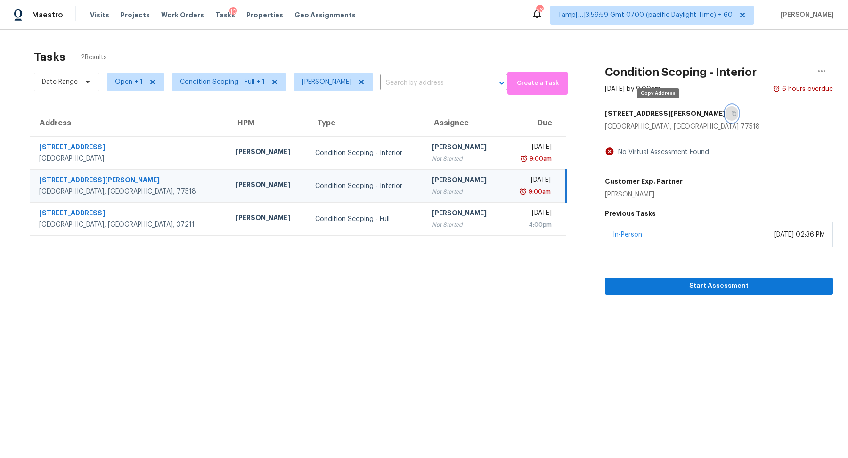
click at [725, 113] on button "button" at bounding box center [731, 113] width 13 height 17
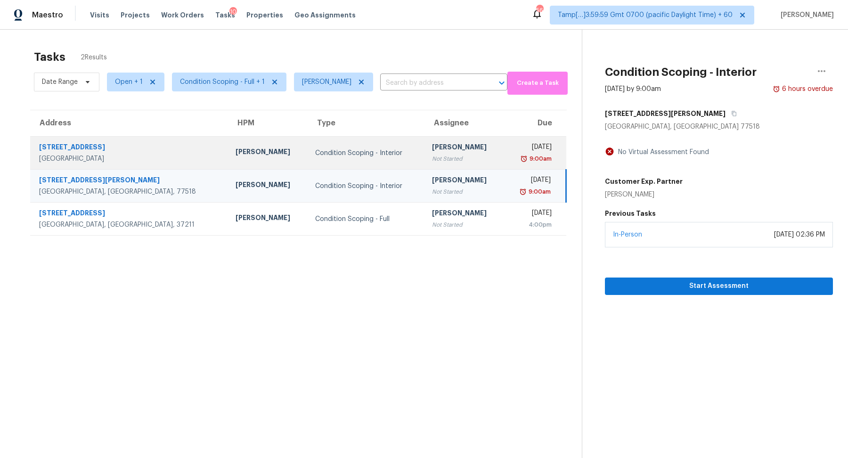
click at [424, 162] on td "Hariharan GV Not Started" at bounding box center [464, 153] width 80 height 33
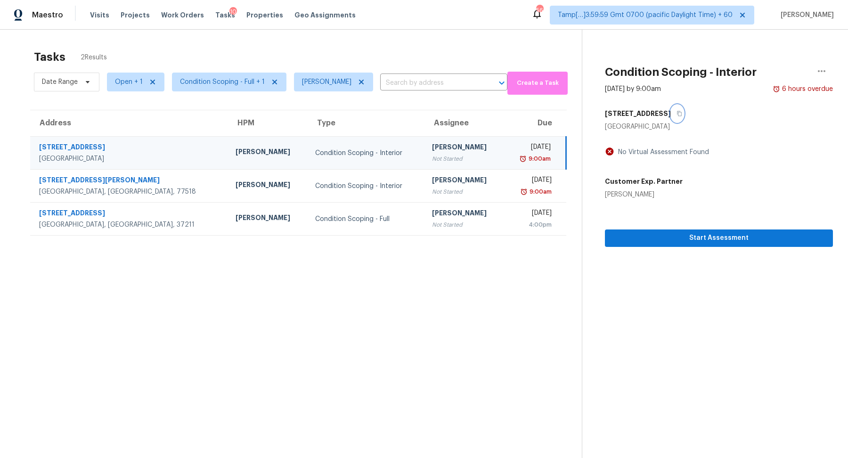
click at [676, 113] on icon "button" at bounding box center [679, 114] width 6 height 6
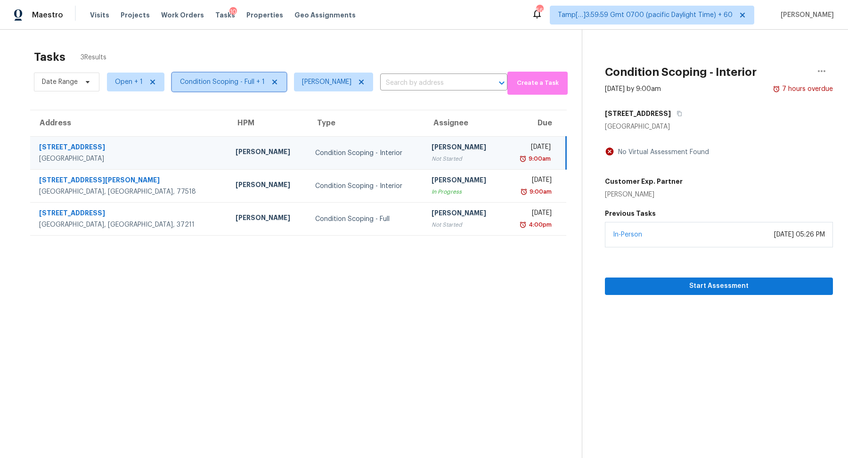
click at [205, 81] on span "Condition Scoping - Full + 1" at bounding box center [222, 81] width 85 height 9
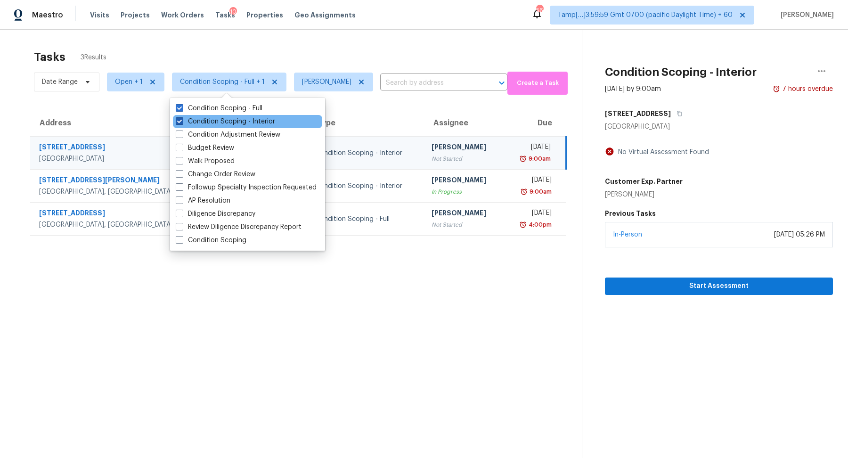
click at [212, 121] on label "Condition Scoping - Interior" at bounding box center [225, 121] width 99 height 9
click at [182, 121] on input "Condition Scoping - Interior" at bounding box center [179, 120] width 6 height 6
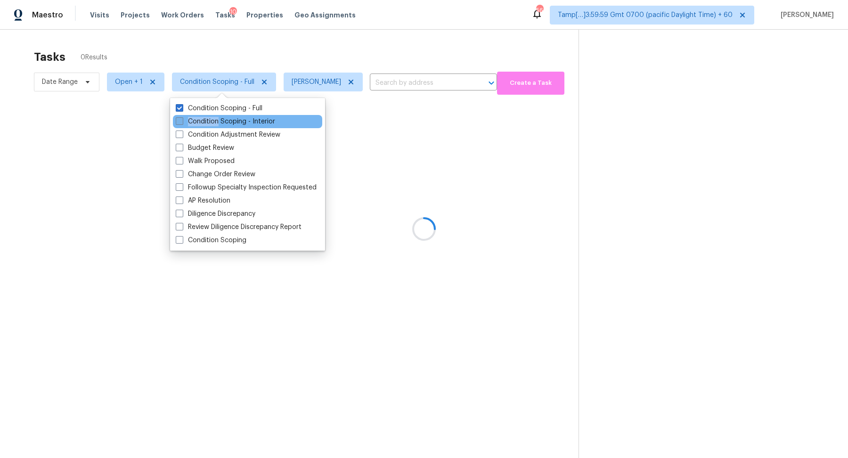
click at [212, 121] on label "Condition Scoping - Interior" at bounding box center [225, 121] width 99 height 9
click at [182, 121] on input "Condition Scoping - Interior" at bounding box center [179, 120] width 6 height 6
checkbox input "true"
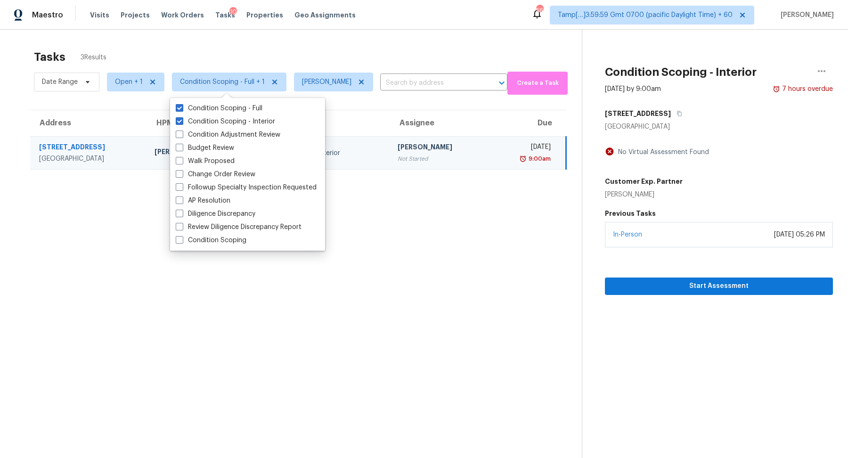
click at [419, 144] on div "[PERSON_NAME]" at bounding box center [439, 148] width 84 height 12
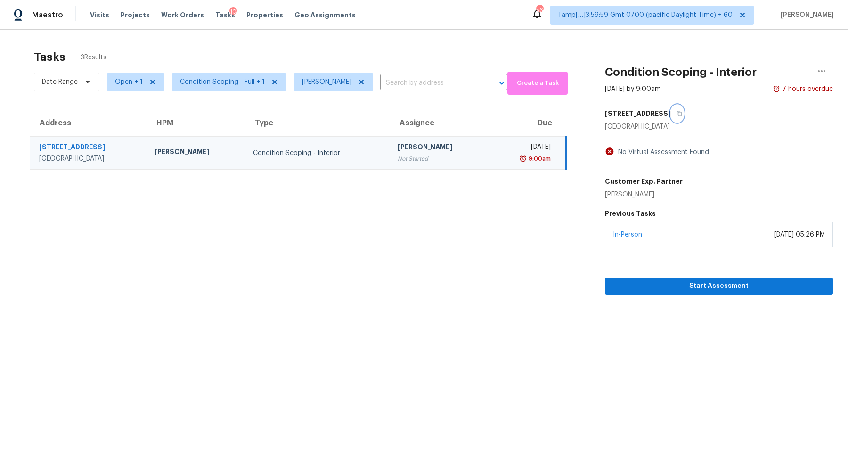
click at [671, 118] on button "button" at bounding box center [677, 113] width 13 height 17
click at [206, 85] on span "Condition Scoping - Full + 1" at bounding box center [222, 81] width 85 height 9
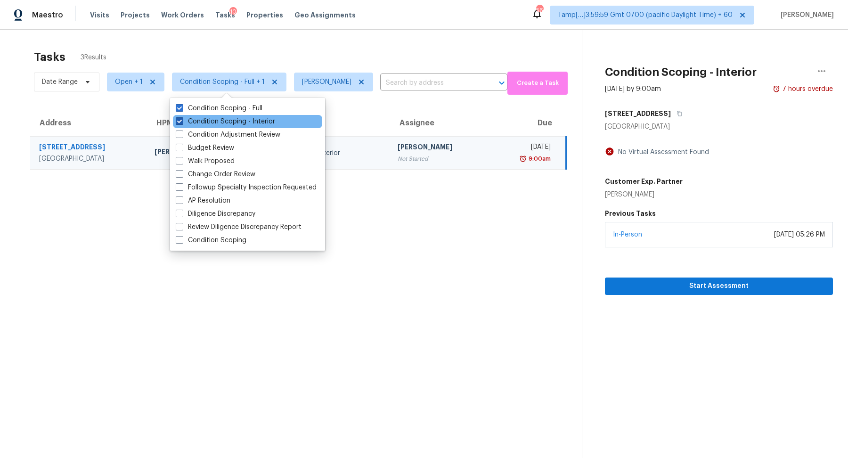
click at [216, 123] on label "Condition Scoping - Interior" at bounding box center [225, 121] width 99 height 9
click at [182, 123] on input "Condition Scoping - Interior" at bounding box center [179, 120] width 6 height 6
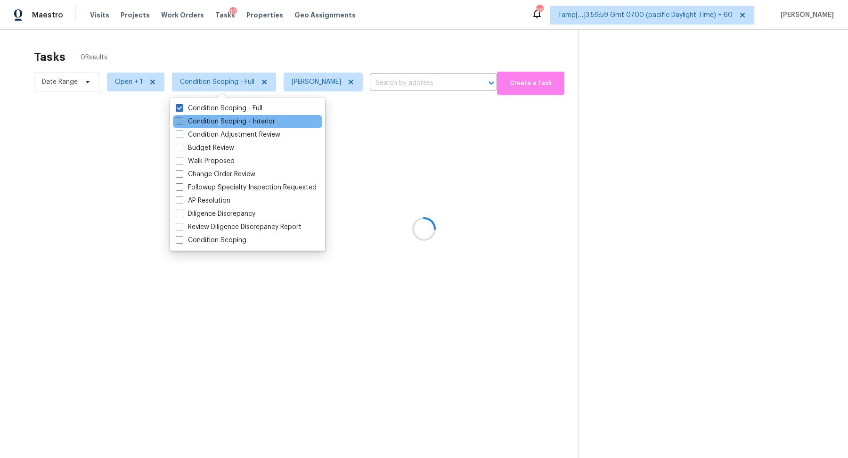
click at [216, 123] on label "Condition Scoping - Interior" at bounding box center [225, 121] width 99 height 9
click at [182, 123] on input "Condition Scoping - Interior" at bounding box center [179, 120] width 6 height 6
checkbox input "true"
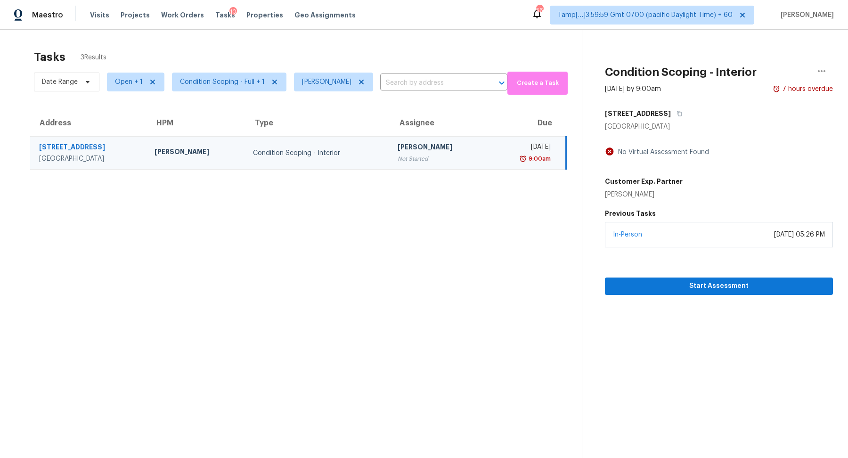
click at [355, 143] on td "Condition Scoping - Interior" at bounding box center [317, 153] width 145 height 33
click at [671, 110] on button "button" at bounding box center [677, 113] width 13 height 17
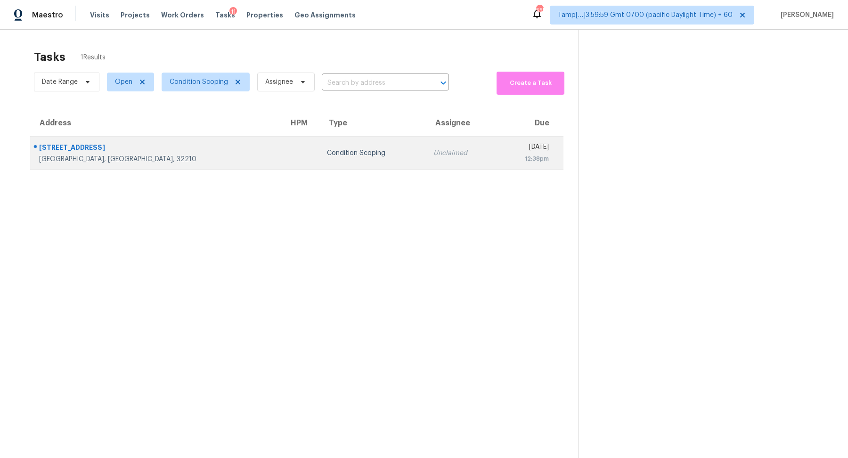
click at [327, 154] on div "Condition Scoping" at bounding box center [372, 152] width 91 height 9
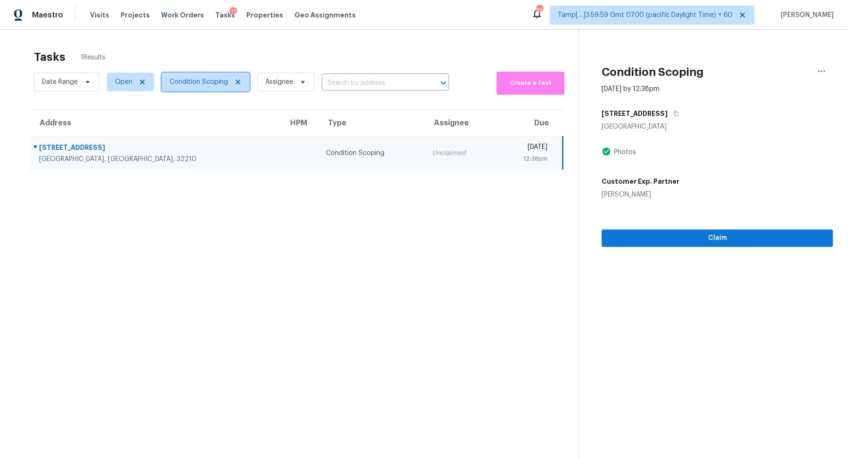
click at [186, 81] on span "Condition Scoping" at bounding box center [199, 81] width 58 height 9
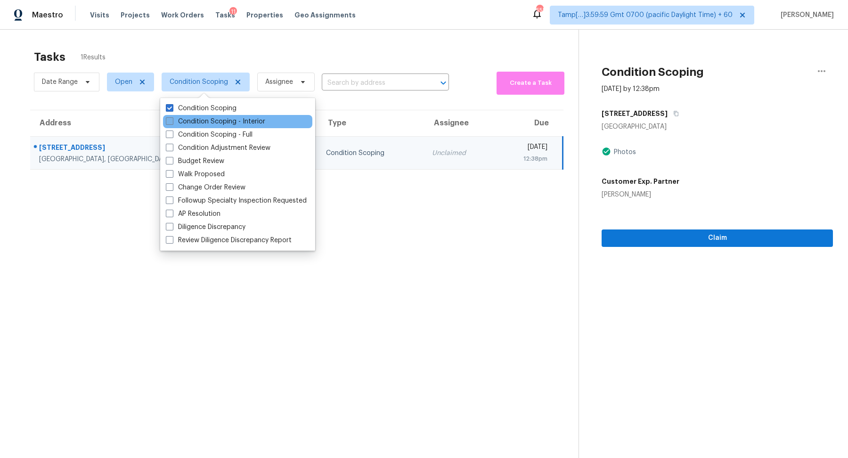
click at [228, 121] on label "Condition Scoping - Interior" at bounding box center [215, 121] width 99 height 9
click at [172, 121] on input "Condition Scoping - Interior" at bounding box center [169, 120] width 6 height 6
checkbox input "true"
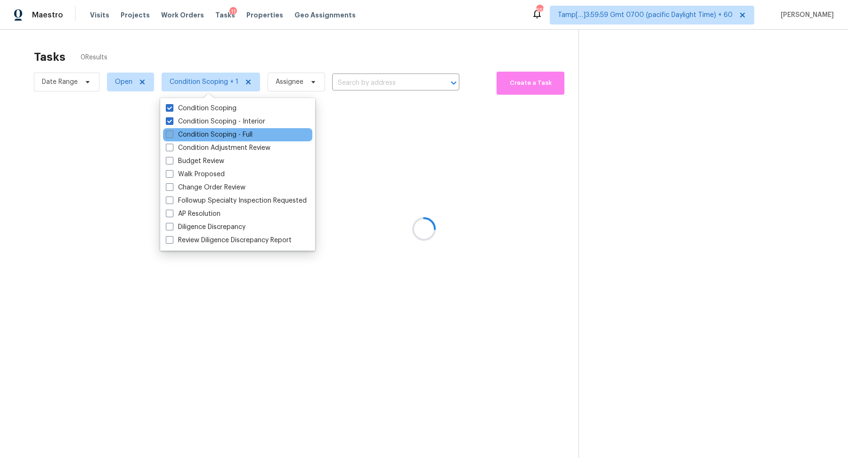
click at [228, 131] on label "Condition Scoping - Full" at bounding box center [209, 134] width 87 height 9
click at [172, 131] on input "Condition Scoping - Full" at bounding box center [169, 133] width 6 height 6
checkbox input "true"
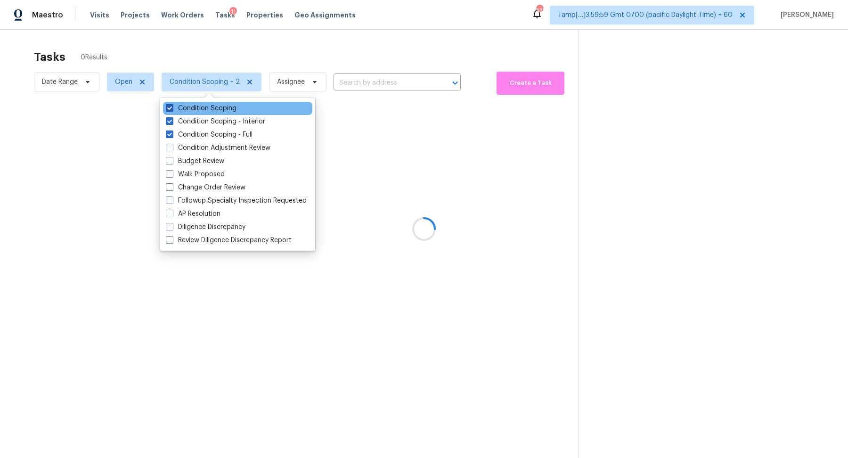
click at [220, 110] on label "Condition Scoping" at bounding box center [201, 108] width 71 height 9
click at [172, 110] on input "Condition Scoping" at bounding box center [169, 107] width 6 height 6
checkbox input "false"
click at [288, 62] on div at bounding box center [424, 229] width 848 height 458
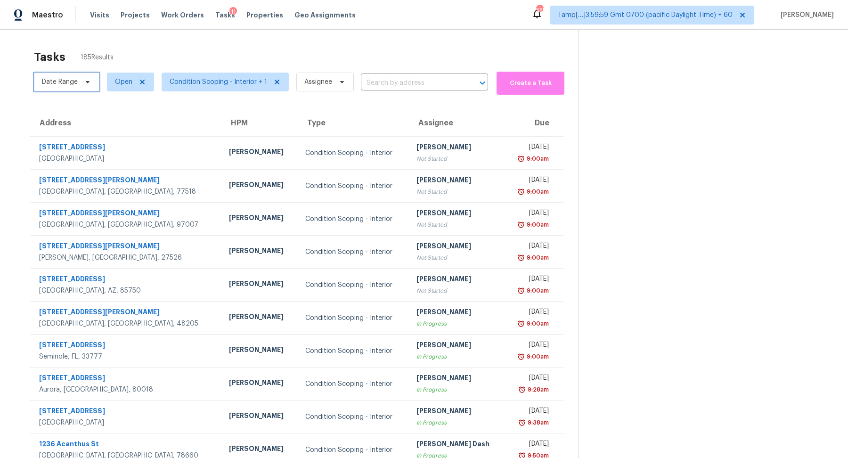
click at [57, 85] on span "Date Range" at bounding box center [60, 81] width 36 height 9
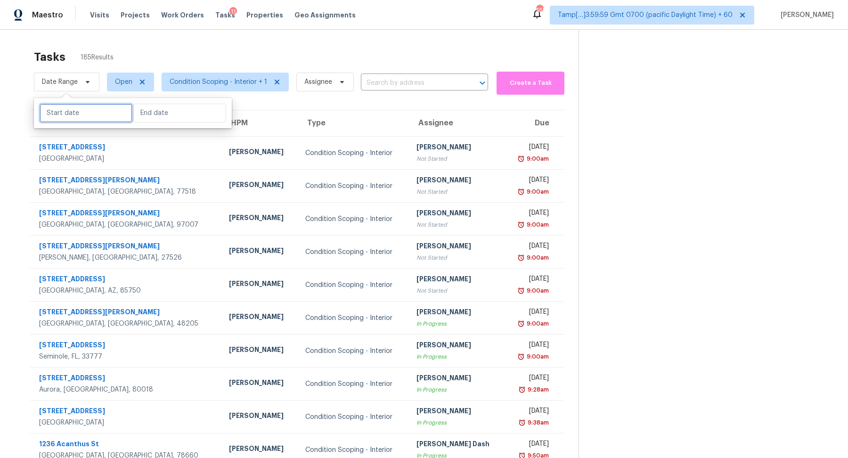
click at [82, 121] on input "text" at bounding box center [86, 113] width 93 height 19
select select "7"
select select "2025"
select select "8"
select select "2025"
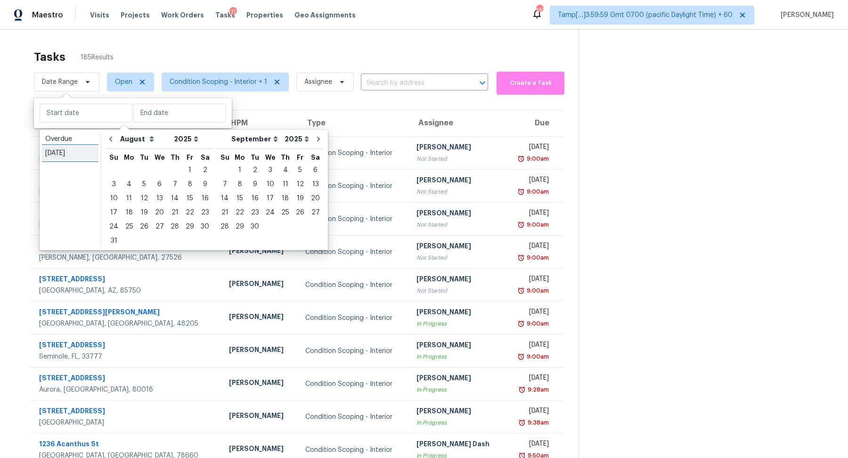
click at [82, 153] on div "[DATE]" at bounding box center [70, 152] width 50 height 9
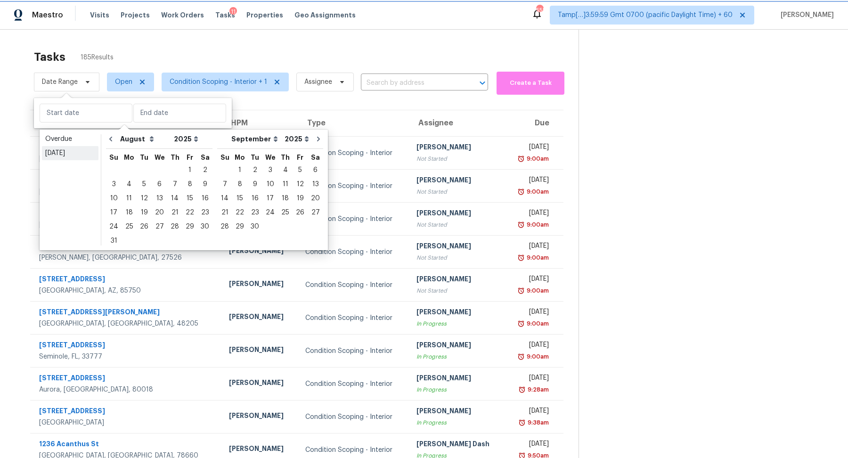
type input "[DATE]"
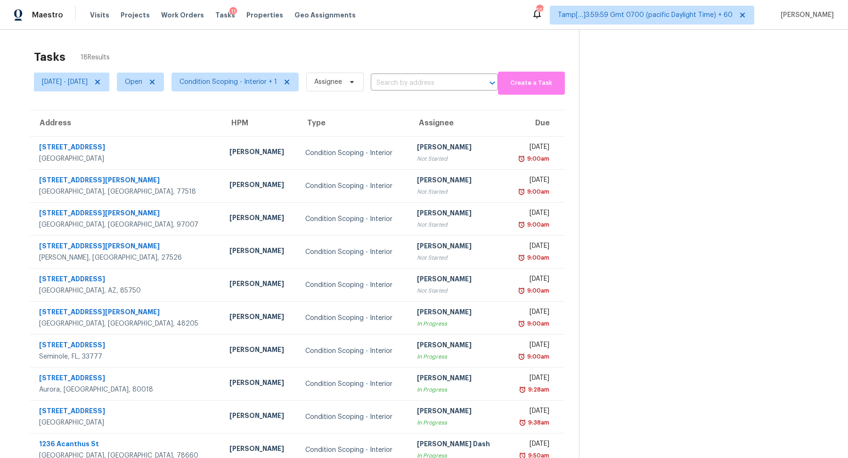
click at [307, 60] on div "Tasks 18 Results" at bounding box center [306, 57] width 545 height 24
click at [251, 89] on span "Condition Scoping - Interior + 1" at bounding box center [234, 82] width 127 height 19
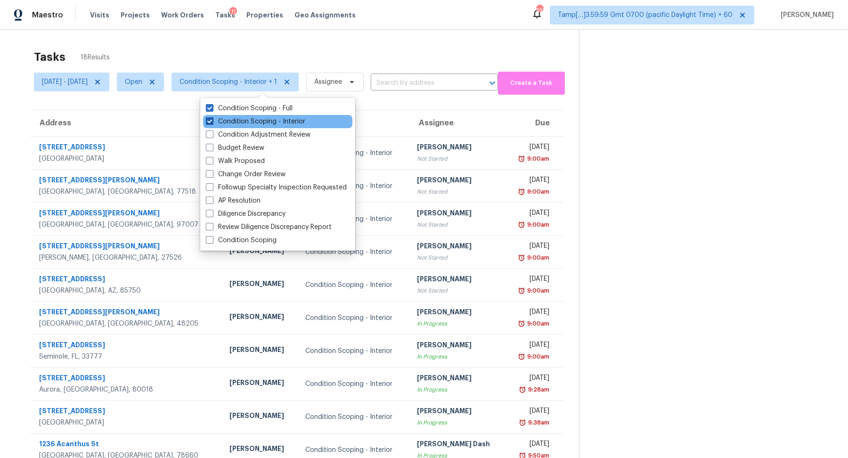
click at [267, 122] on label "Condition Scoping - Interior" at bounding box center [255, 121] width 99 height 9
click at [212, 122] on input "Condition Scoping - Interior" at bounding box center [209, 120] width 6 height 6
checkbox input "false"
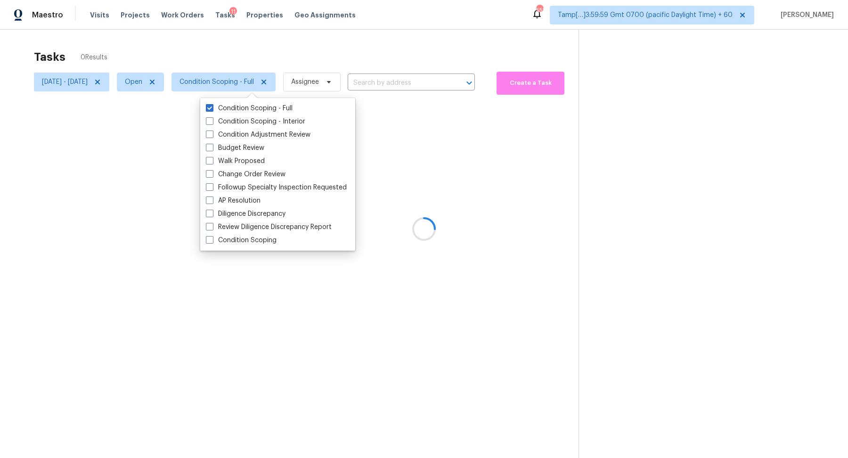
click at [393, 39] on div at bounding box center [424, 229] width 848 height 458
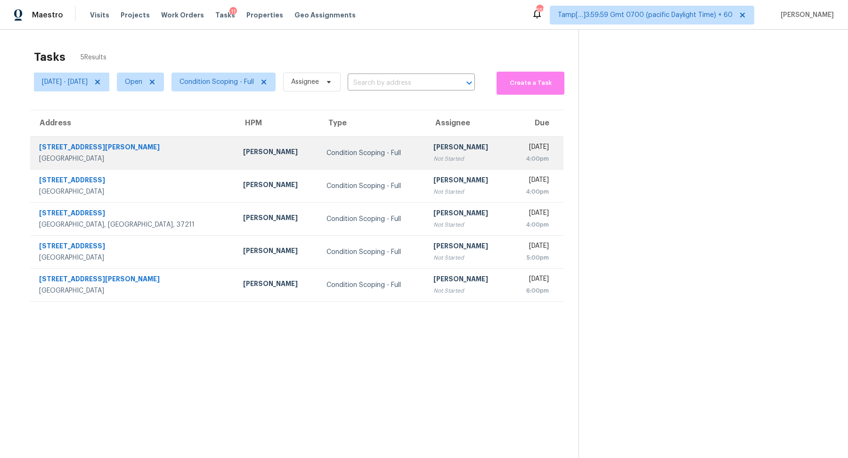
scroll to position [29, 0]
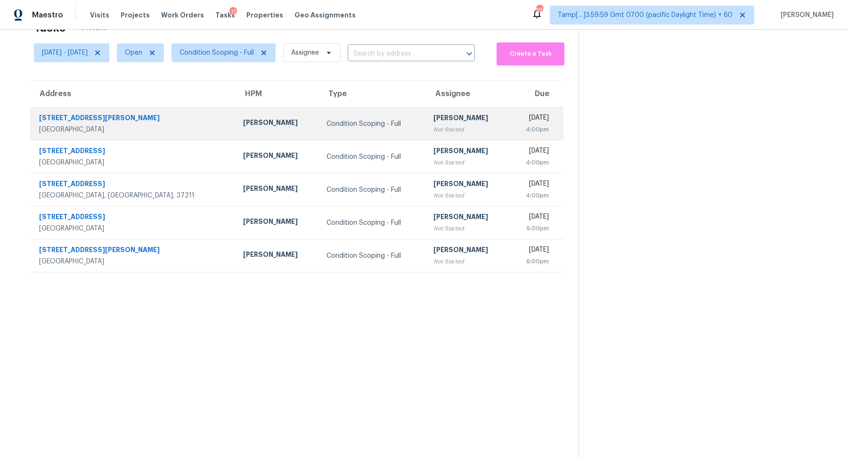
click at [426, 136] on td "[PERSON_NAME] Not Started" at bounding box center [467, 123] width 83 height 33
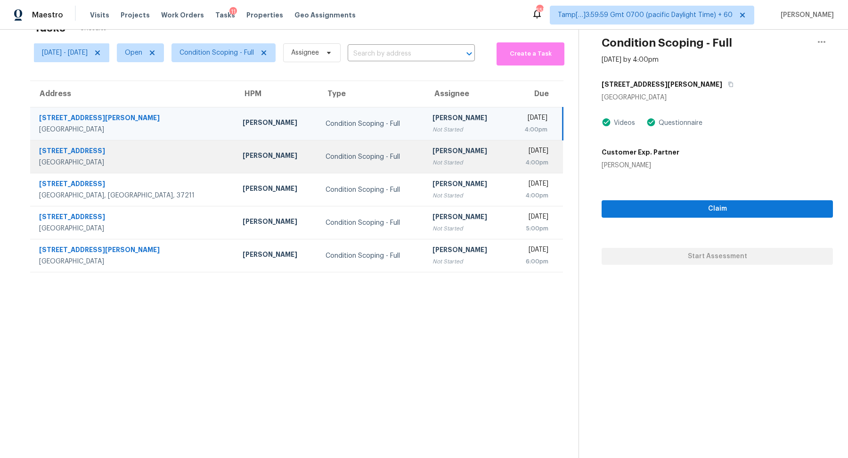
click at [339, 150] on td "Condition Scoping - Full" at bounding box center [371, 156] width 106 height 33
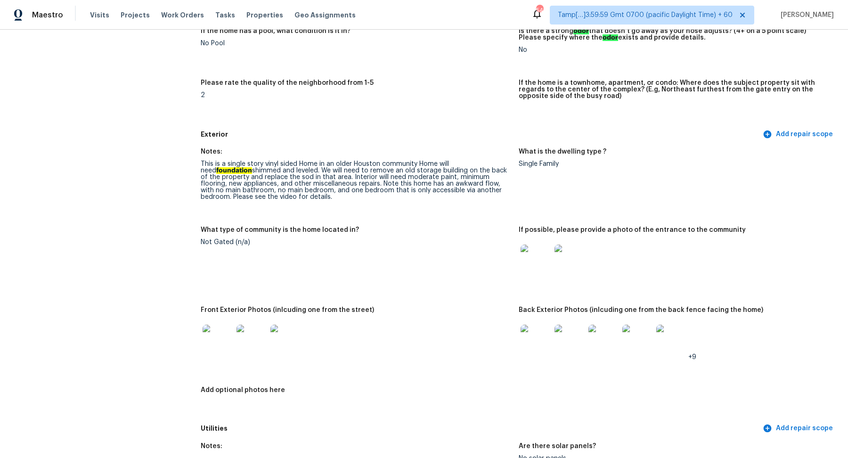
scroll to position [241, 0]
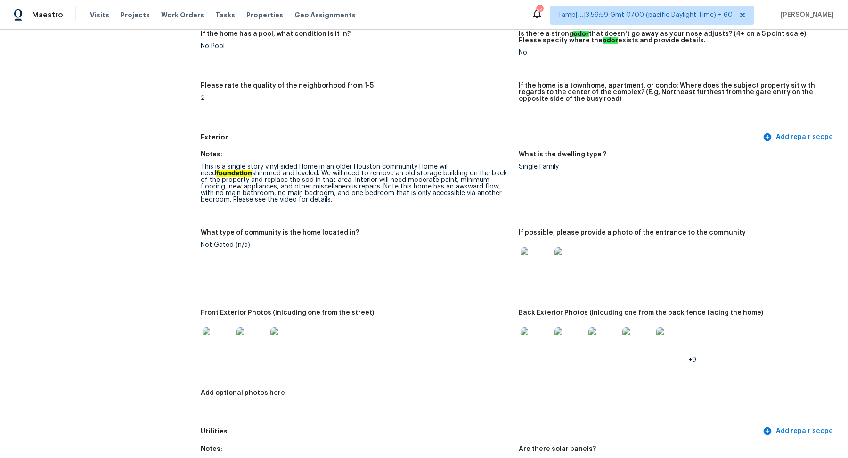
click at [539, 262] on img at bounding box center [535, 262] width 30 height 30
click at [228, 342] on img at bounding box center [217, 342] width 30 height 30
click at [530, 337] on img at bounding box center [535, 342] width 30 height 30
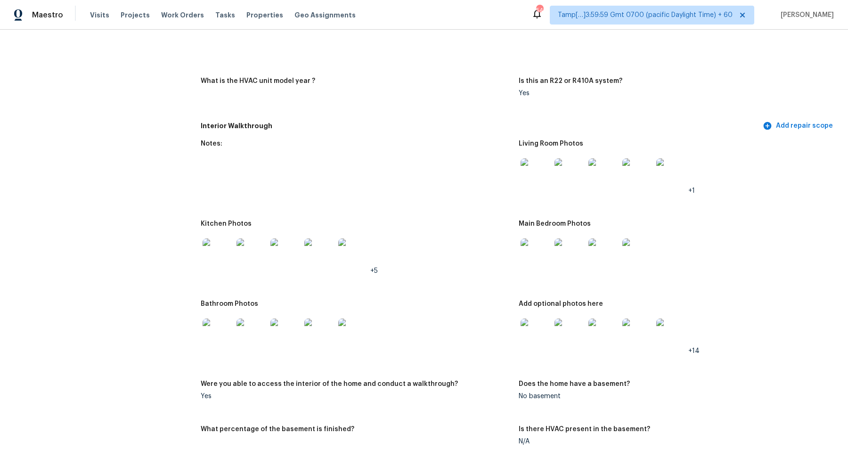
scroll to position [1040, 0]
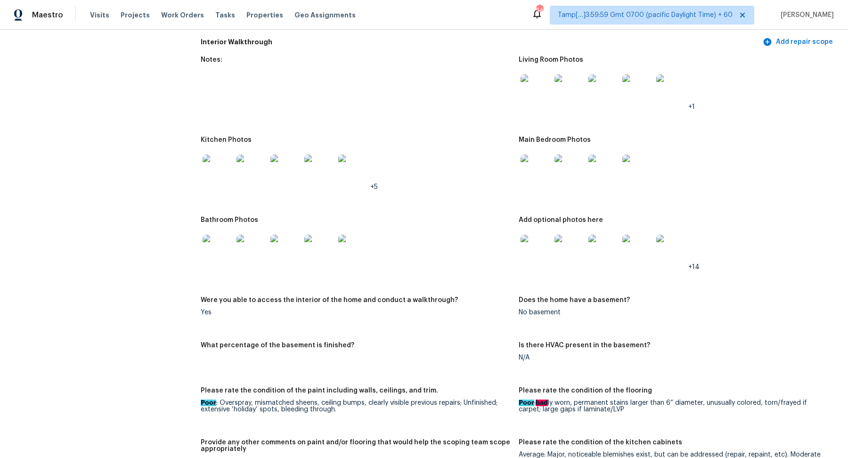
click at [531, 85] on img at bounding box center [535, 89] width 30 height 30
click at [217, 165] on img at bounding box center [217, 169] width 30 height 30
click at [526, 256] on img at bounding box center [535, 250] width 30 height 30
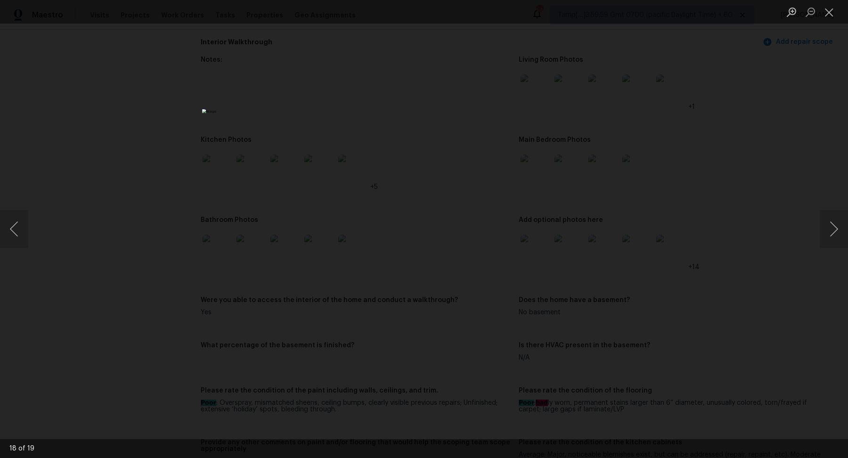
click at [679, 226] on div "Lightbox" at bounding box center [424, 229] width 848 height 458
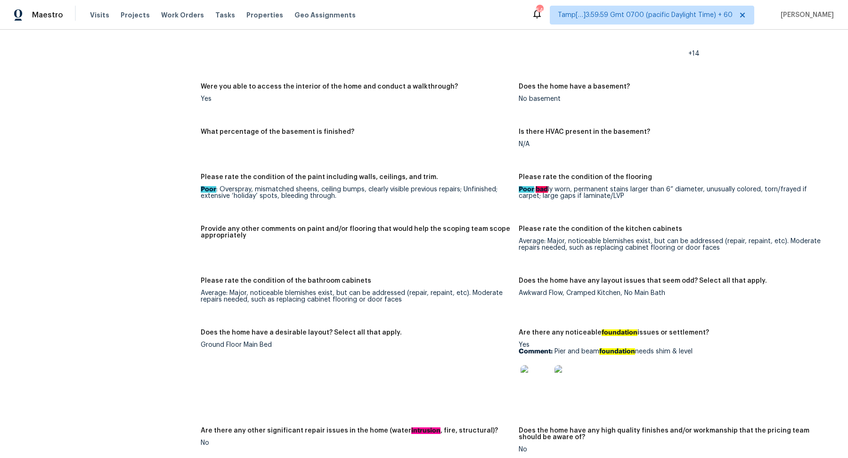
scroll to position [1344, 0]
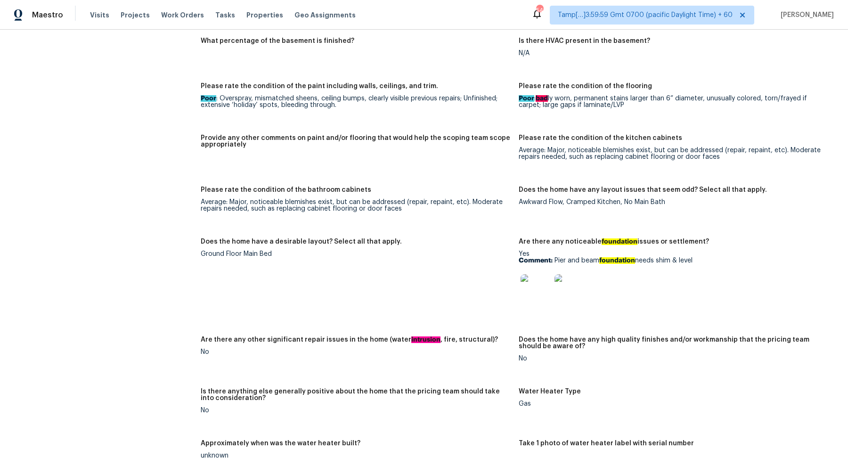
click at [527, 294] on img at bounding box center [535, 289] width 30 height 30
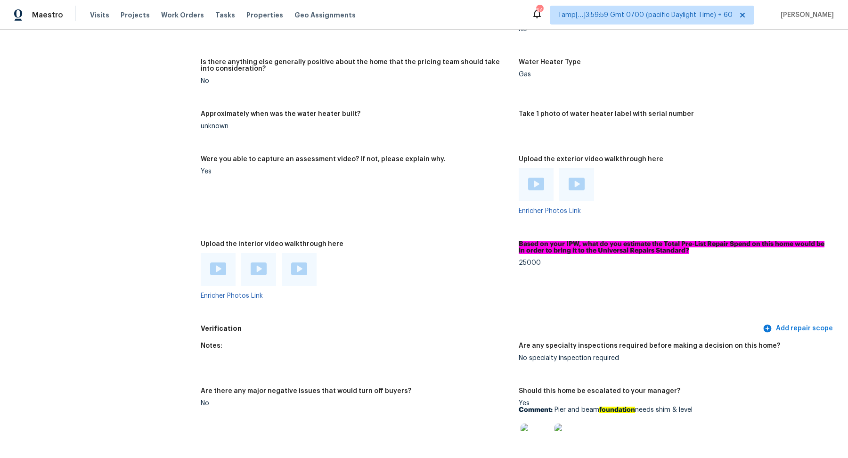
scroll to position [1859, 0]
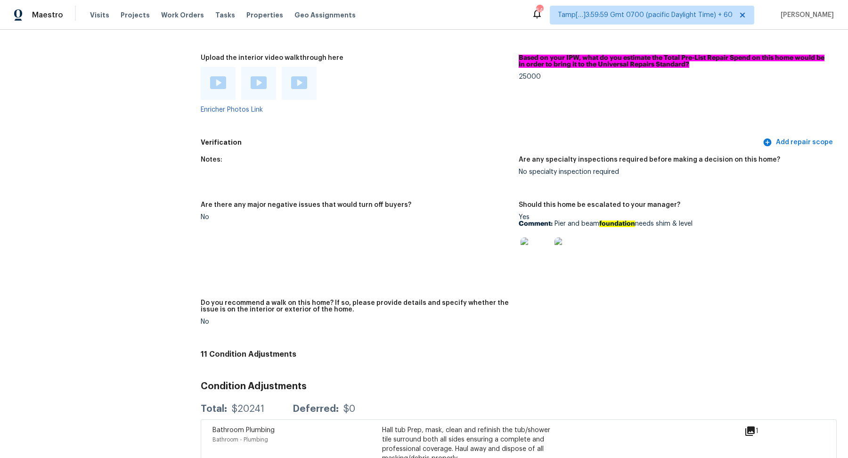
click at [539, 248] on img at bounding box center [535, 252] width 30 height 30
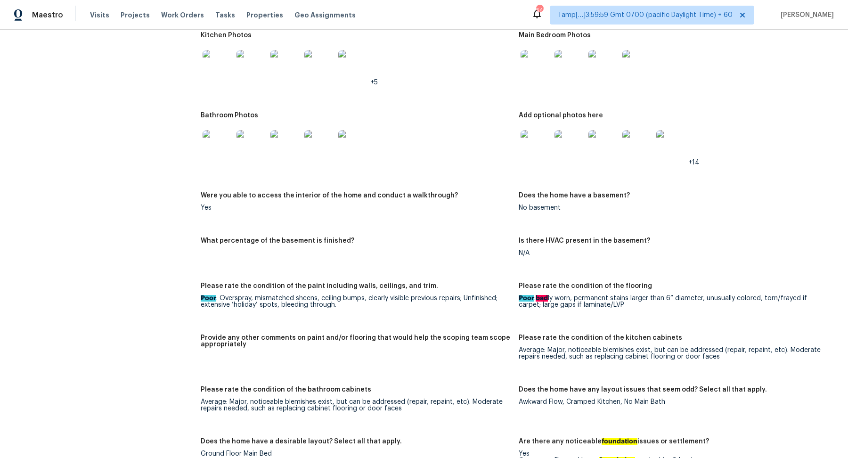
scroll to position [1022, 0]
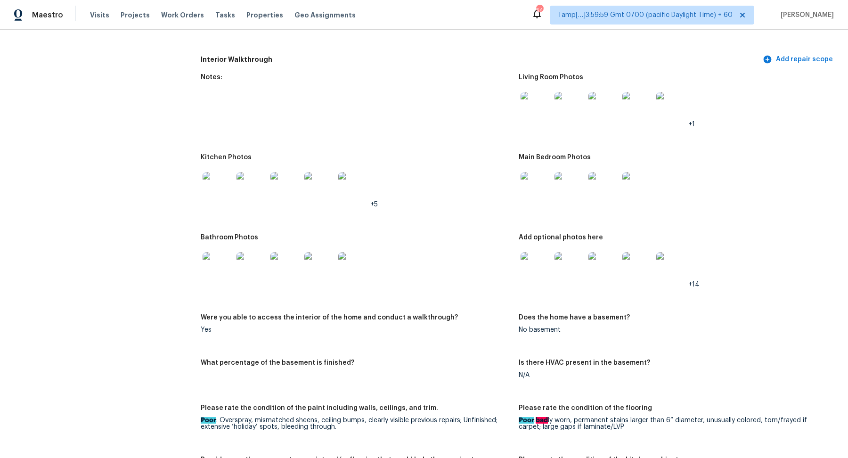
click at [545, 116] on img at bounding box center [535, 107] width 30 height 30
click at [541, 184] on img at bounding box center [535, 187] width 30 height 30
click at [229, 266] on img at bounding box center [217, 267] width 30 height 30
click at [532, 256] on img at bounding box center [535, 267] width 30 height 30
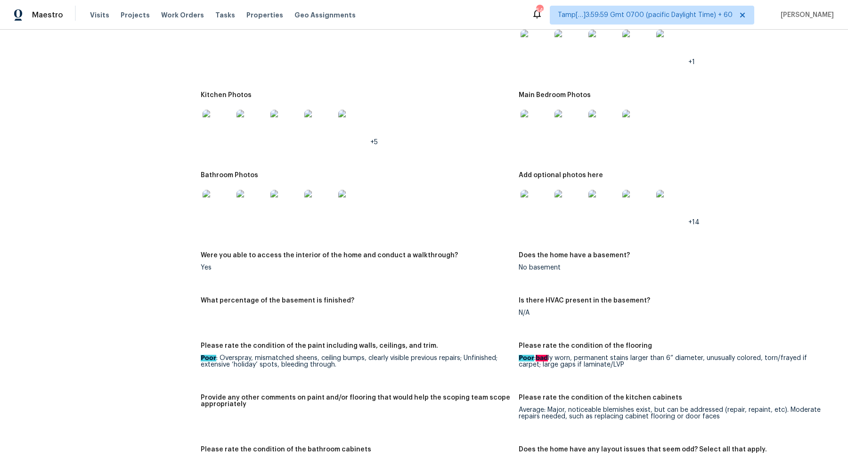
scroll to position [1319, 0]
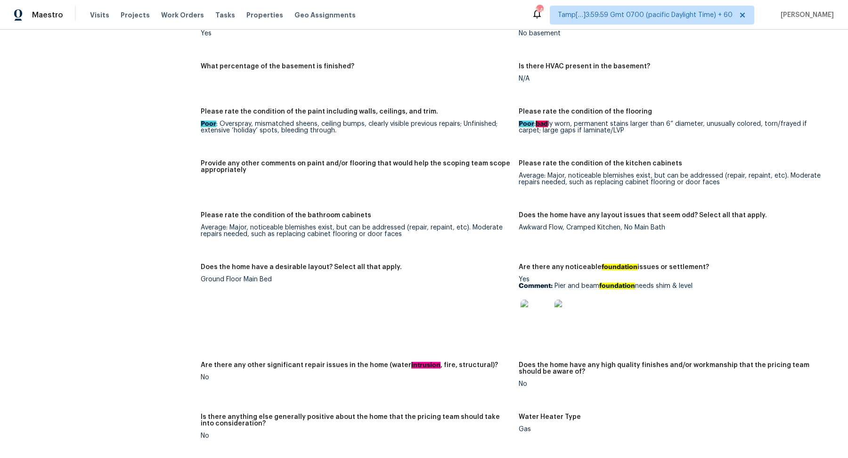
click at [570, 314] on img at bounding box center [569, 314] width 30 height 30
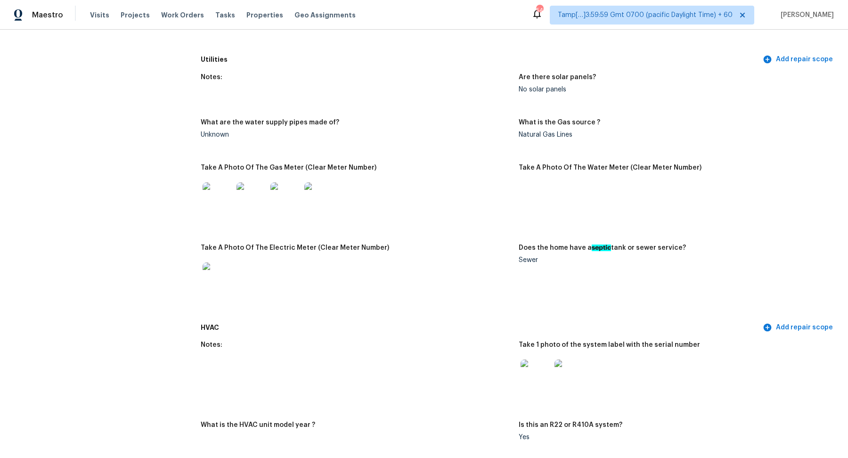
scroll to position [332, 0]
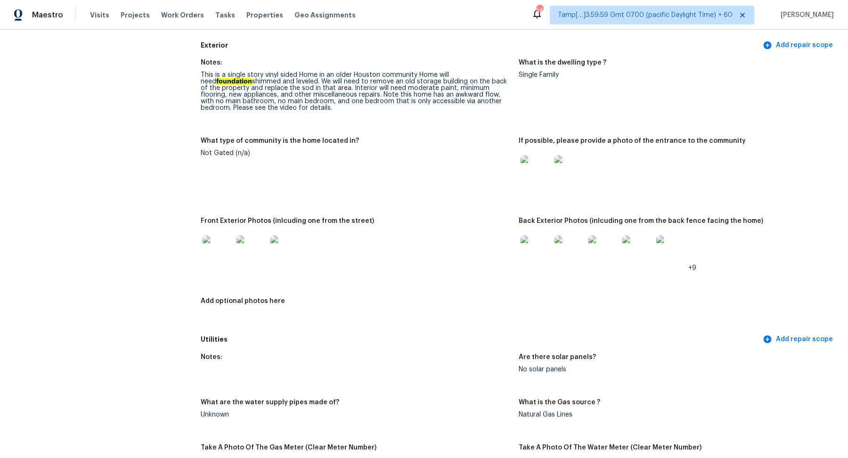
click at [526, 248] on img at bounding box center [535, 250] width 30 height 30
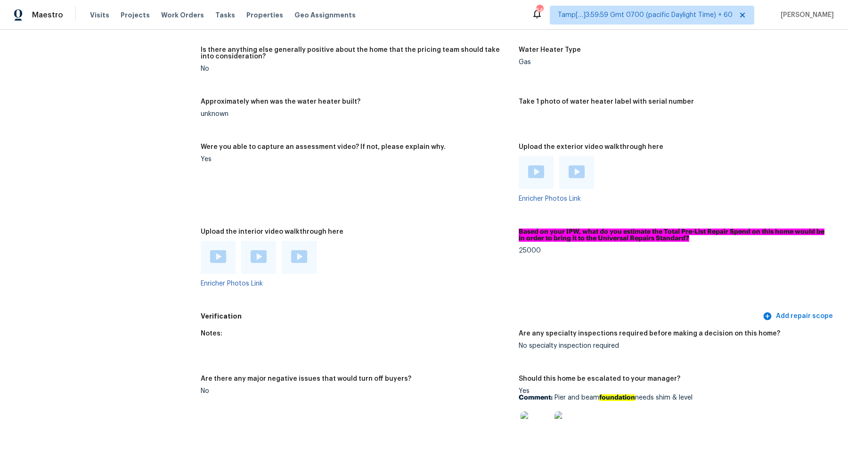
scroll to position [1808, 0]
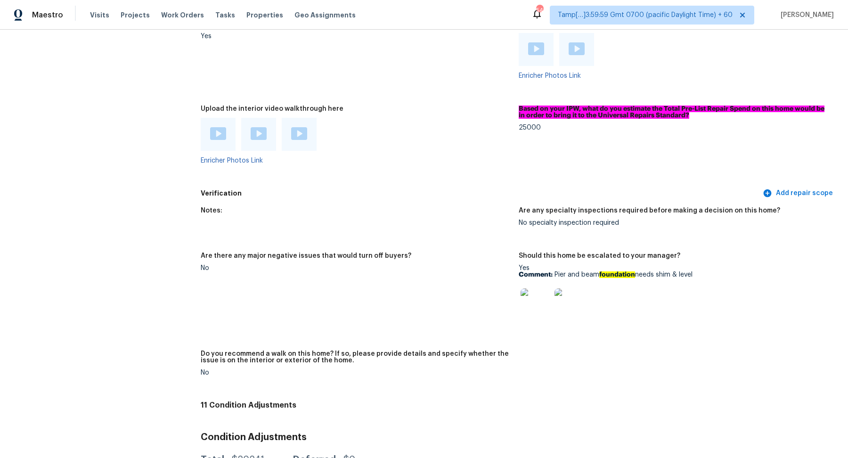
drag, startPoint x: 554, startPoint y: 275, endPoint x: 706, endPoint y: 275, distance: 152.1
click at [706, 275] on p "Comment: Pier and beam foundation needs shim & level" at bounding box center [673, 274] width 310 height 7
copy p "Pier and beam foundation needs shim & level"
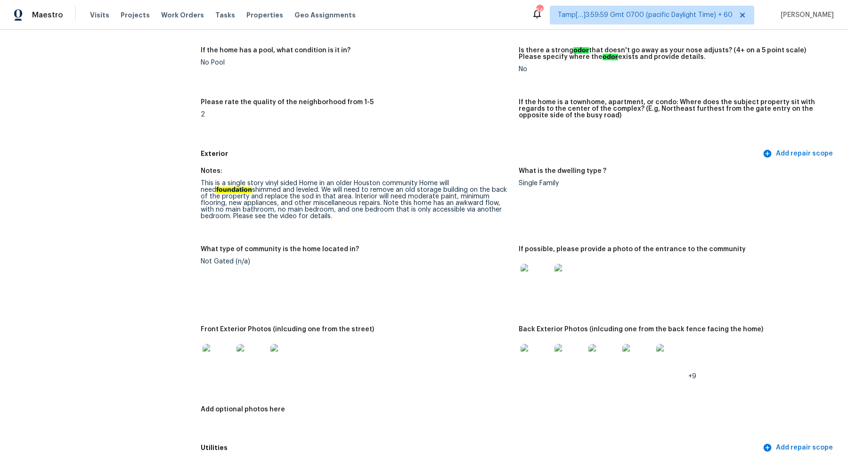
scroll to position [0, 0]
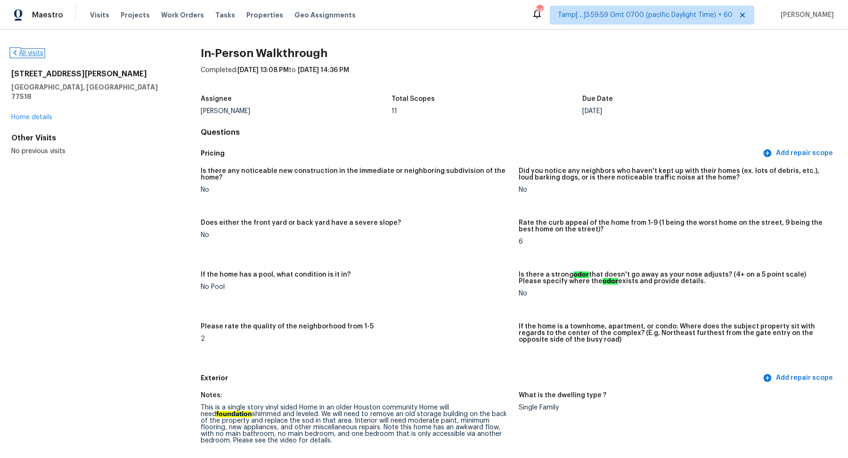
click at [39, 53] on link "All visits" at bounding box center [27, 53] width 32 height 7
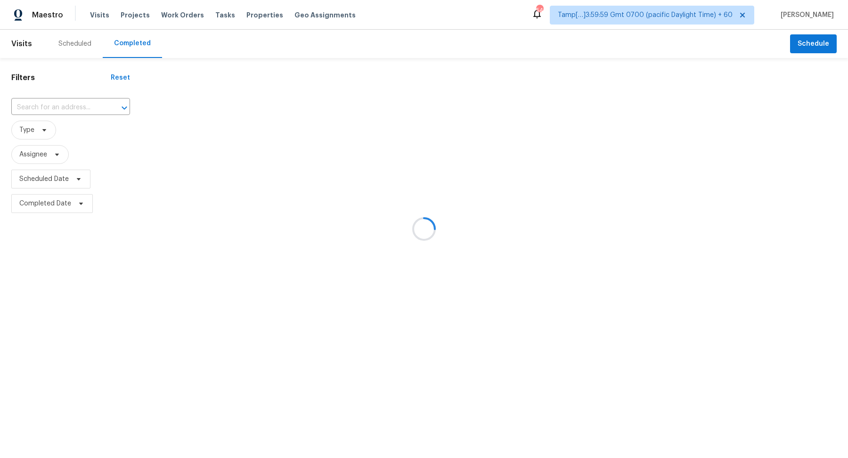
click at [56, 96] on div at bounding box center [424, 229] width 848 height 458
click at [56, 106] on div at bounding box center [424, 229] width 848 height 458
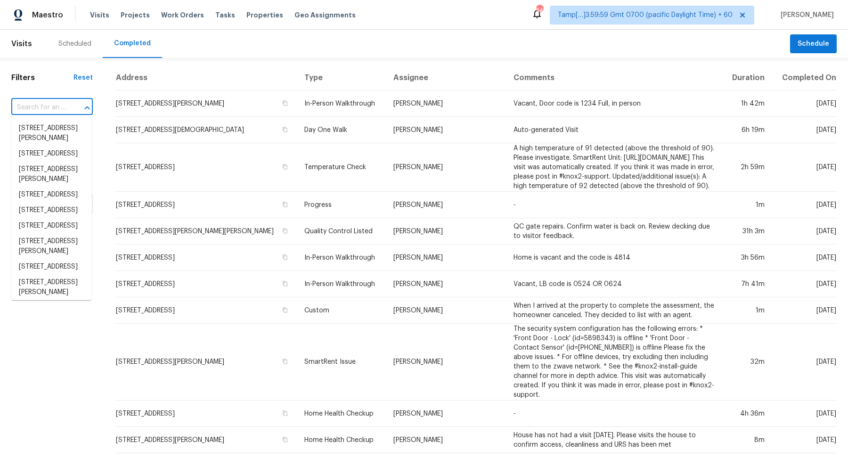
click at [54, 108] on input "text" at bounding box center [38, 107] width 55 height 15
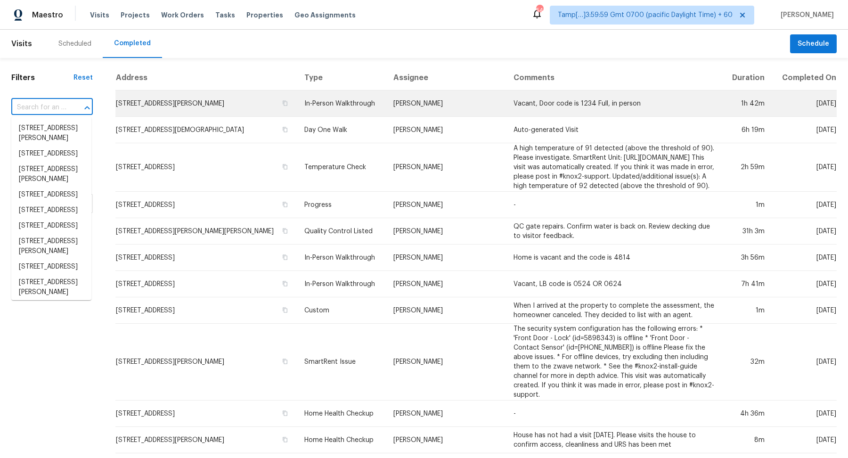
paste input "18536 Satsuma Ave, Port Charlotte, FL 33948"
type input "18536 Satsuma Ave, Port Charlotte, FL 33948"
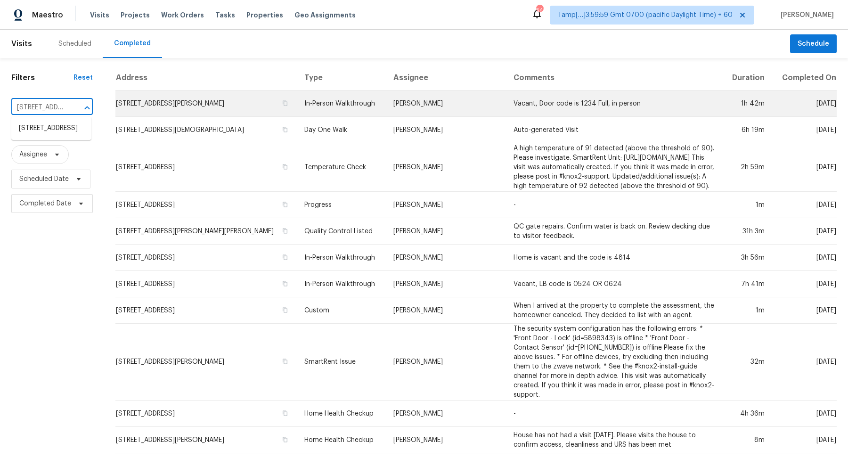
scroll to position [0, 91]
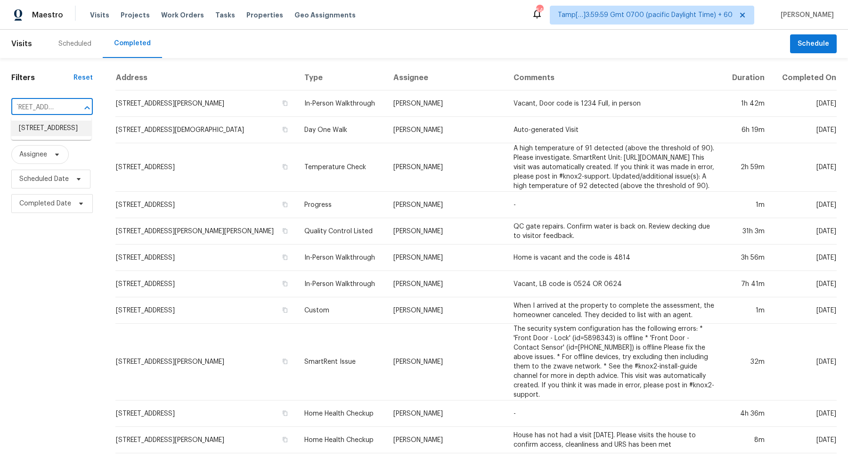
click at [71, 133] on li "18536 Satsuma Ave, Port Charlotte, FL 33948" at bounding box center [51, 129] width 80 height 16
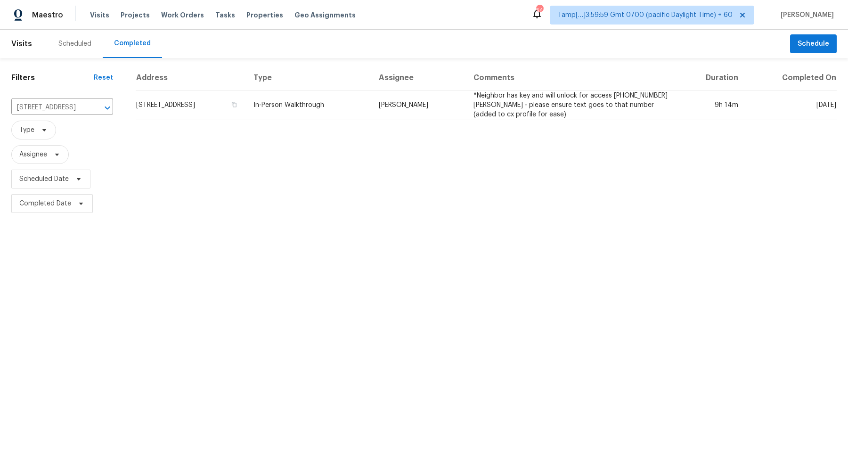
click at [241, 110] on td "18536 Satsuma Ave, Port Charlotte, FL 33948" at bounding box center [191, 105] width 110 height 30
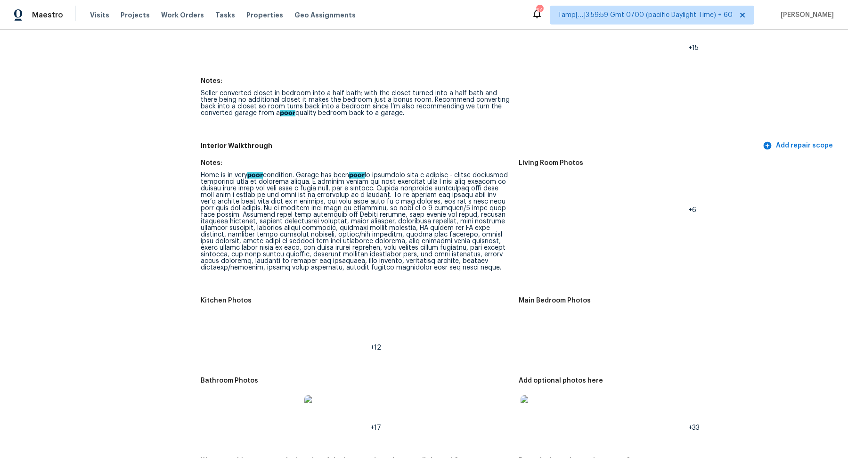
scroll to position [1117, 0]
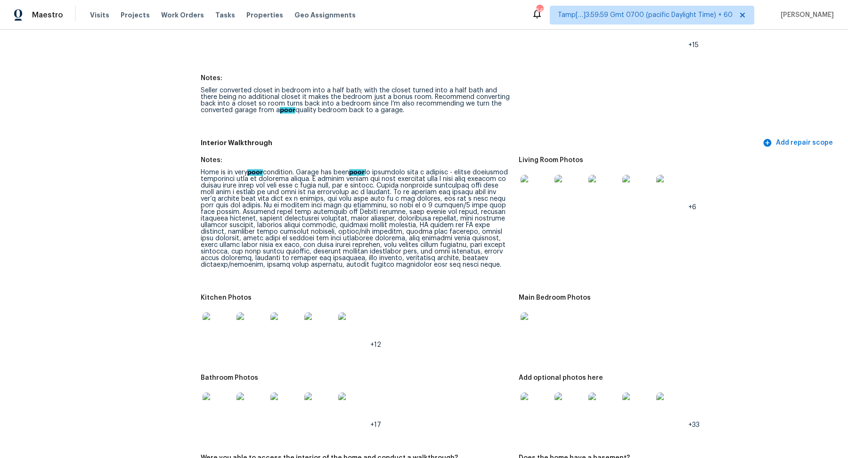
click at [261, 328] on img at bounding box center [251, 327] width 30 height 30
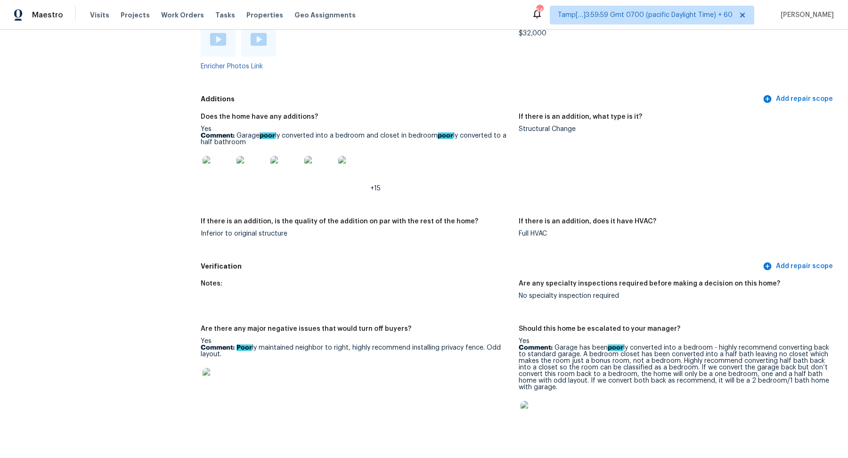
scroll to position [2096, 0]
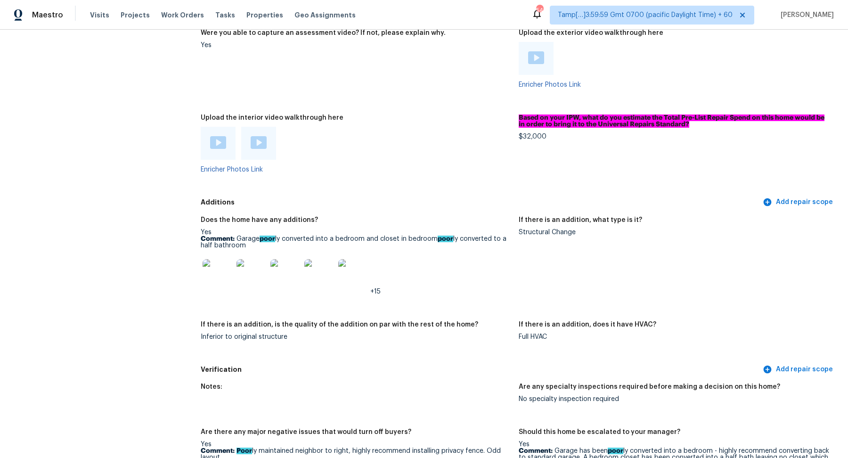
click at [214, 147] on img at bounding box center [218, 142] width 16 height 13
click at [261, 147] on img at bounding box center [259, 142] width 16 height 13
click at [419, 164] on div "Enricher Photos Link" at bounding box center [356, 150] width 310 height 46
click at [215, 276] on img at bounding box center [217, 274] width 30 height 30
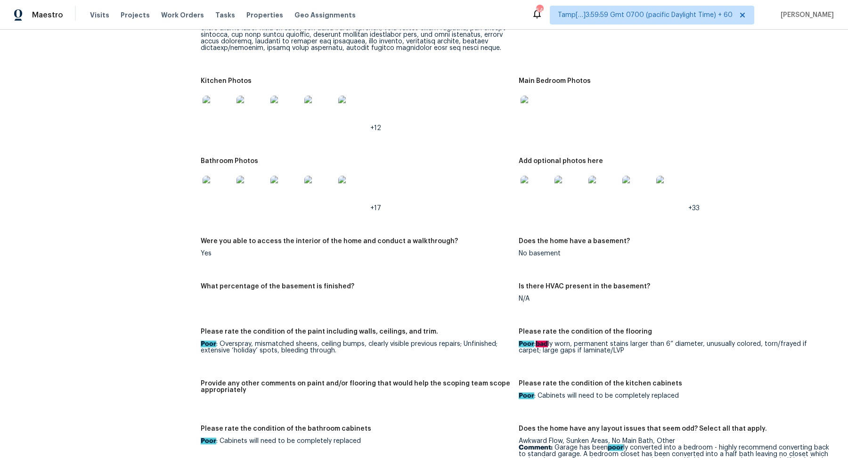
scroll to position [1235, 0]
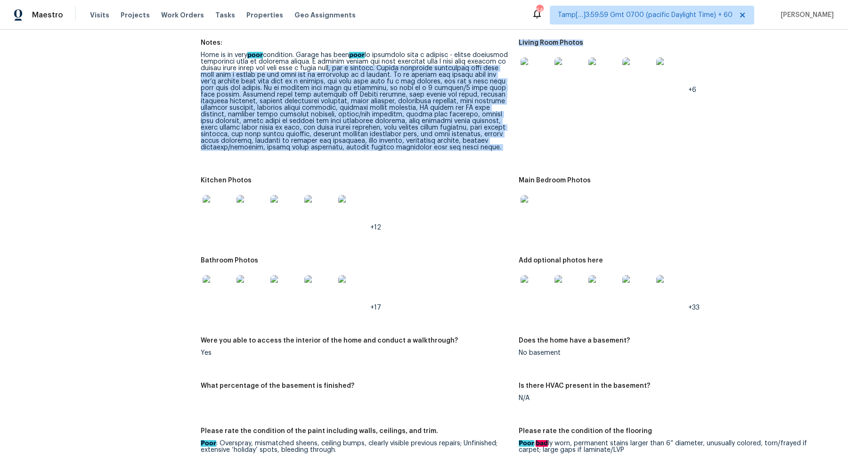
drag, startPoint x: 391, startPoint y: 65, endPoint x: 524, endPoint y: 106, distance: 138.7
click at [424, 82] on div "Home is in very poor condition. Garage has been poor" at bounding box center [356, 101] width 310 height 99
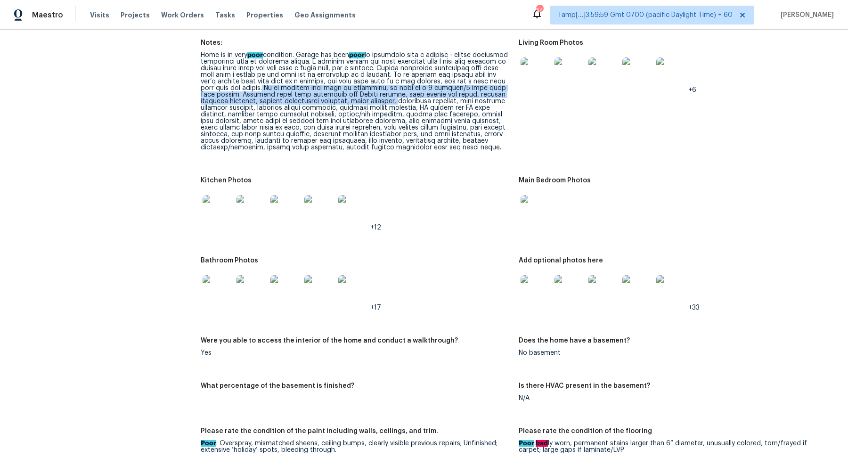
drag, startPoint x: 330, startPoint y: 86, endPoint x: 461, endPoint y: 94, distance: 130.7
click at [461, 95] on div "Home is in very poor condition. Garage has been poor" at bounding box center [356, 101] width 310 height 99
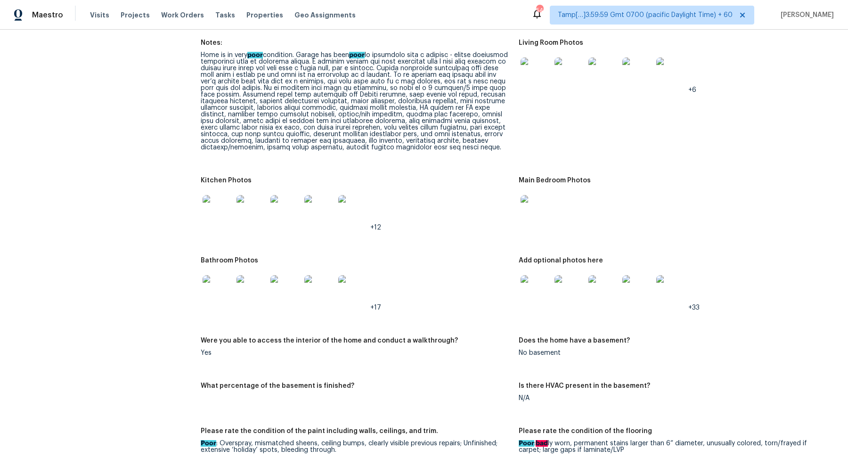
click at [443, 99] on div "Home is in very poor condition. Garage has been poor" at bounding box center [356, 101] width 310 height 99
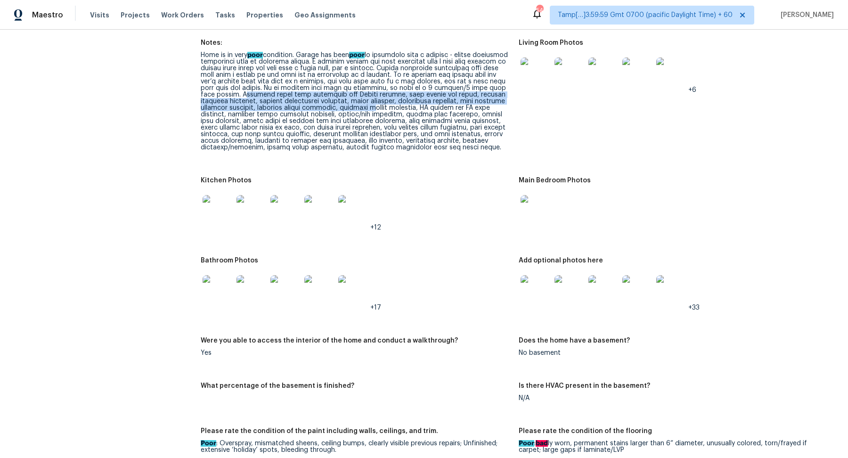
drag, startPoint x: 313, startPoint y: 88, endPoint x: 457, endPoint y: 102, distance: 145.2
click at [457, 102] on div "Home is in very poor condition. Garage has been poor" at bounding box center [356, 101] width 310 height 99
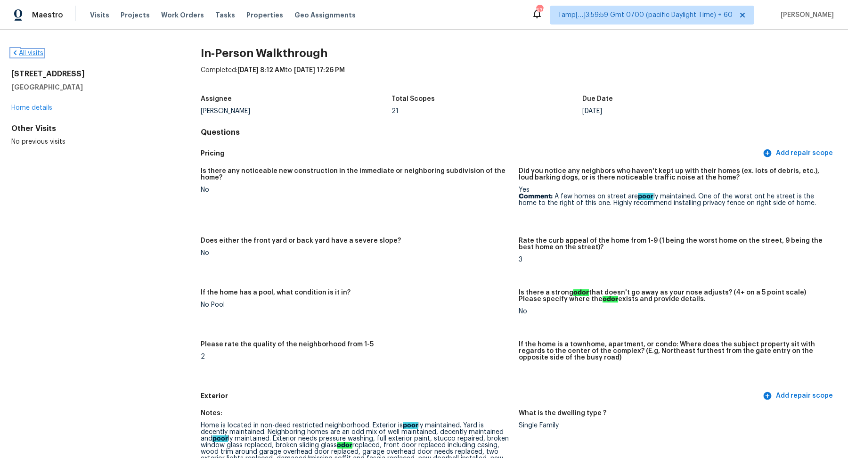
click at [30, 54] on link "All visits" at bounding box center [27, 53] width 32 height 7
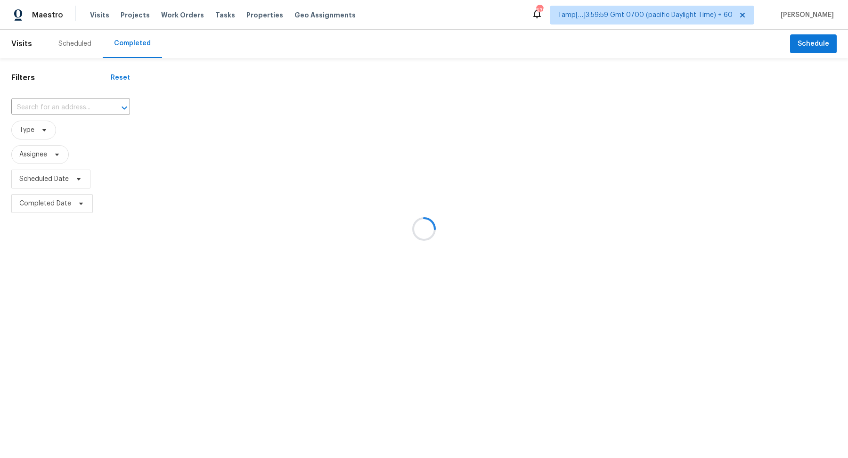
click at [67, 112] on div at bounding box center [424, 229] width 848 height 458
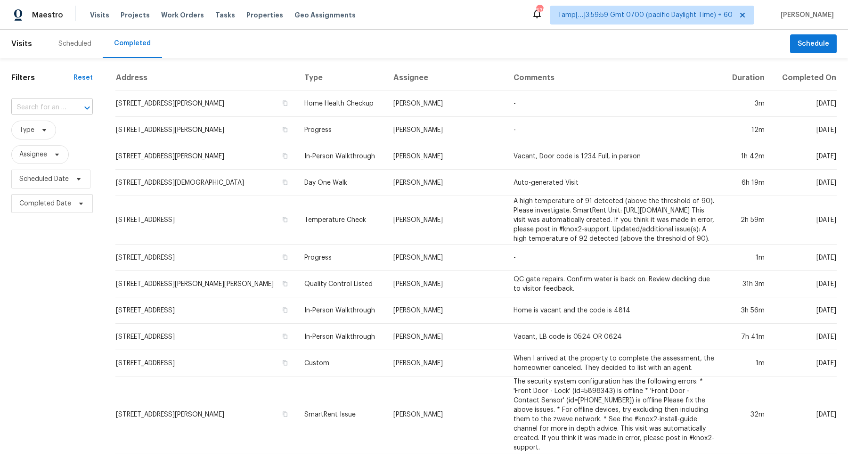
click at [73, 108] on div at bounding box center [80, 107] width 24 height 13
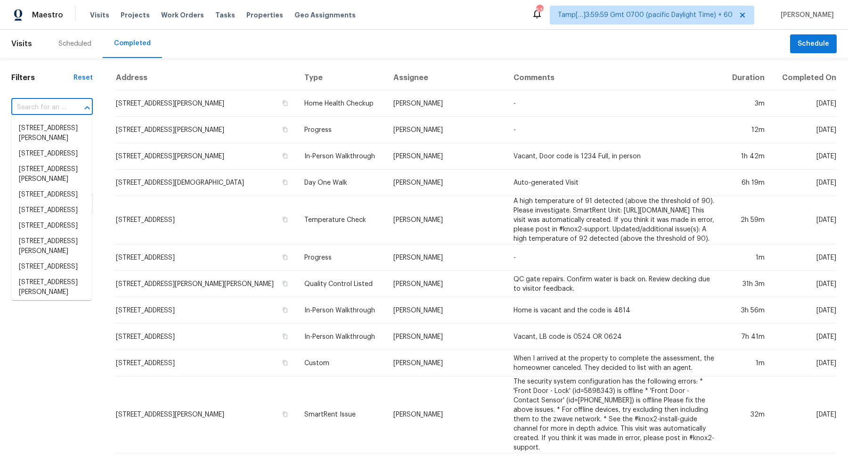
paste input "1419 Chandler Park Ln, Fresno, TX 77545"
type input "1419 Chandler Park Ln, Fresno, TX 77545"
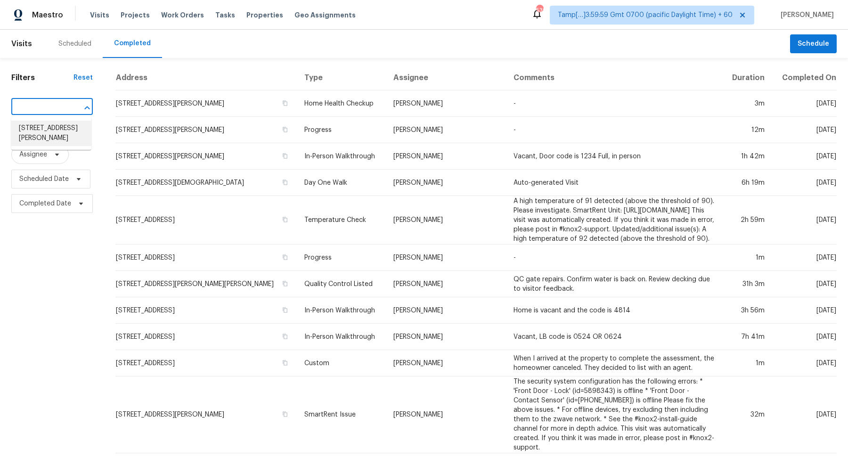
click at [60, 129] on li "1419 Chandler Park Ln, Fresno, TX 77545" at bounding box center [51, 133] width 80 height 25
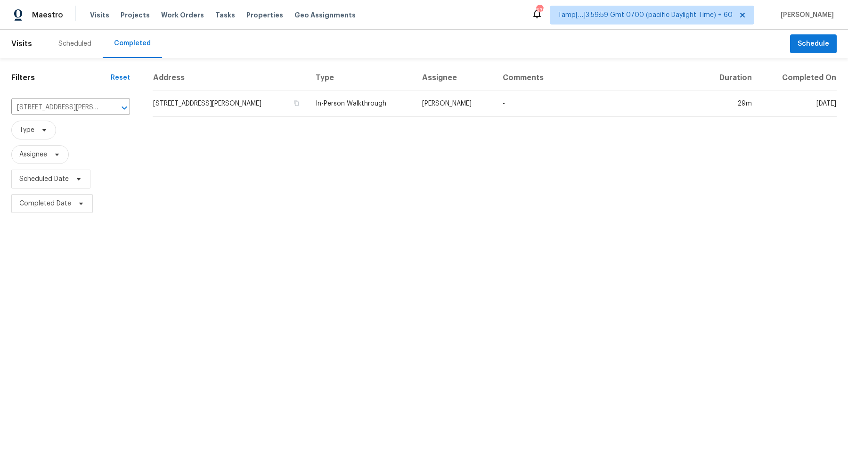
click at [193, 108] on td "1419 Chandler Park Ln, Fresno, TX 77545" at bounding box center [230, 103] width 155 height 26
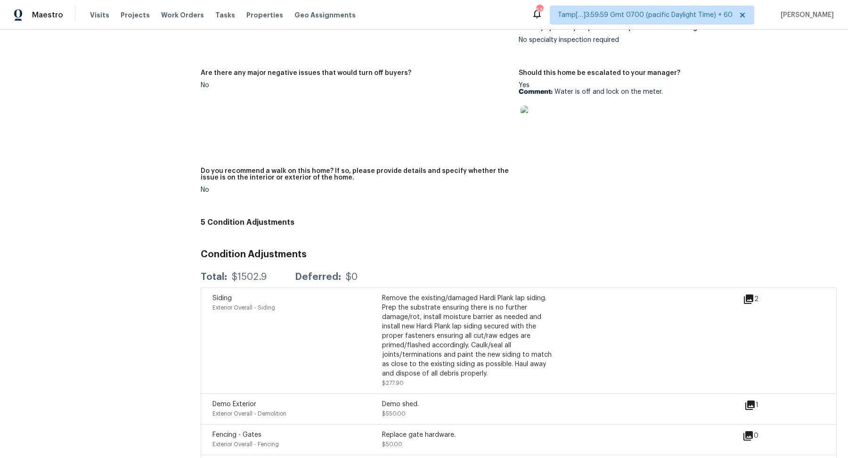
scroll to position [1933, 0]
